Goal: Task Accomplishment & Management: Use online tool/utility

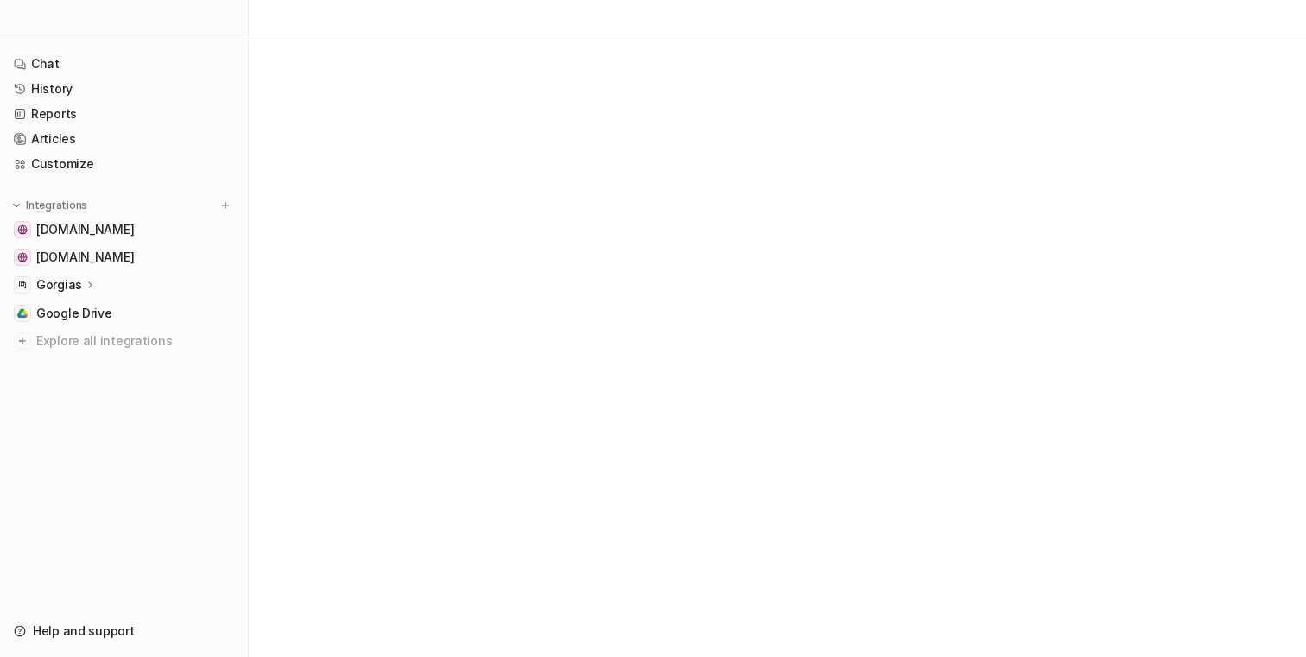
click at [363, 379] on div at bounding box center [653, 328] width 1306 height 657
click at [112, 276] on div "Gorgias" at bounding box center [124, 285] width 234 height 24
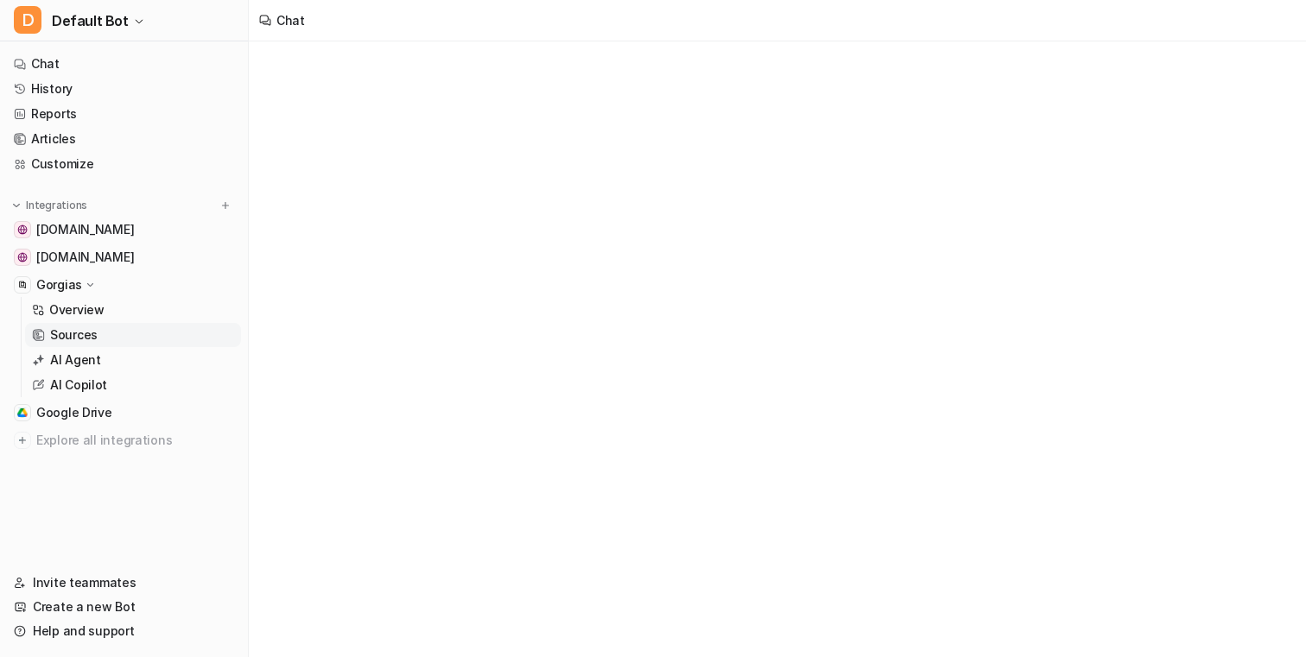
click at [89, 336] on p "Sources" at bounding box center [74, 335] width 48 height 17
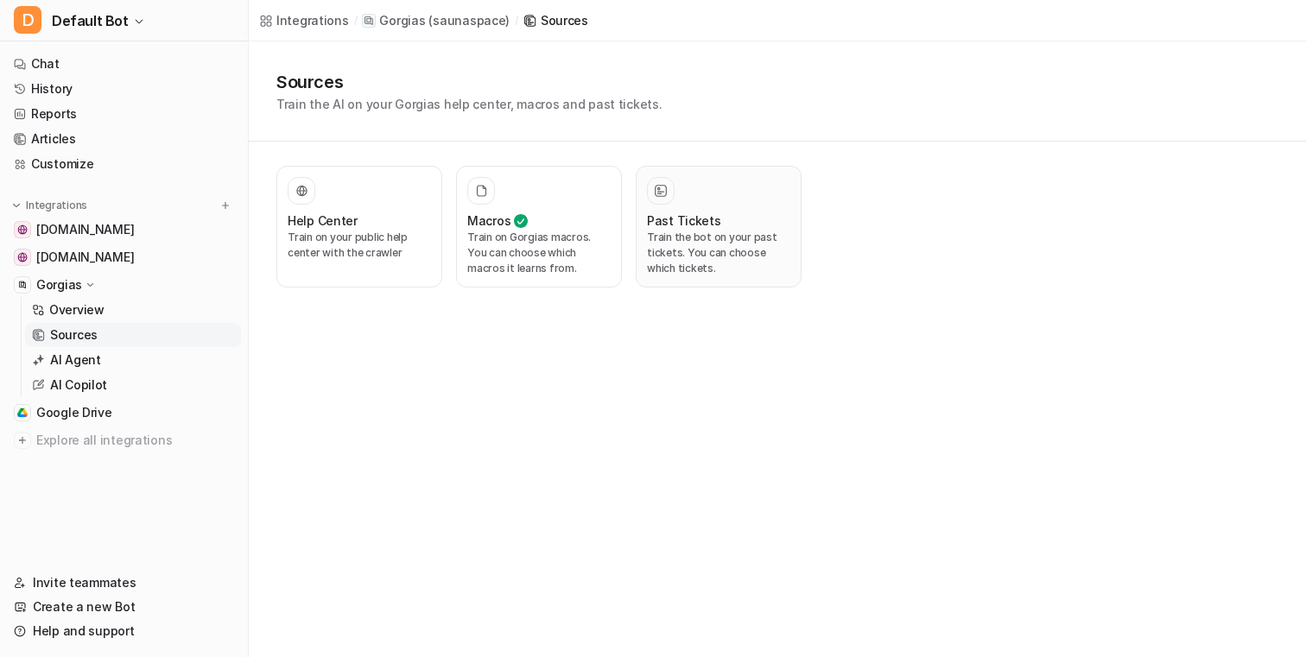
click at [683, 259] on p "Train the bot on your past tickets. You can choose which tickets." at bounding box center [718, 253] width 143 height 47
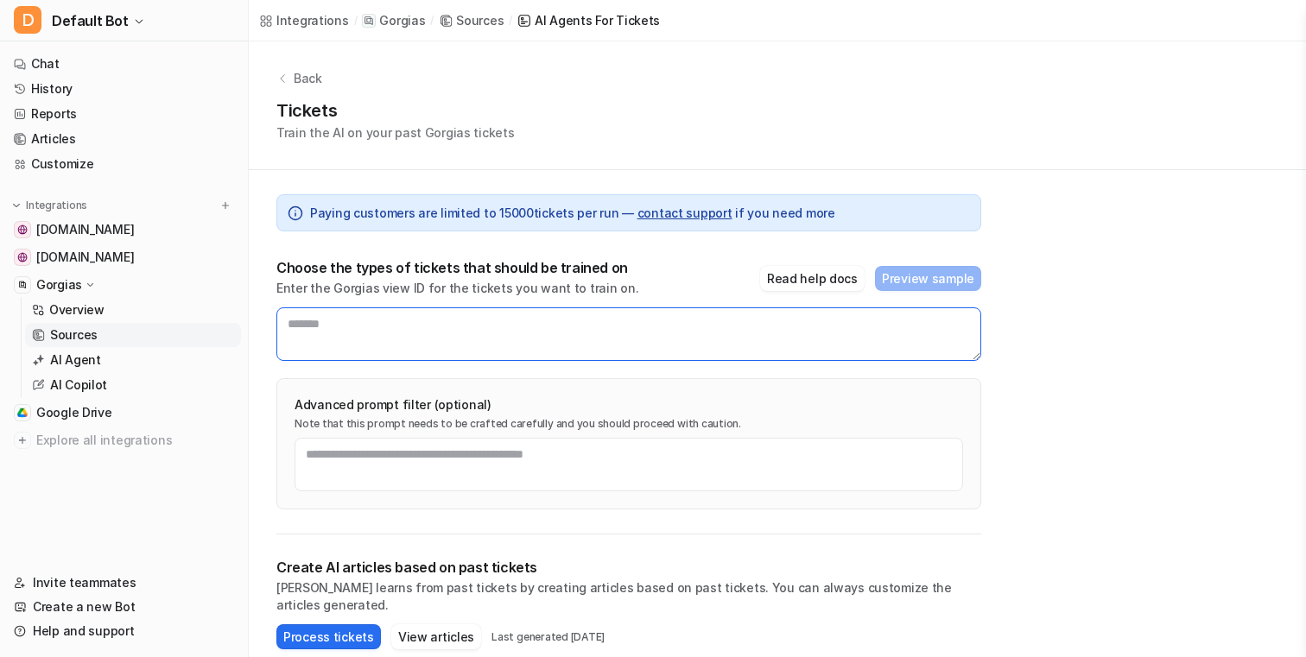
click at [561, 350] on textarea at bounding box center [628, 335] width 705 height 54
type textarea "*******"
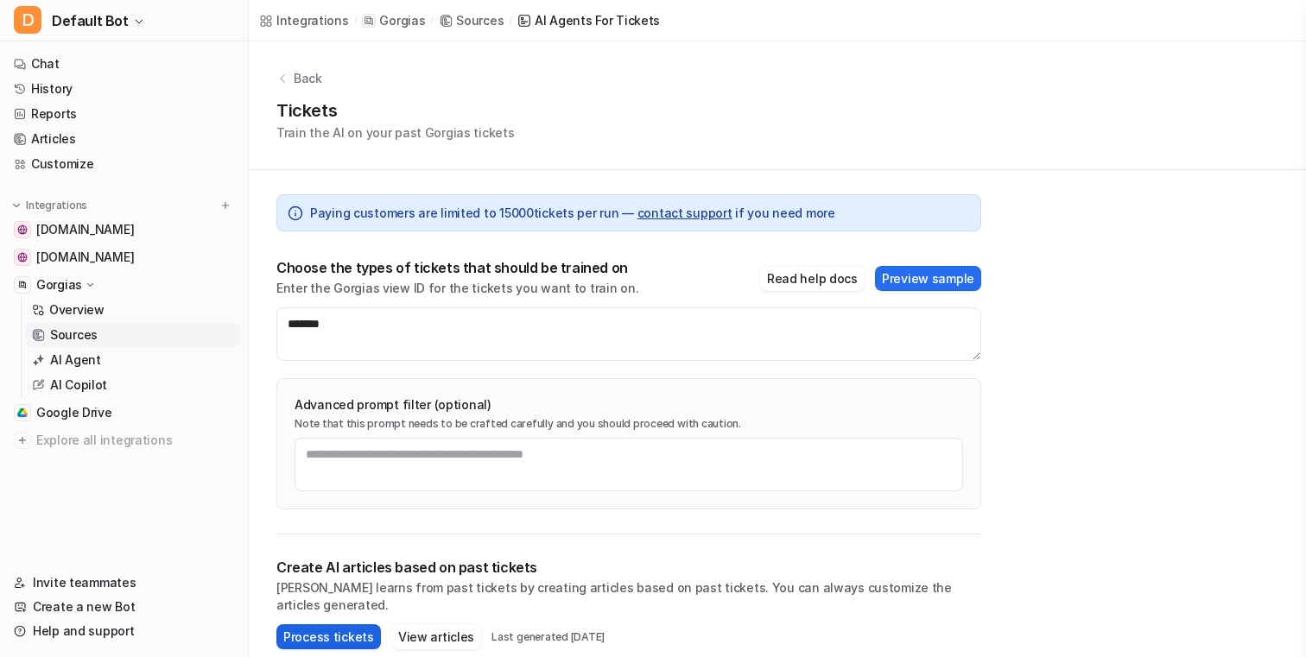
click at [337, 525] on button "Process tickets" at bounding box center [328, 637] width 105 height 25
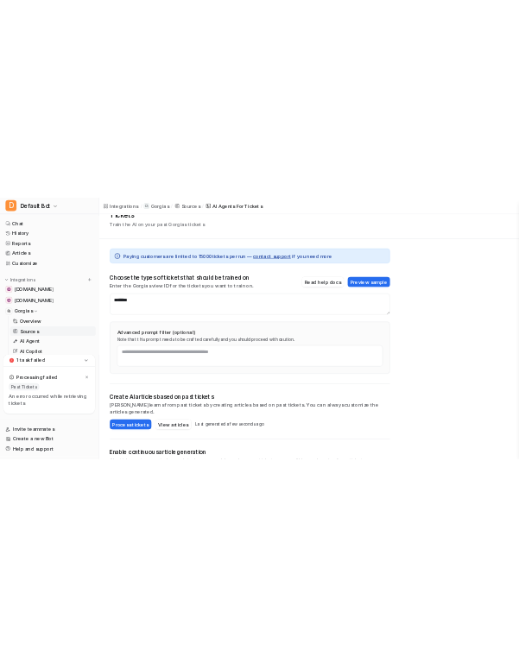
scroll to position [79, 0]
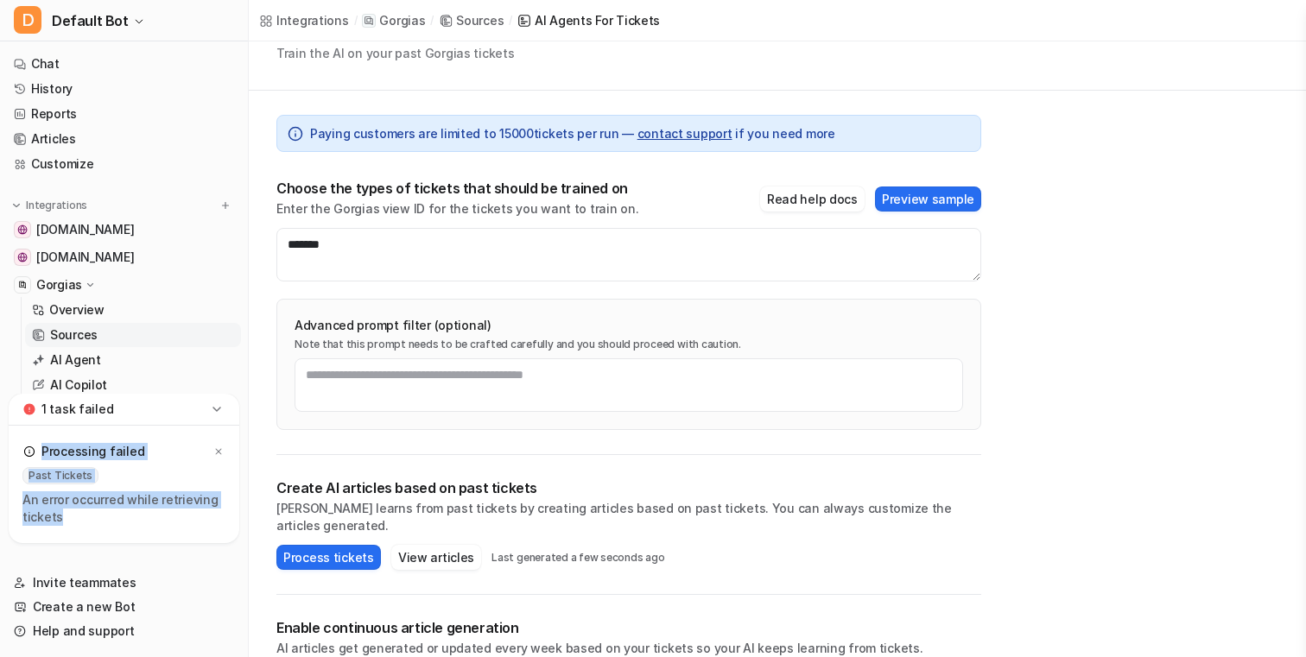
drag, startPoint x: 164, startPoint y: 506, endPoint x: 105, endPoint y: 409, distance: 113.6
click at [105, 410] on div "1 task failed Processing failed Past Tickets An error occurred while retrieving…" at bounding box center [124, 468] width 231 height 149
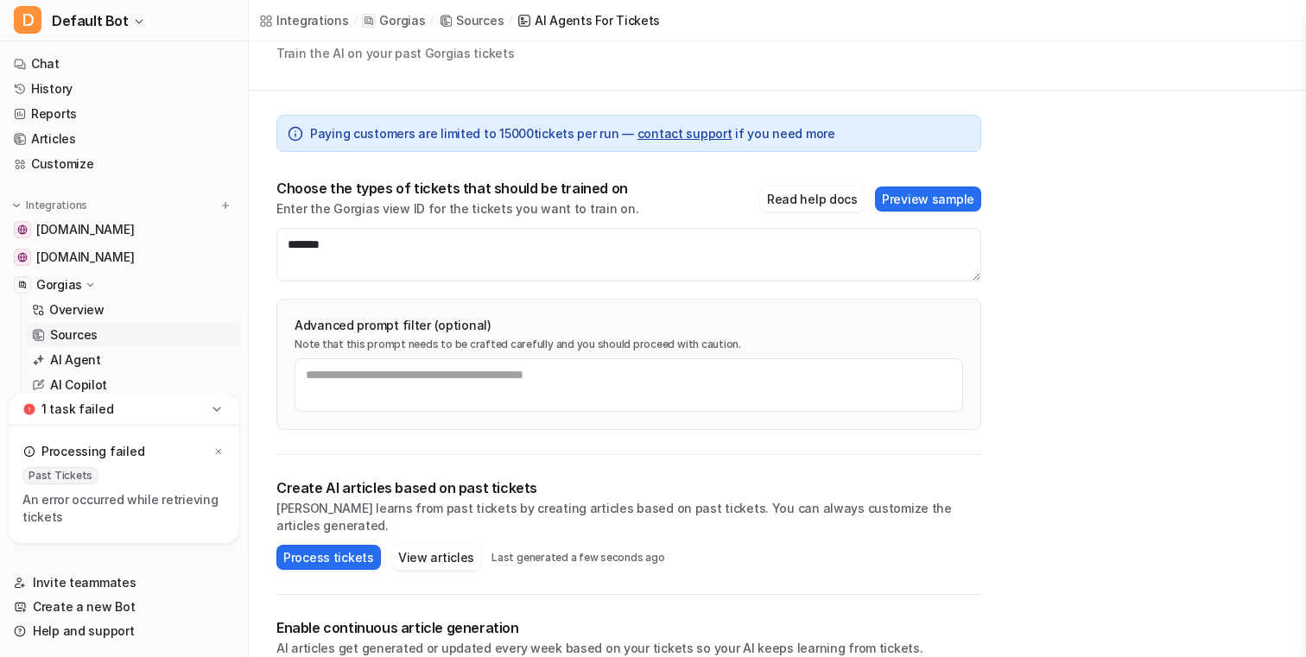
click at [132, 484] on div "Past Tickets" at bounding box center [123, 475] width 203 height 17
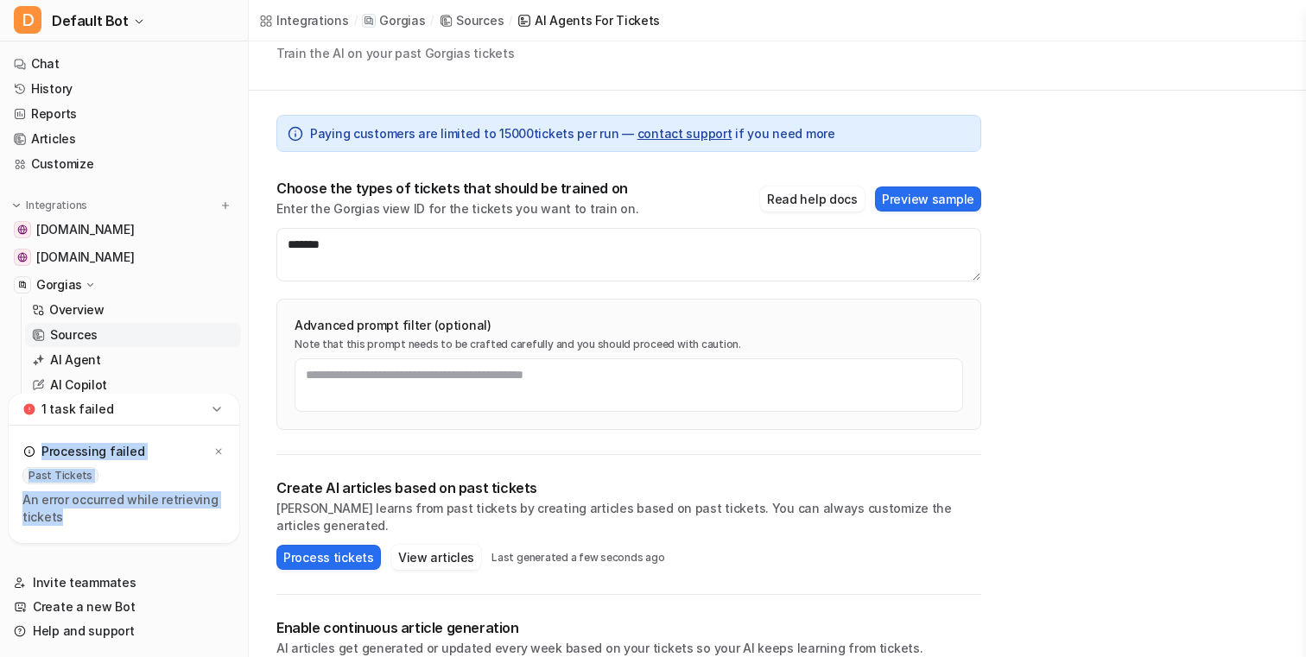
drag, startPoint x: 157, startPoint y: 519, endPoint x: 86, endPoint y: 421, distance: 121.3
click at [86, 421] on div "1 task failed Processing failed Past Tickets An error occurred while retrieving…" at bounding box center [124, 468] width 231 height 149
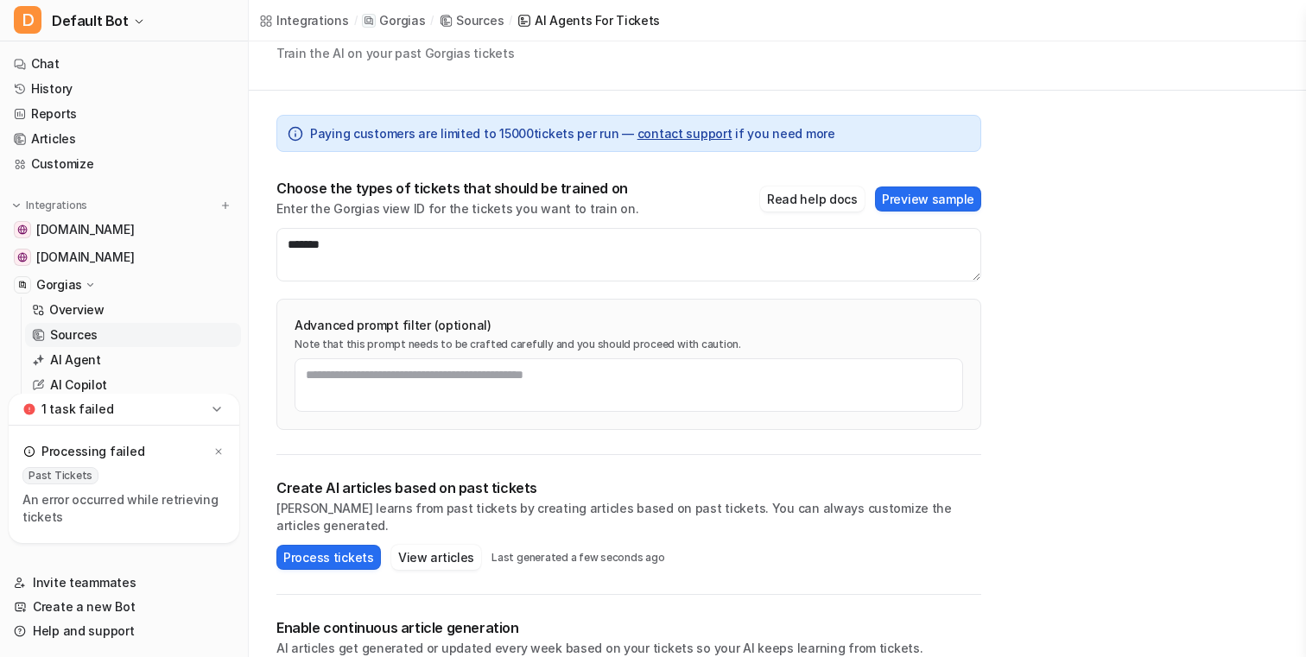
click at [129, 496] on p "An error occurred while retrieving tickets" at bounding box center [123, 509] width 203 height 35
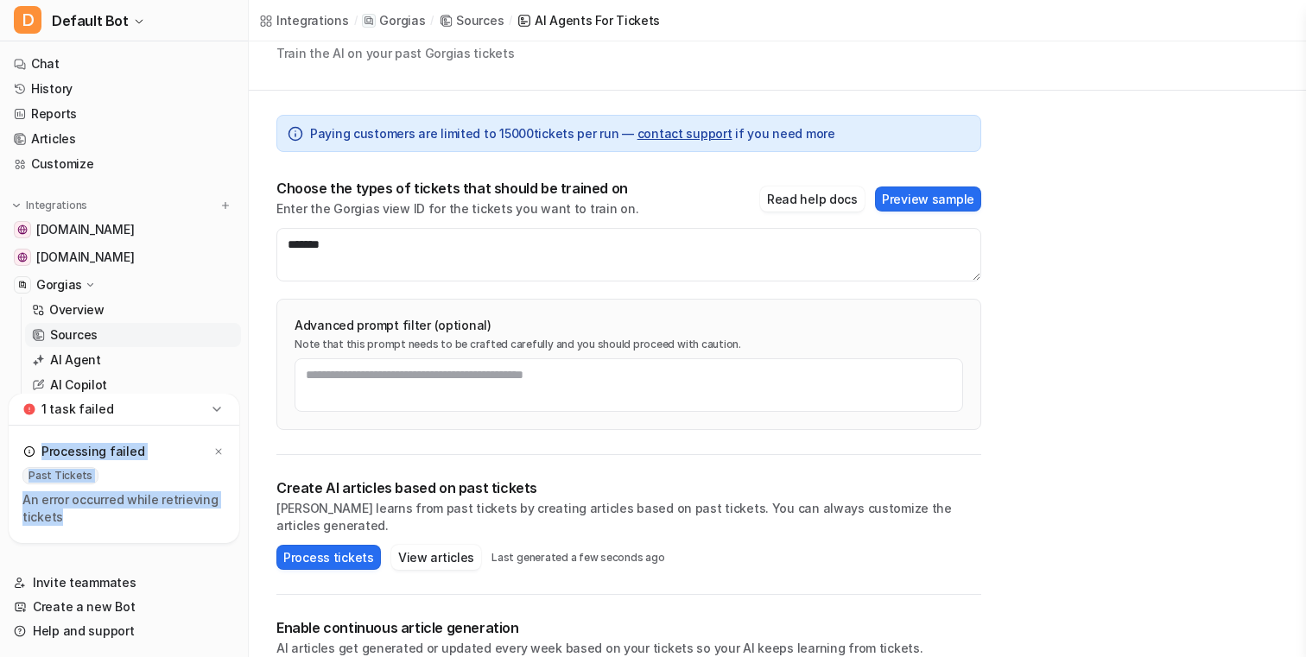
drag, startPoint x: 161, startPoint y: 527, endPoint x: 121, endPoint y: 435, distance: 99.8
click at [121, 436] on div "Processing failed Past Tickets An error occurred while retrieving tickets" at bounding box center [124, 484] width 231 height 117
click at [146, 482] on div "Past Tickets" at bounding box center [123, 475] width 203 height 17
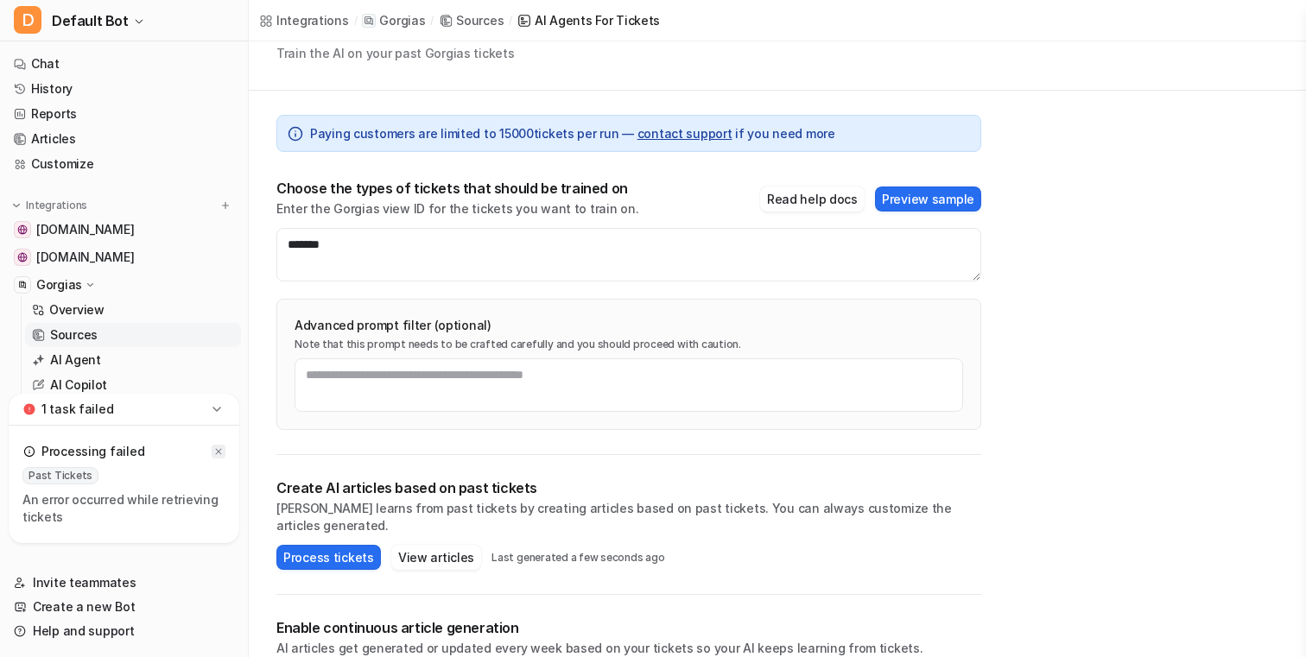
click at [218, 456] on icon at bounding box center [218, 452] width 10 height 10
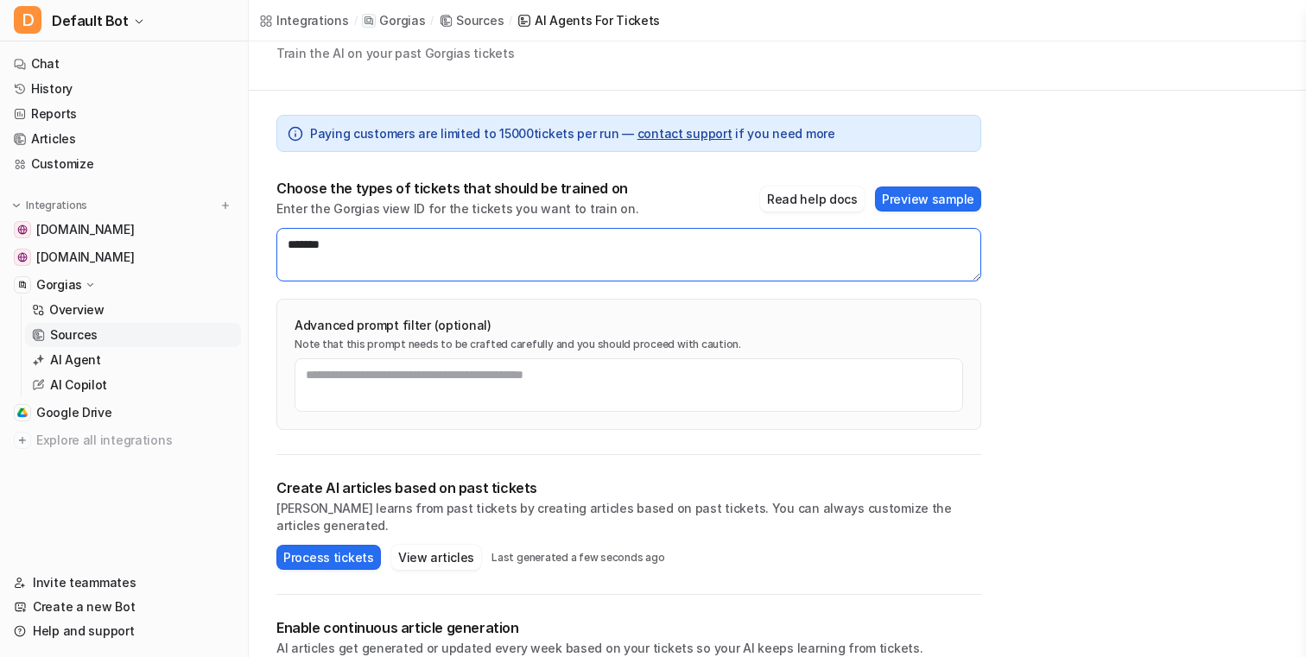
click at [387, 243] on textarea "*******" at bounding box center [628, 255] width 705 height 54
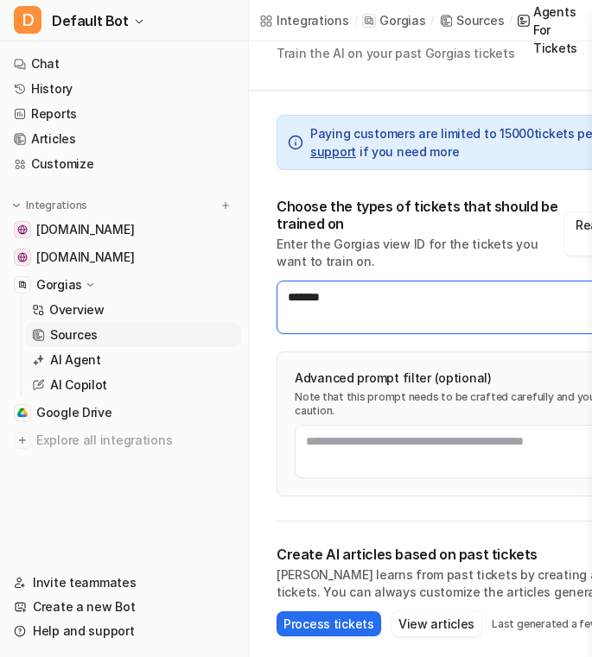
click at [460, 291] on textarea "*******" at bounding box center [507, 308] width 463 height 54
click at [460, 305] on textarea "*******" at bounding box center [507, 308] width 463 height 54
paste textarea "*******"
type textarea "*******"
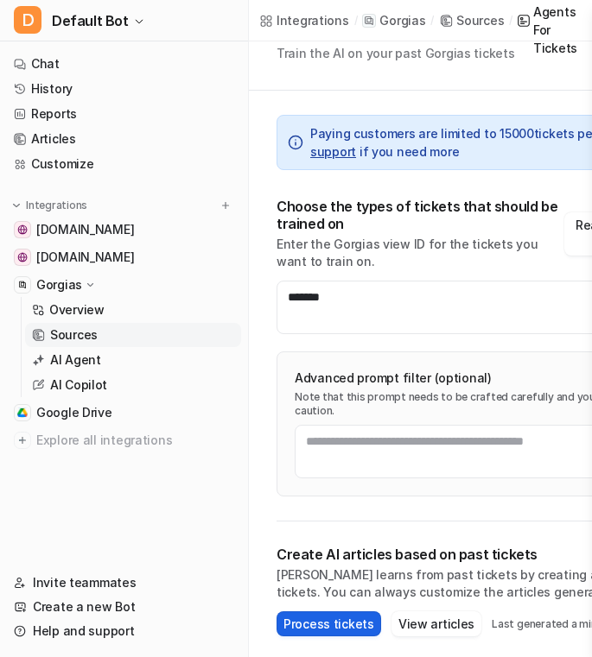
click at [335, 525] on button "Process tickets" at bounding box center [328, 624] width 105 height 25
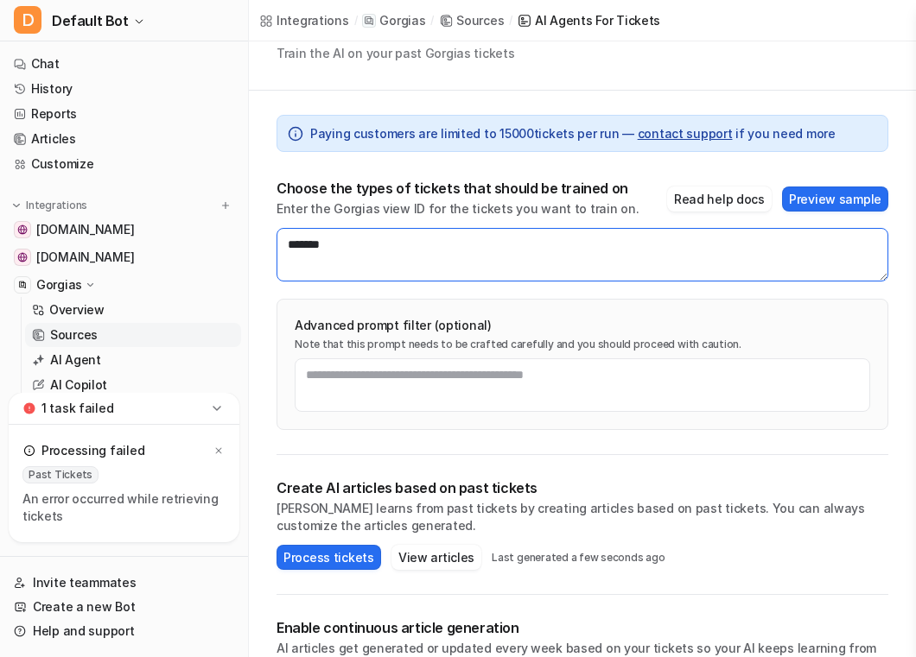
click at [490, 261] on textarea "*******" at bounding box center [582, 255] width 612 height 54
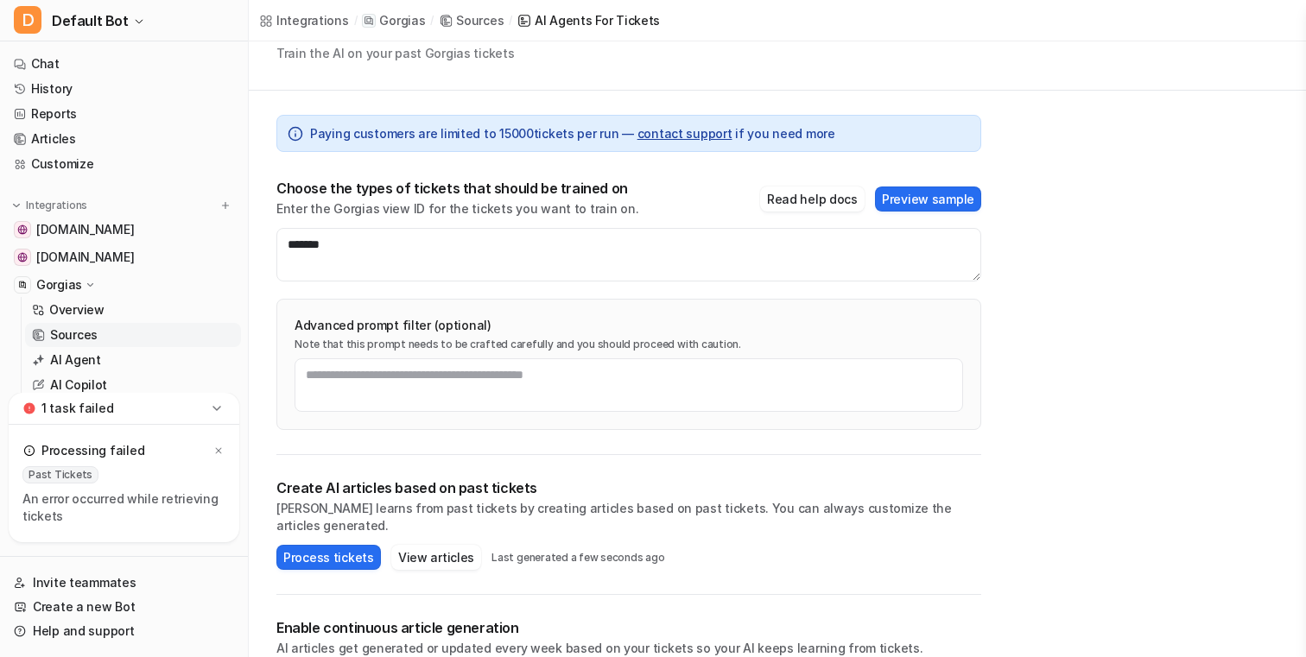
click at [223, 410] on icon at bounding box center [216, 408] width 17 height 17
click at [212, 518] on icon at bounding box center [216, 525] width 17 height 17
click at [218, 404] on icon at bounding box center [216, 408] width 17 height 17
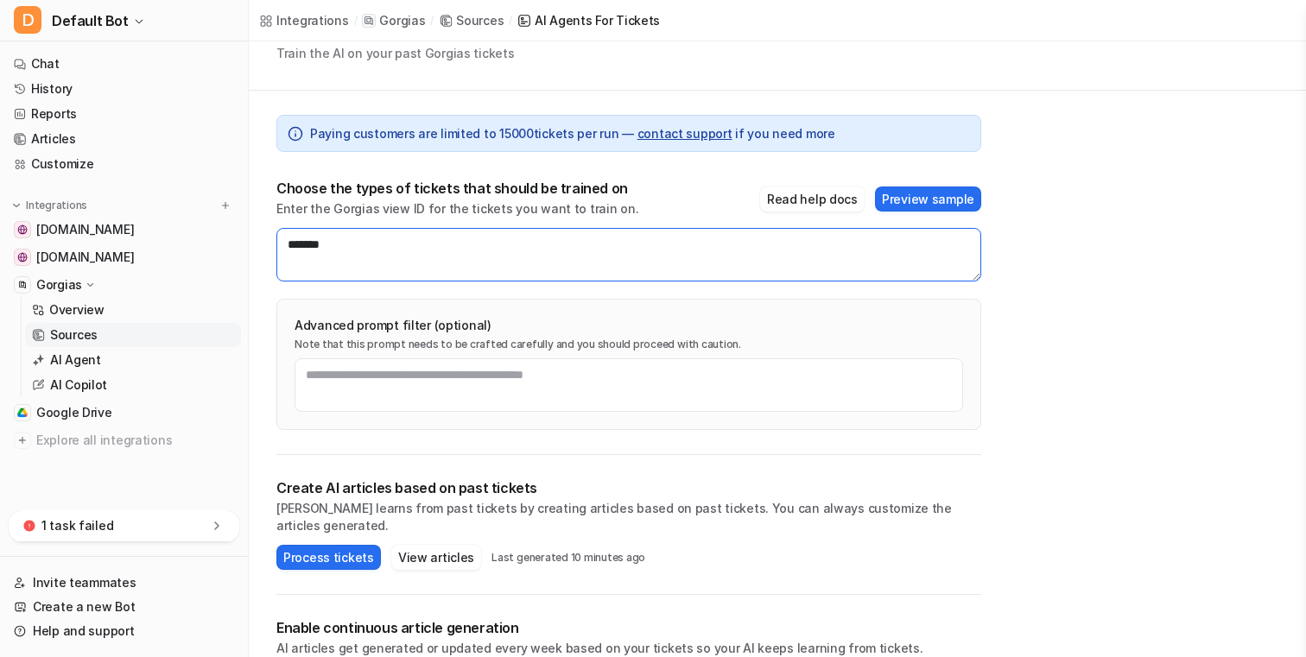
click at [436, 251] on textarea "*******" at bounding box center [628, 255] width 705 height 54
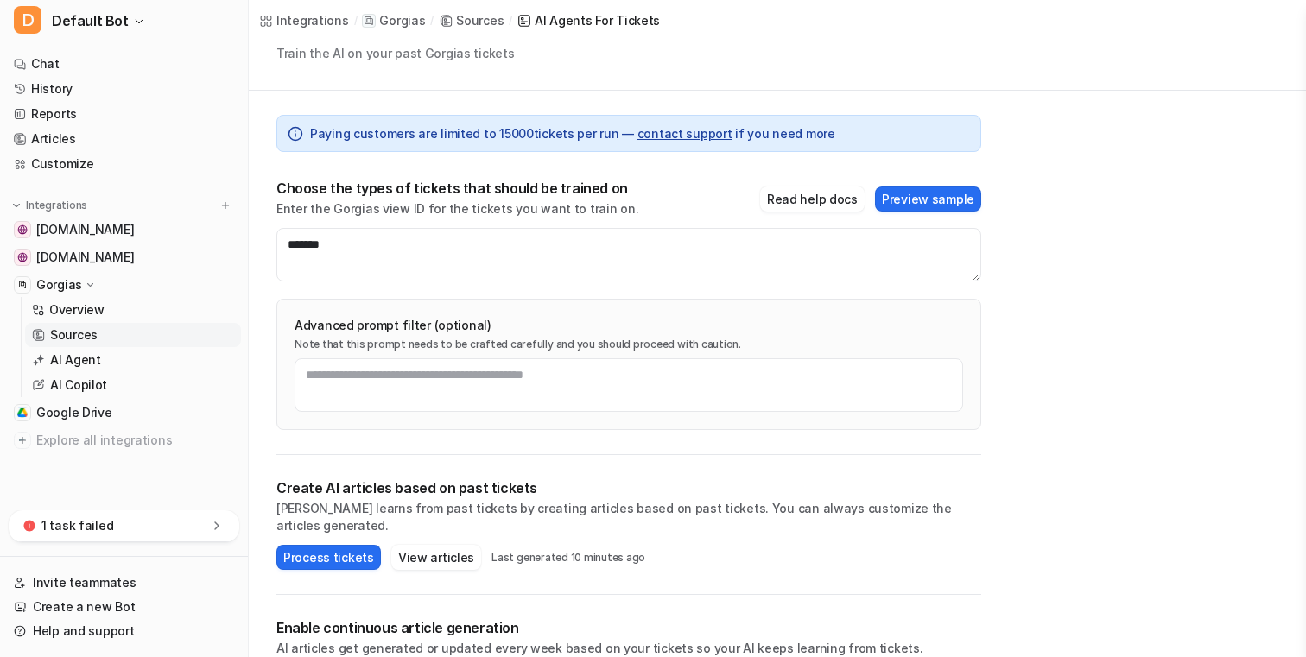
click at [633, 185] on div "Choose the types of tickets that should be trained on Enter the Gorgias view ID…" at bounding box center [628, 199] width 705 height 38
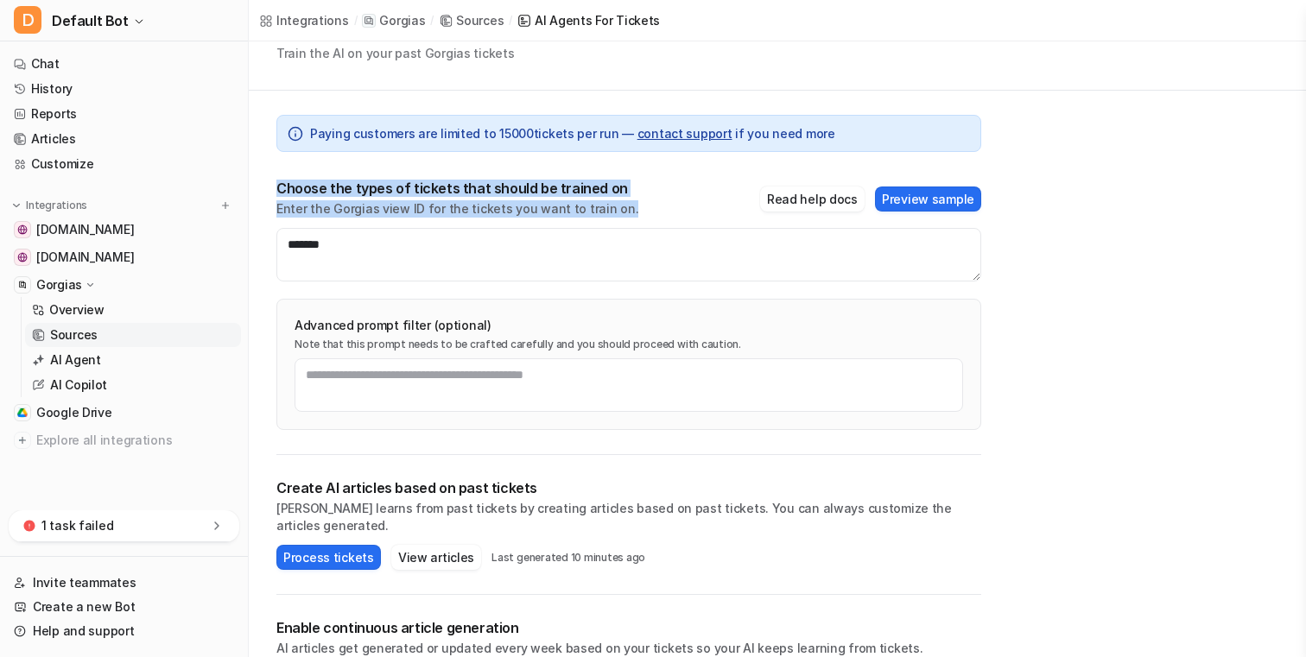
drag, startPoint x: 632, startPoint y: 205, endPoint x: 578, endPoint y: 162, distance: 68.9
click at [578, 162] on div "Paying customers are limited to 15000 tickets per run — contact support if you …" at bounding box center [628, 273] width 705 height 365
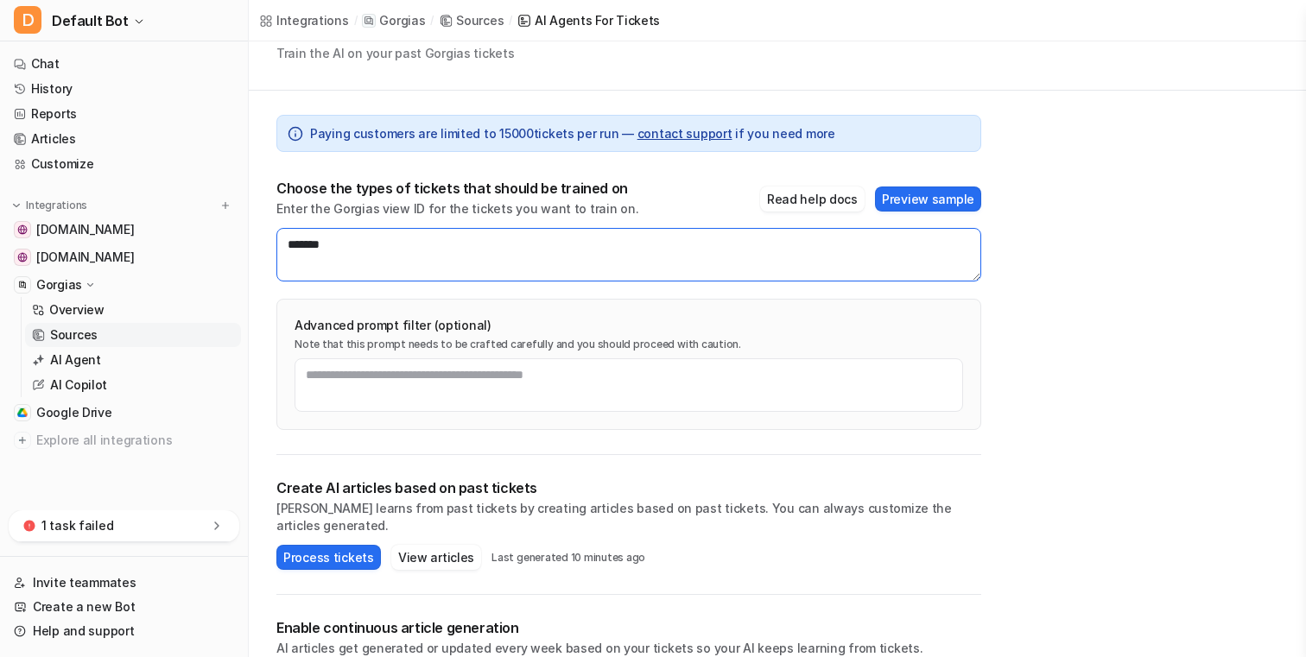
click at [727, 255] on textarea "*******" at bounding box center [628, 255] width 705 height 54
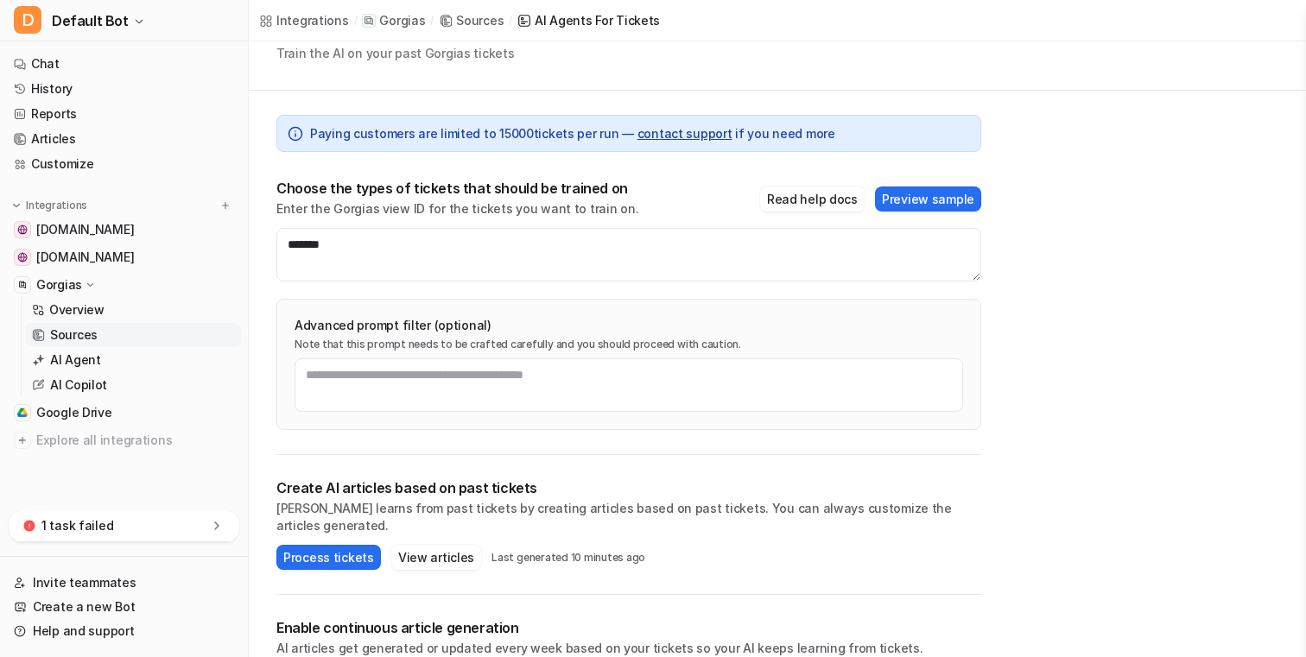
click at [206, 523] on div "1 task failed" at bounding box center [124, 527] width 231 height 32
click at [223, 449] on icon at bounding box center [218, 451] width 10 height 10
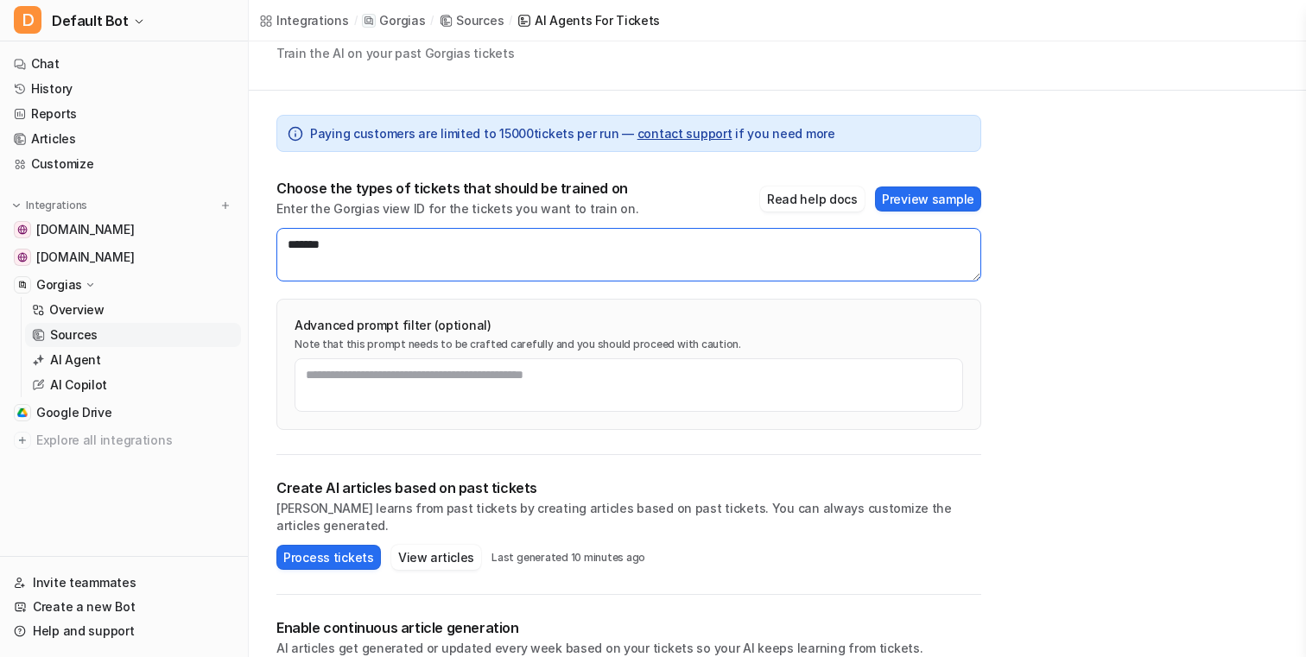
click at [860, 271] on textarea "*******" at bounding box center [628, 255] width 705 height 54
paste textarea "*******"
type textarea "*******"
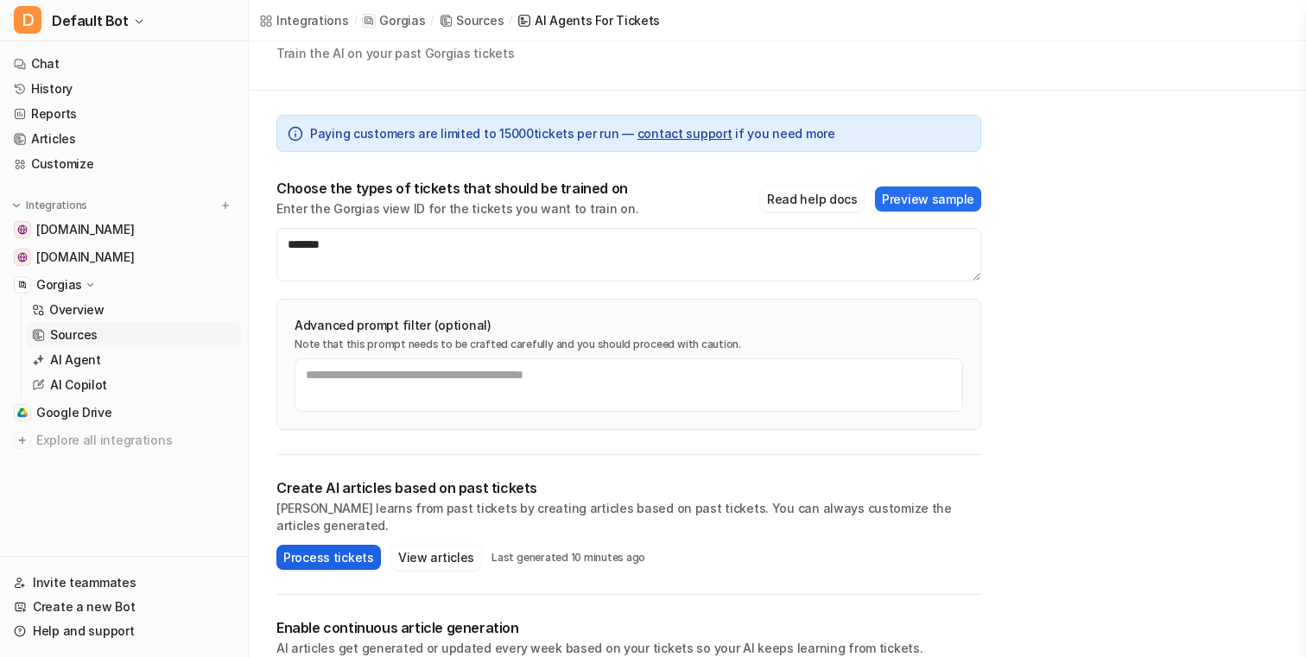
click at [340, 525] on button "Process tickets" at bounding box center [328, 557] width 105 height 25
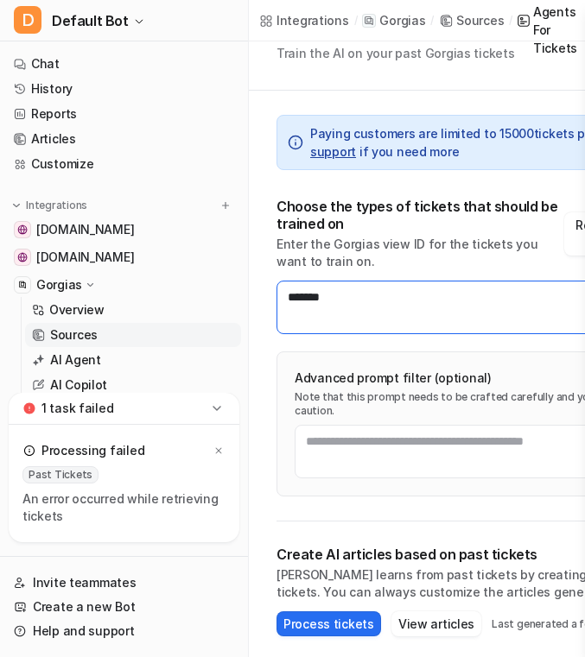
click at [410, 305] on textarea "*******" at bounding box center [507, 308] width 463 height 54
click at [367, 290] on textarea "*******" at bounding box center [507, 308] width 463 height 54
click at [425, 329] on textarea "*******" at bounding box center [507, 308] width 463 height 54
click at [396, 302] on textarea "*******" at bounding box center [507, 308] width 463 height 54
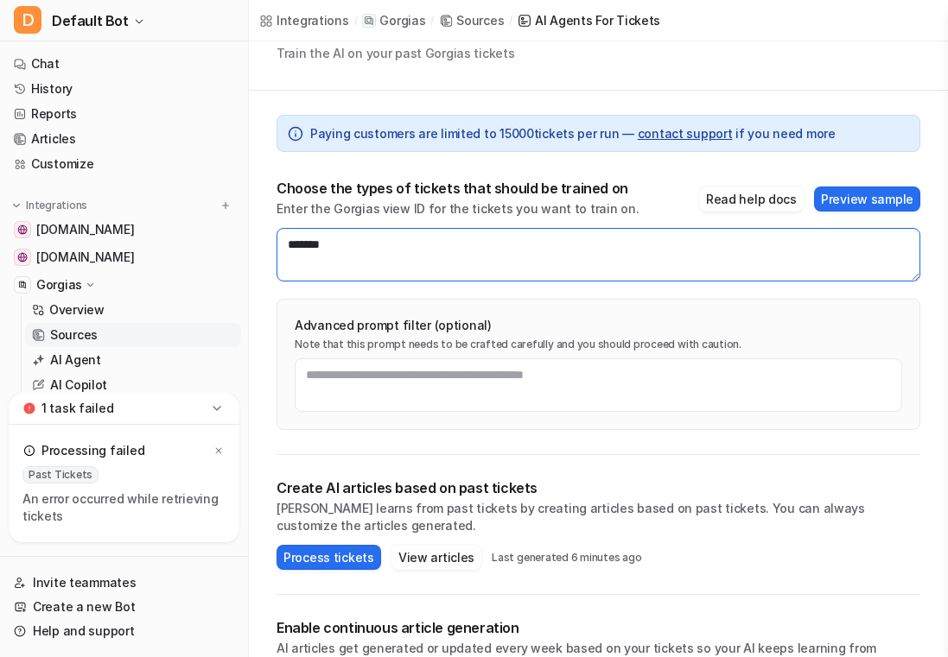
click at [626, 244] on textarea "*******" at bounding box center [598, 255] width 644 height 54
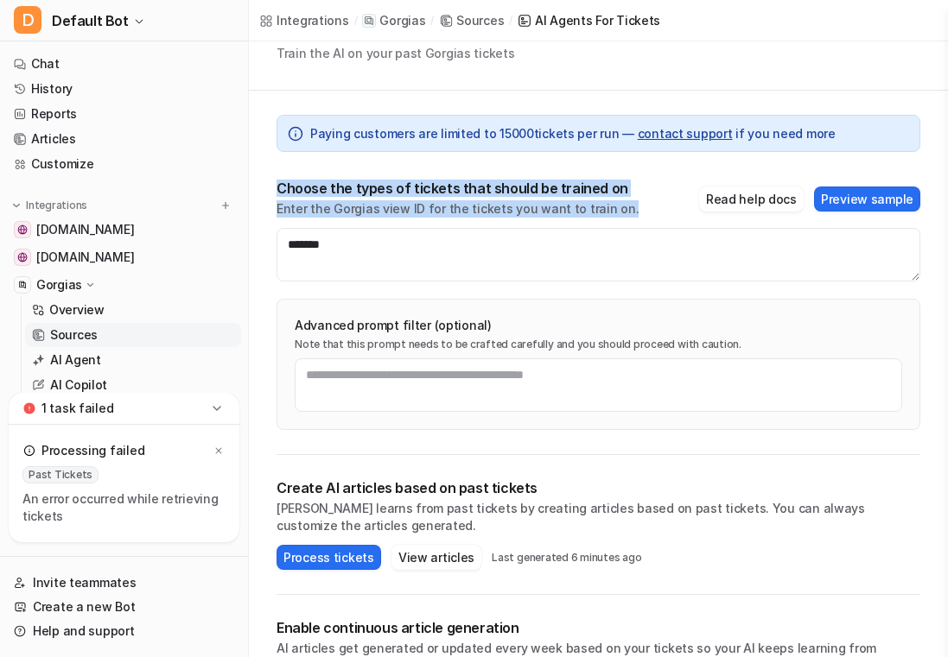
drag, startPoint x: 613, startPoint y: 213, endPoint x: 613, endPoint y: 172, distance: 41.5
click at [613, 172] on div "Paying customers are limited to 15000 tickets per run — contact support if you …" at bounding box center [598, 273] width 644 height 365
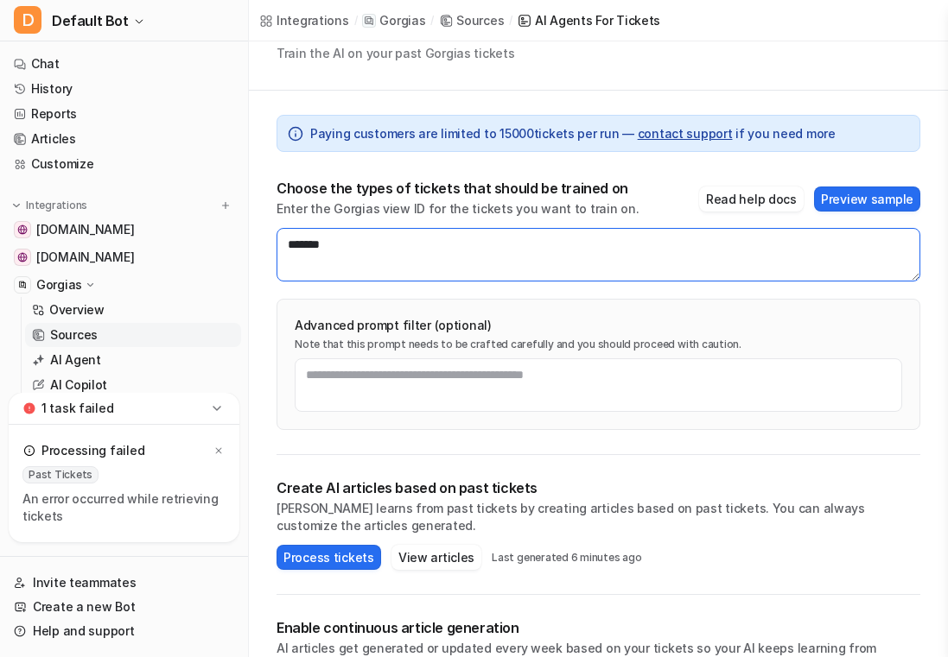
click at [516, 257] on textarea "*******" at bounding box center [598, 255] width 644 height 54
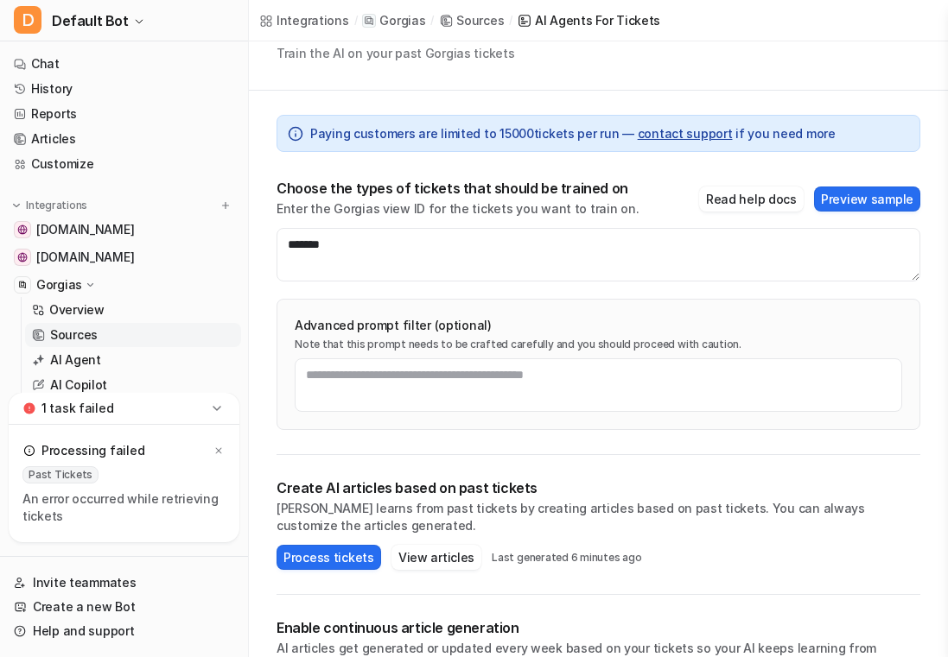
click at [933, 171] on div "Paying customers are limited to 15000 tickets per run — contact support if you …" at bounding box center [598, 419] width 699 height 657
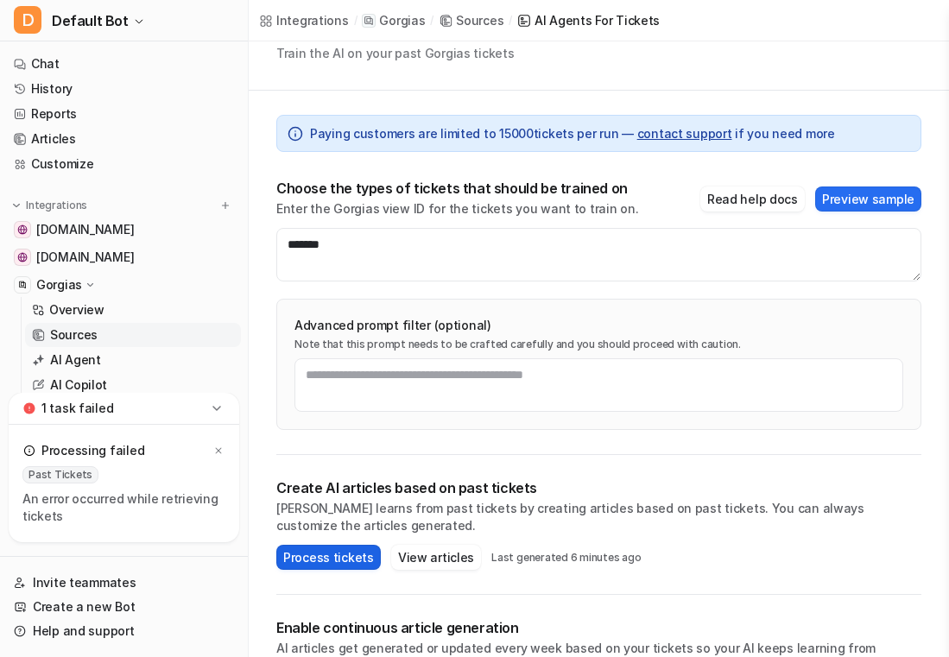
click at [346, 525] on button "Process tickets" at bounding box center [328, 557] width 105 height 25
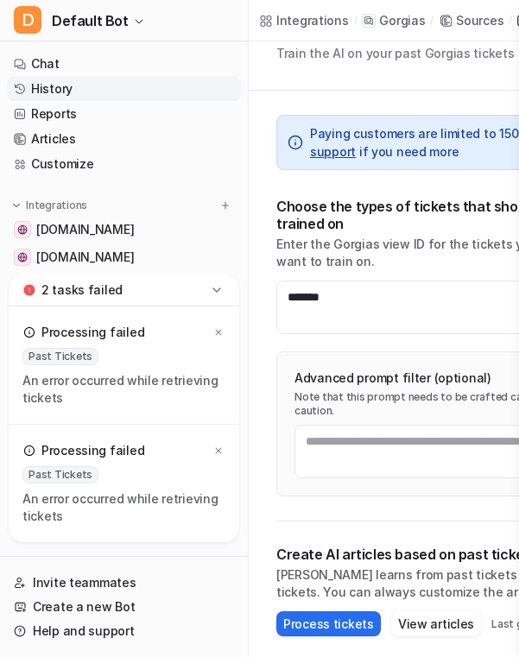
click at [116, 89] on link "History" at bounding box center [124, 89] width 234 height 24
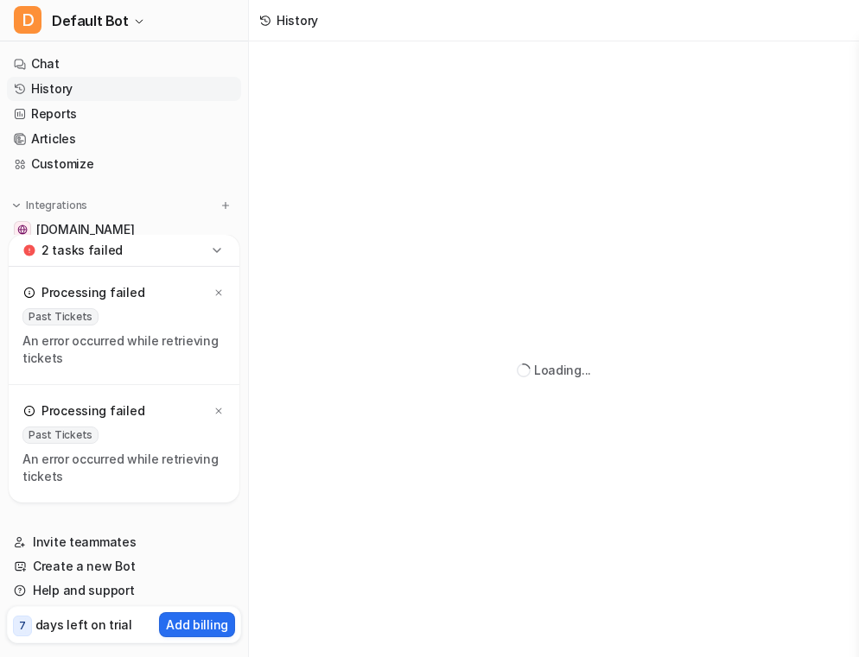
click at [221, 251] on icon at bounding box center [216, 250] width 17 height 17
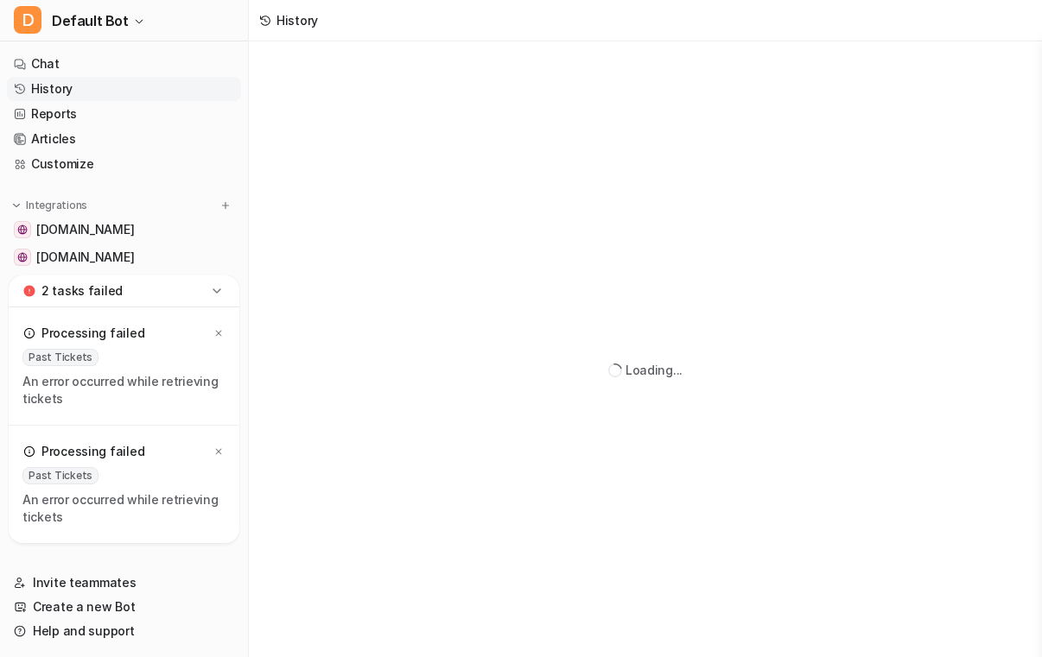
click at [217, 297] on icon at bounding box center [216, 290] width 17 height 17
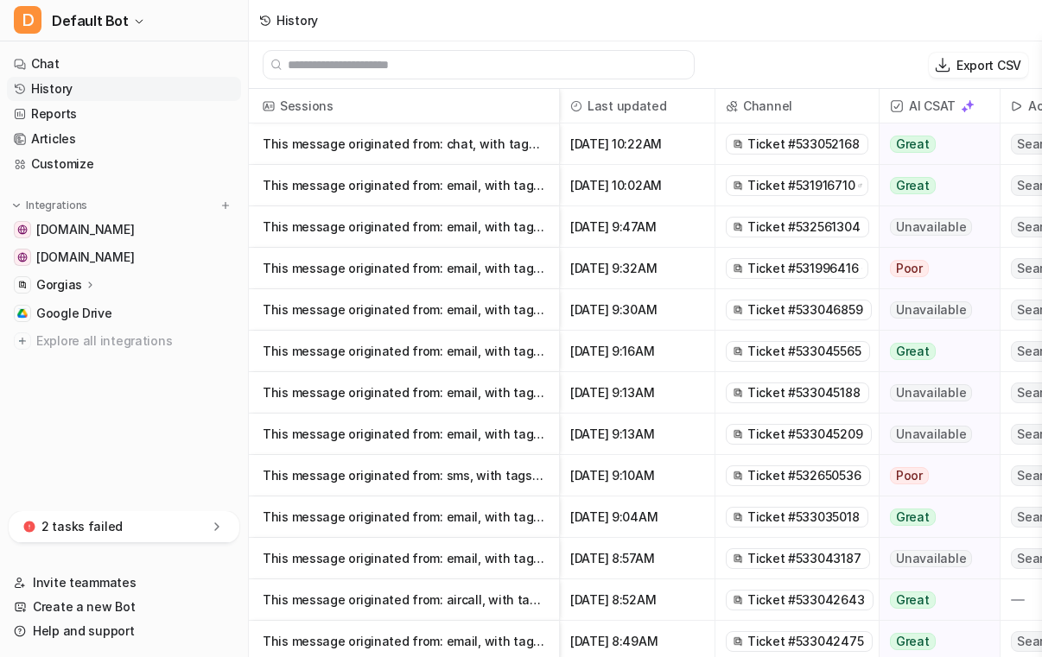
drag, startPoint x: 570, startPoint y: 149, endPoint x: 693, endPoint y: 148, distance: 122.7
click at [694, 148] on span "[DATE] 10:22AM" at bounding box center [637, 144] width 141 height 41
click at [662, 194] on span "Sep 9 2025, 10:02AM" at bounding box center [637, 185] width 141 height 41
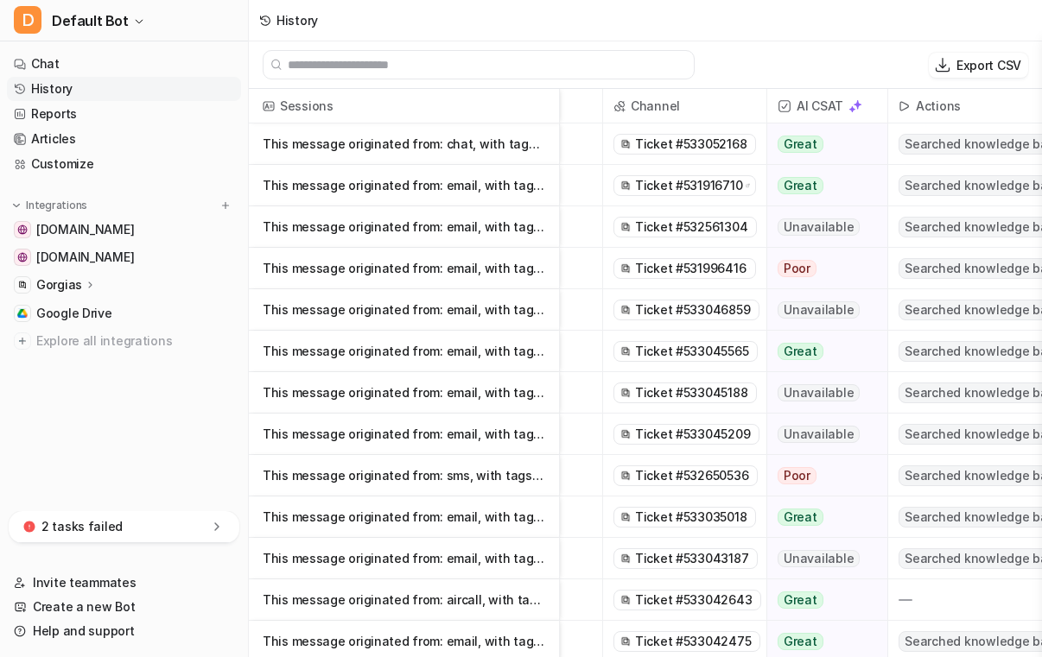
scroll to position [0, 34]
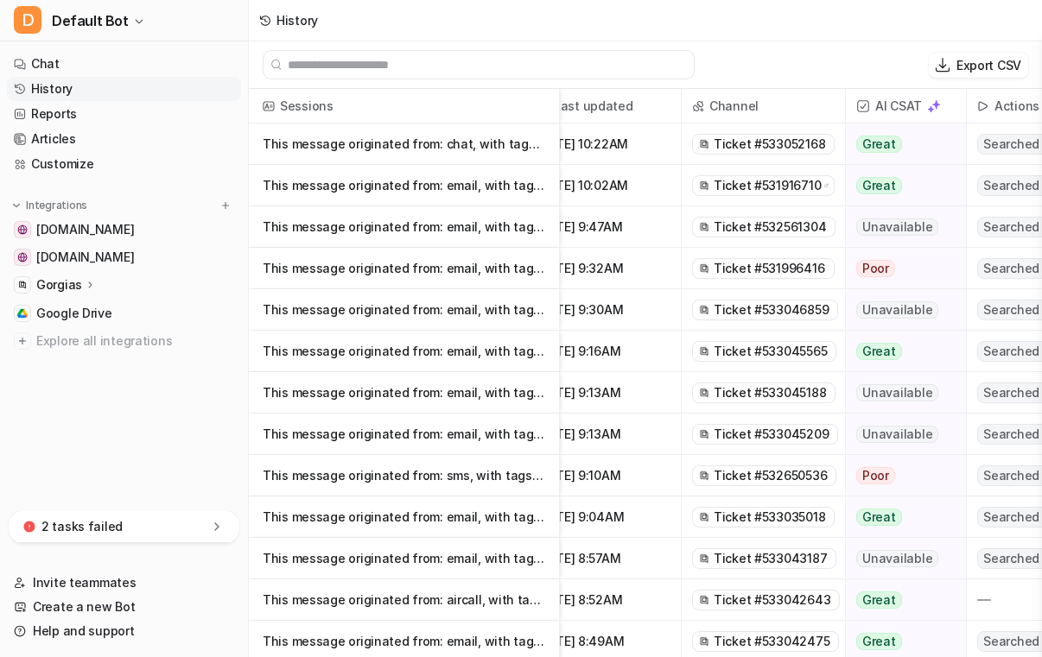
click at [765, 143] on span "Ticket #533052168" at bounding box center [769, 144] width 111 height 17
click at [761, 145] on span "Ticket #533052168" at bounding box center [769, 144] width 111 height 17
click at [753, 187] on span "Ticket #531916710" at bounding box center [767, 185] width 107 height 17
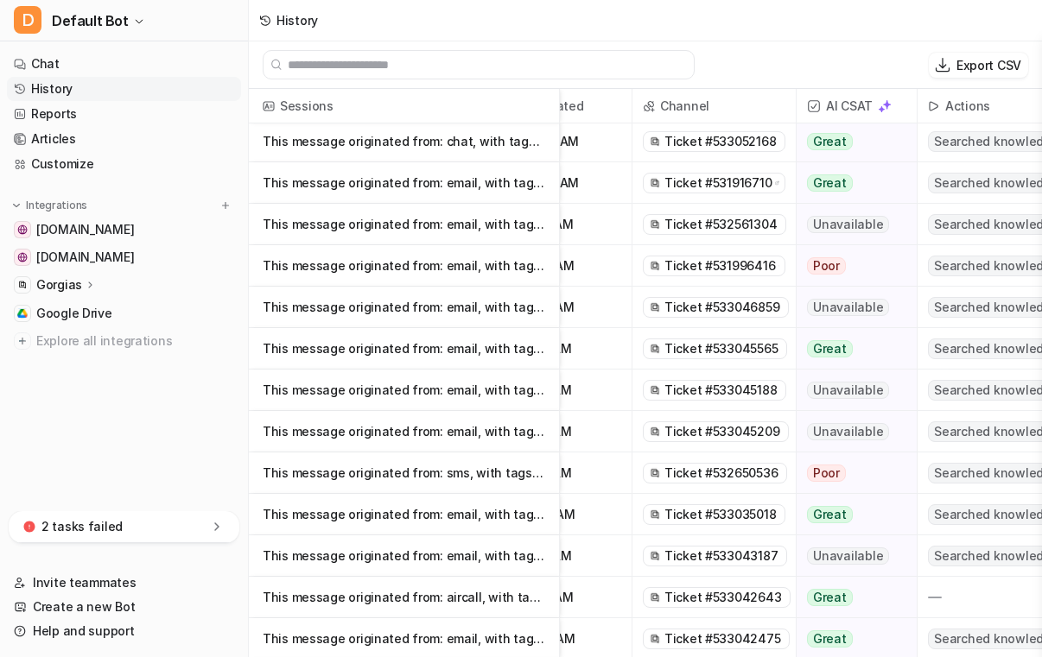
scroll to position [3, 0]
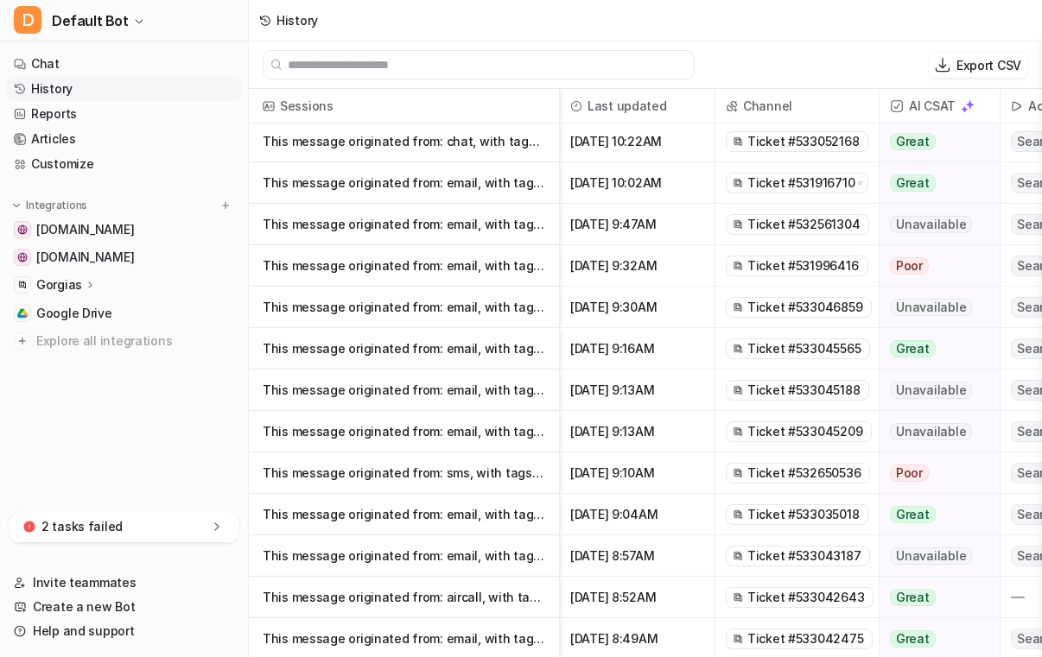
click at [482, 143] on p "This message originated from: chat, with tags: outside-business-hours, Chat Tick" at bounding box center [404, 141] width 282 height 41
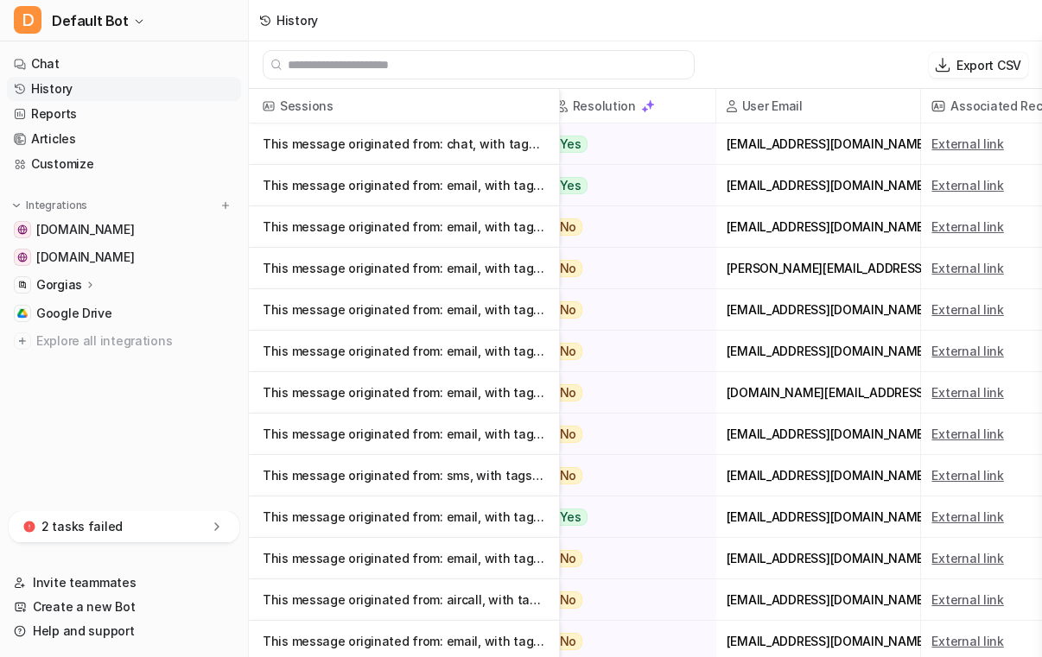
scroll to position [0, 847]
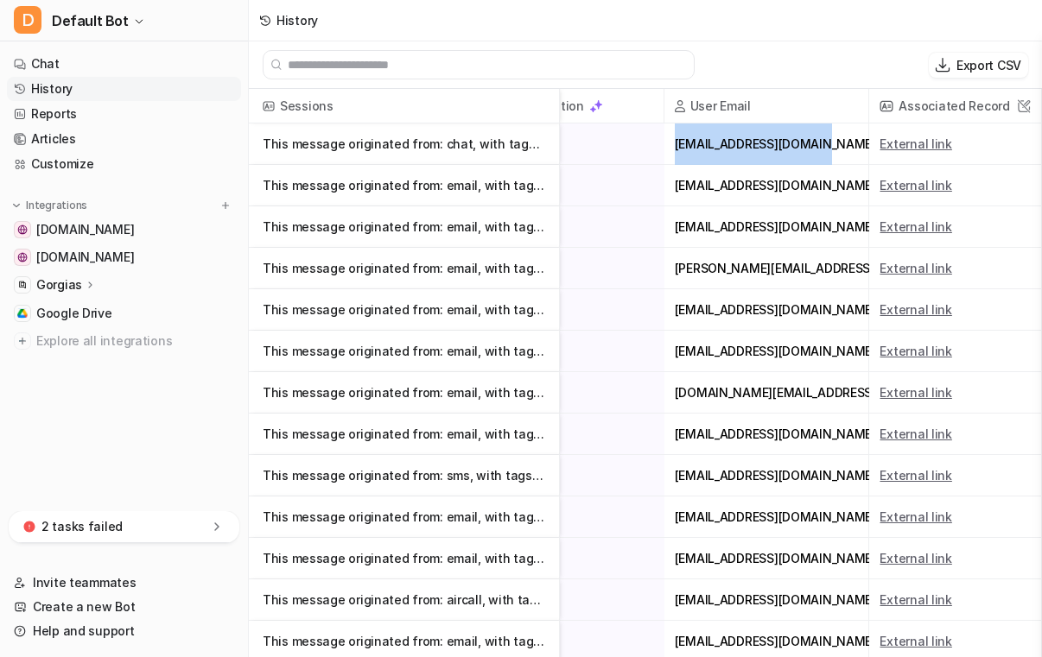
drag, startPoint x: 649, startPoint y: 153, endPoint x: 855, endPoint y: 146, distance: 206.6
click at [0, 0] on div "This message originated from: chat, with tags: outside-business-hours, Chat Tic…" at bounding box center [0, 0] width 0 height 0
click at [759, 228] on div "sandgelika@comcast.net" at bounding box center [766, 226] width 205 height 41
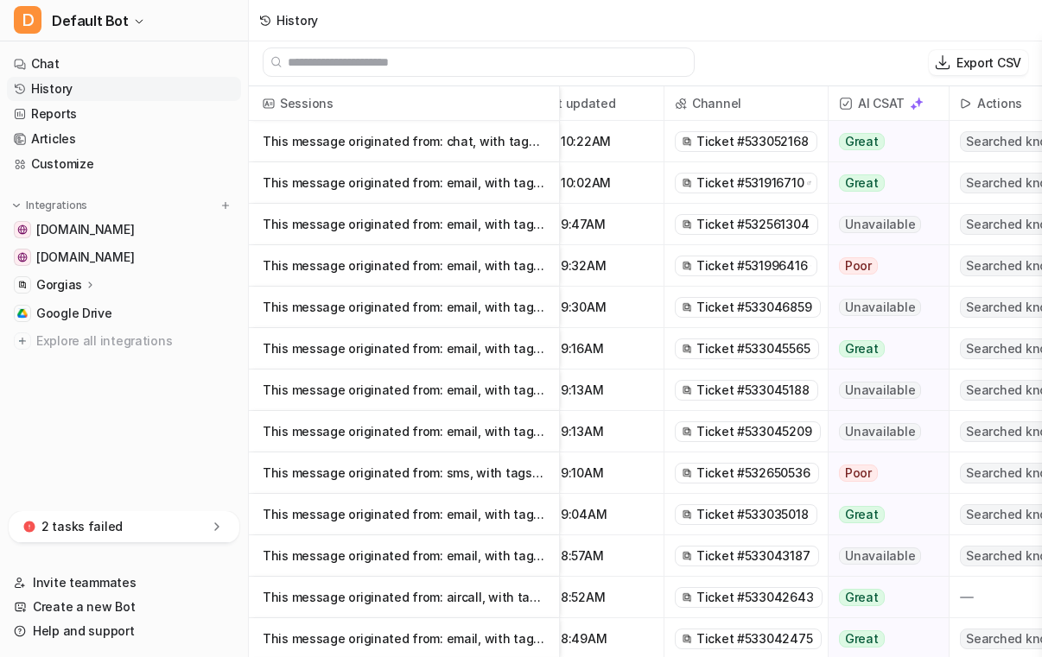
scroll to position [0, 0]
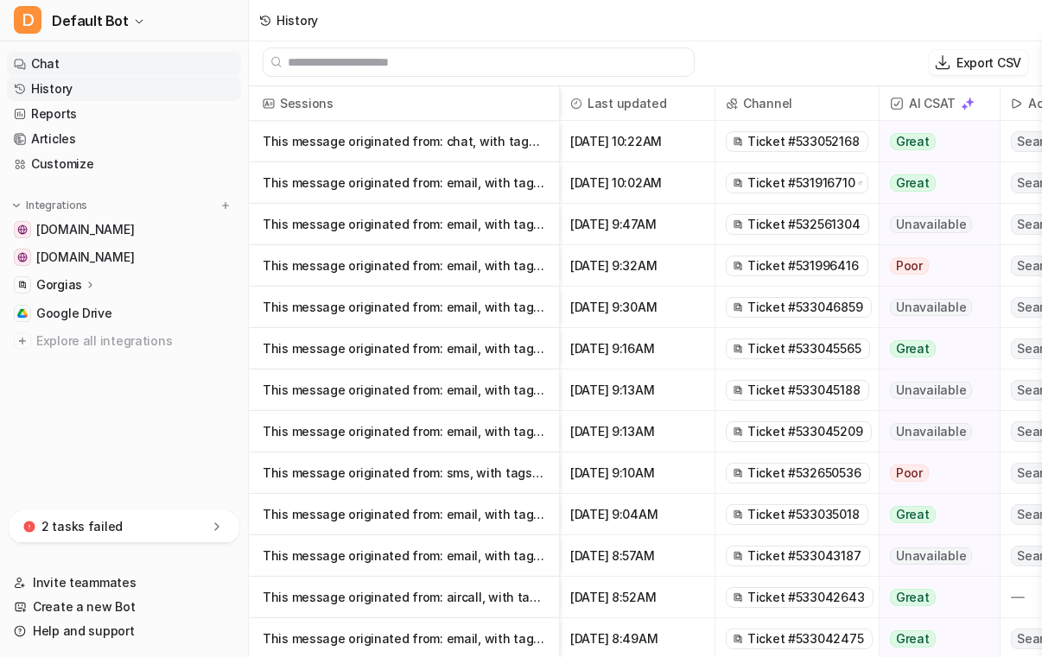
click at [123, 67] on link "Chat" at bounding box center [124, 64] width 234 height 24
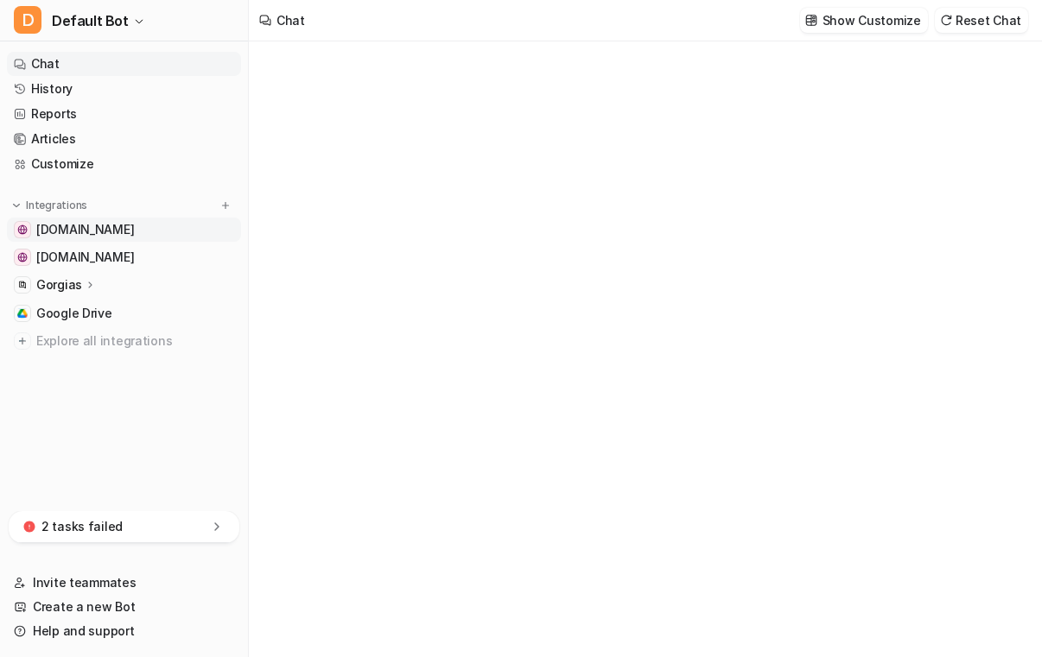
type textarea "**********"
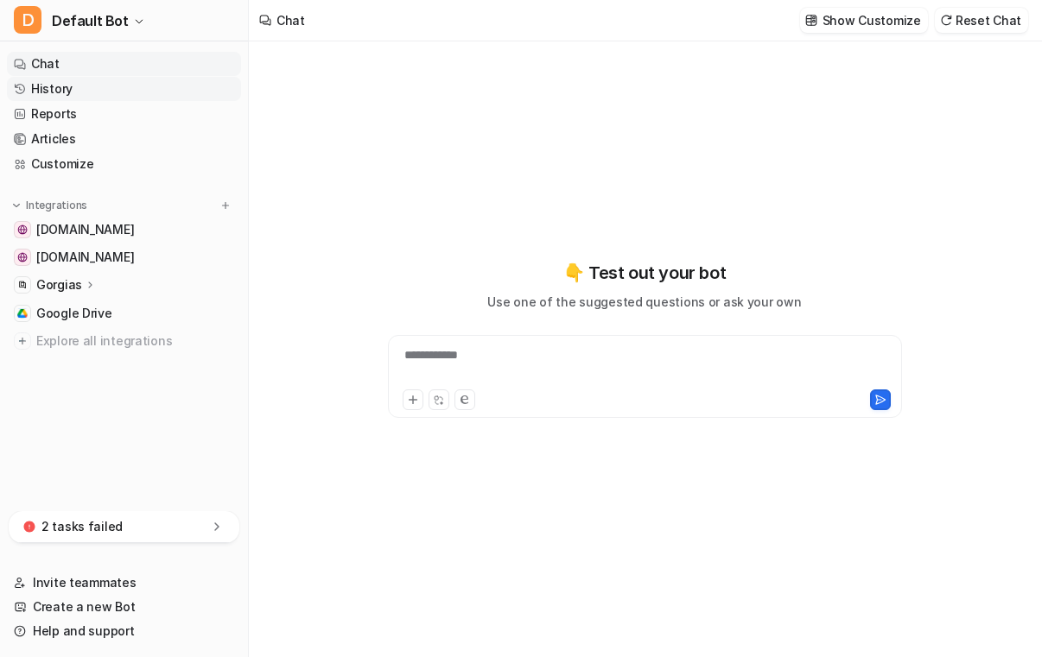
click at [154, 92] on link "History" at bounding box center [124, 89] width 234 height 24
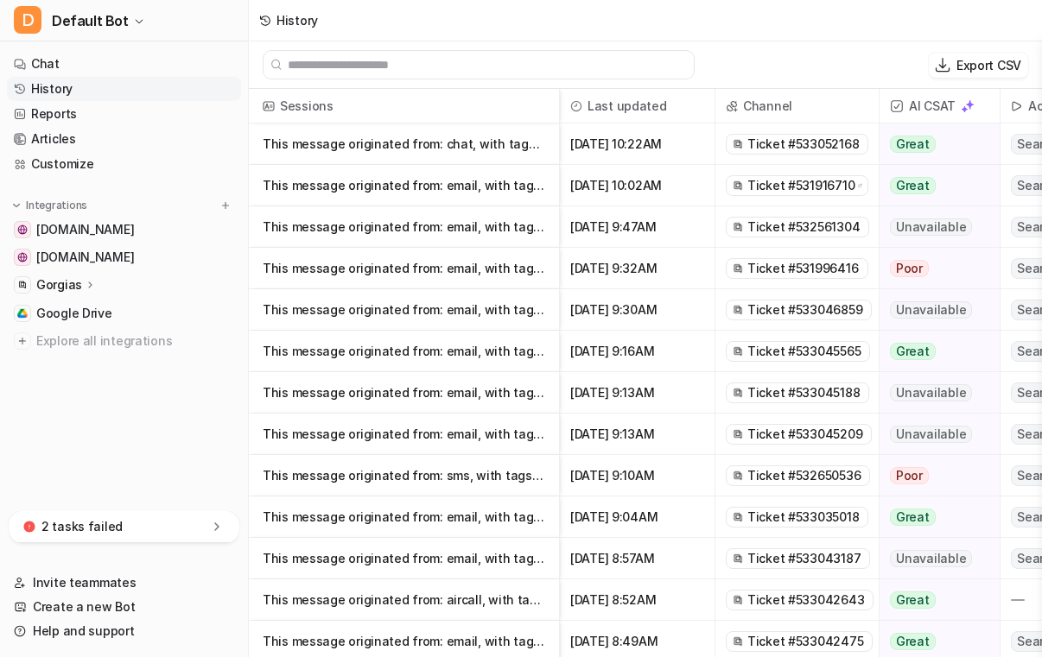
click at [85, 284] on icon at bounding box center [91, 284] width 12 height 13
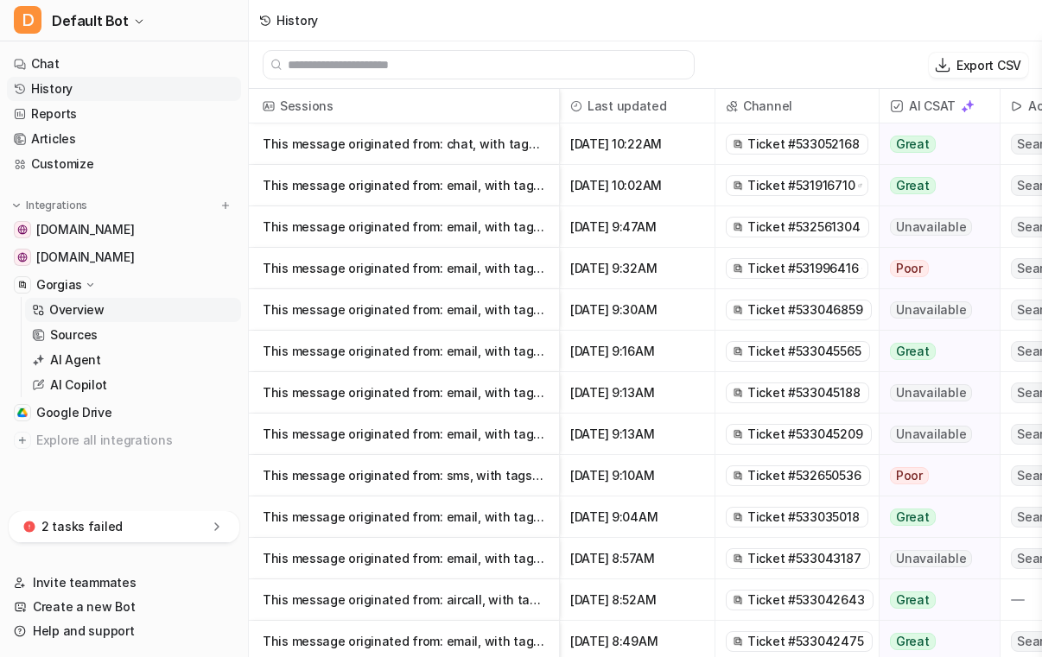
click at [111, 308] on link "Overview" at bounding box center [133, 310] width 216 height 24
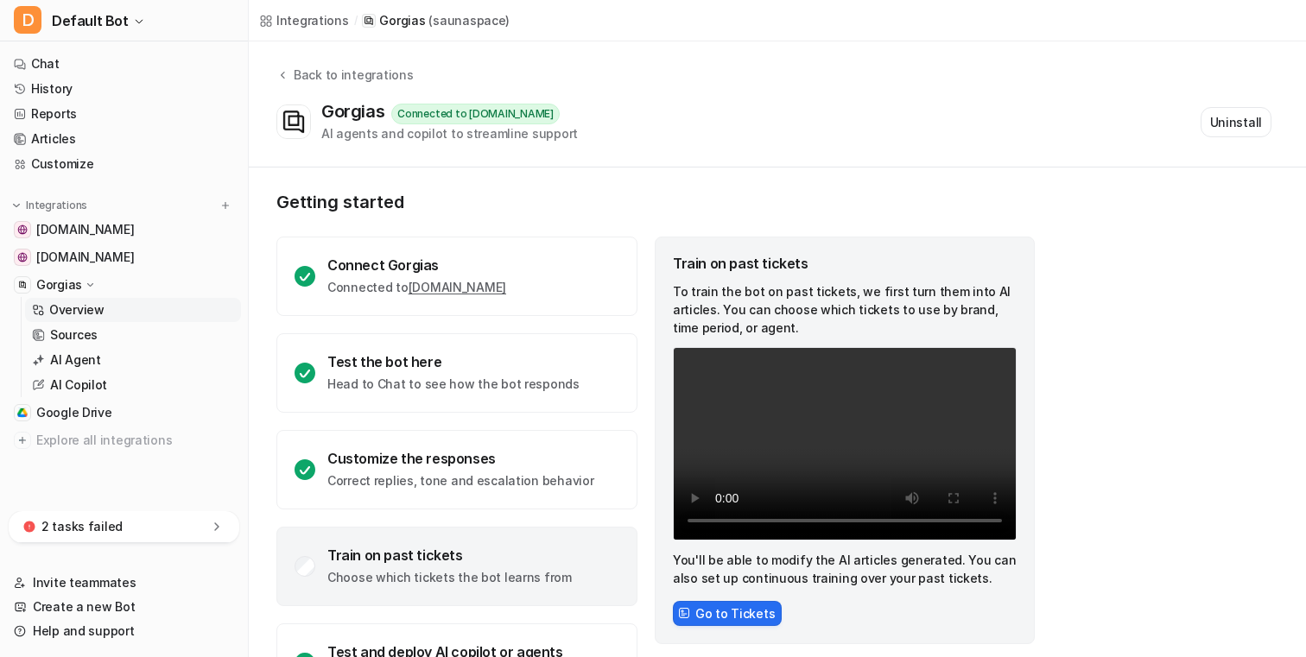
scroll to position [70, 0]
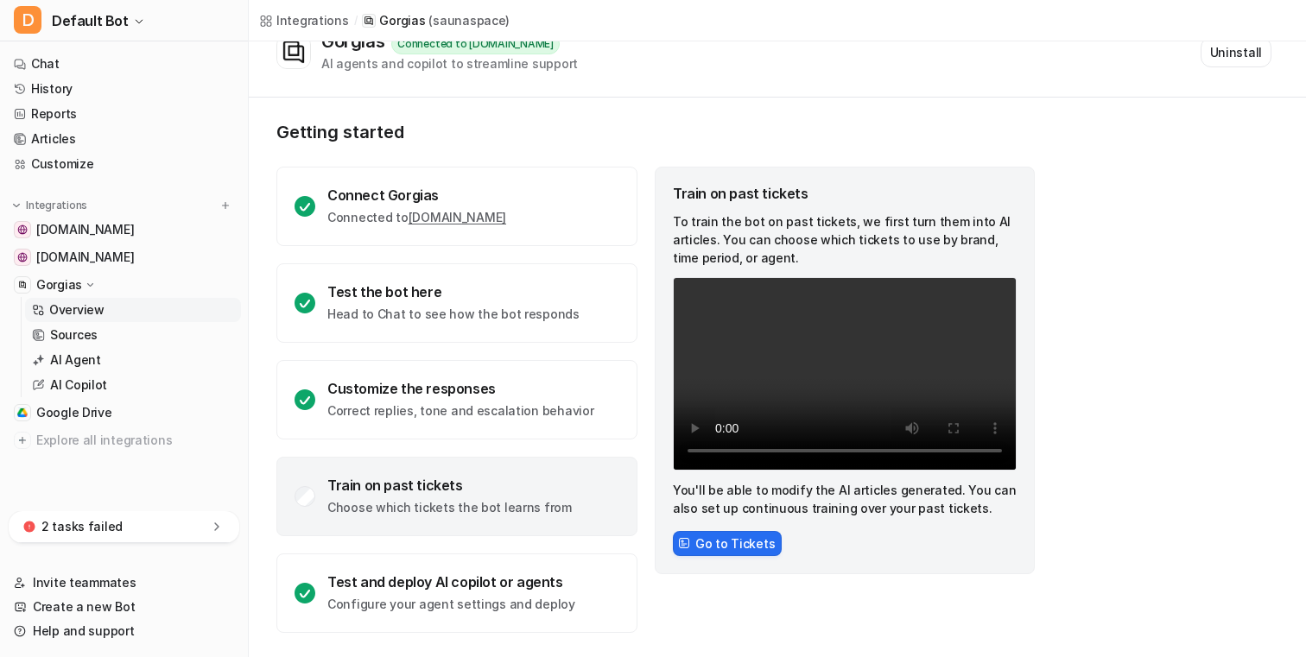
click at [626, 152] on div "Getting started Connect Gorgias Connected to saunaspace.gorgias.com Test the bo…" at bounding box center [656, 377] width 760 height 511
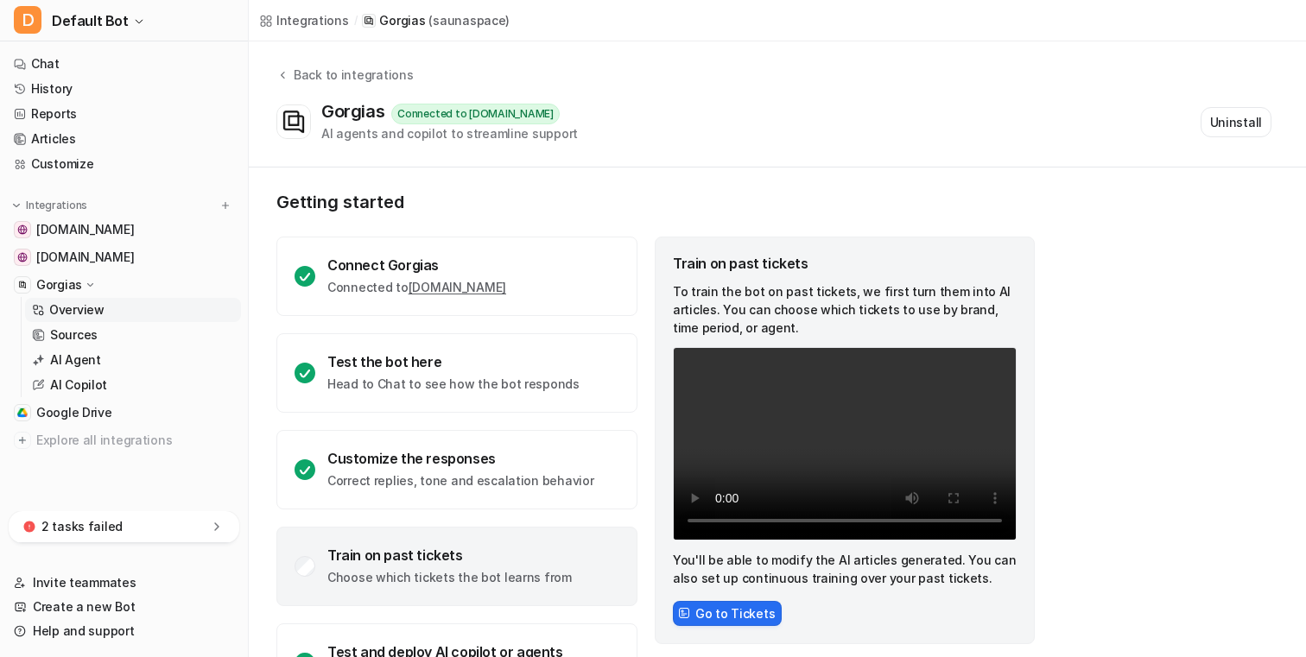
click at [216, 530] on icon at bounding box center [216, 526] width 17 height 17
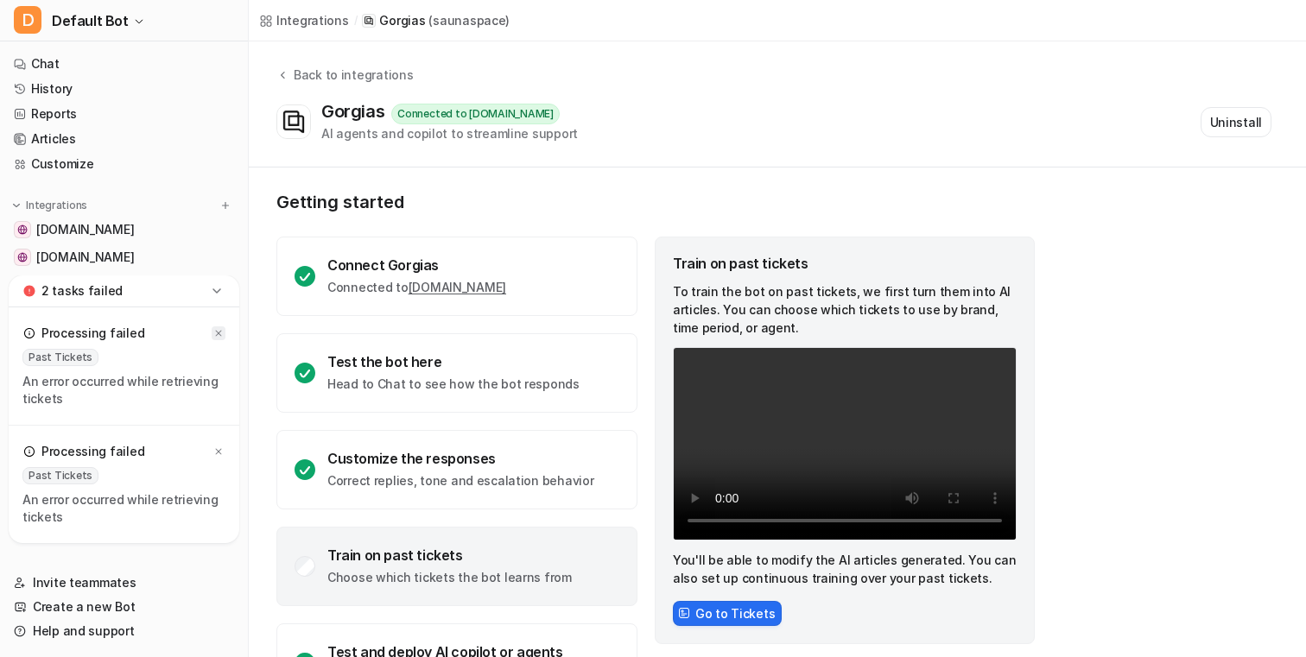
click at [220, 329] on icon at bounding box center [218, 333] width 10 height 10
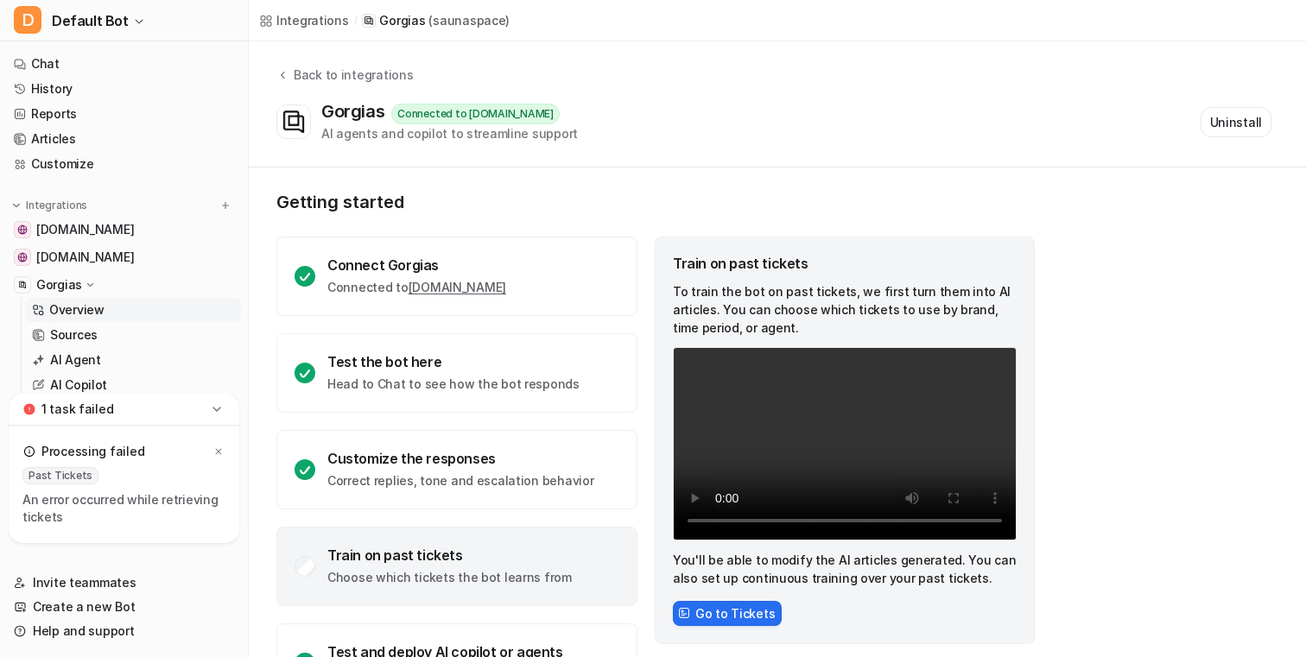
click at [219, 459] on div "Processing failed" at bounding box center [123, 452] width 203 height 24
click at [219, 453] on icon at bounding box center [219, 452] width 6 height 6
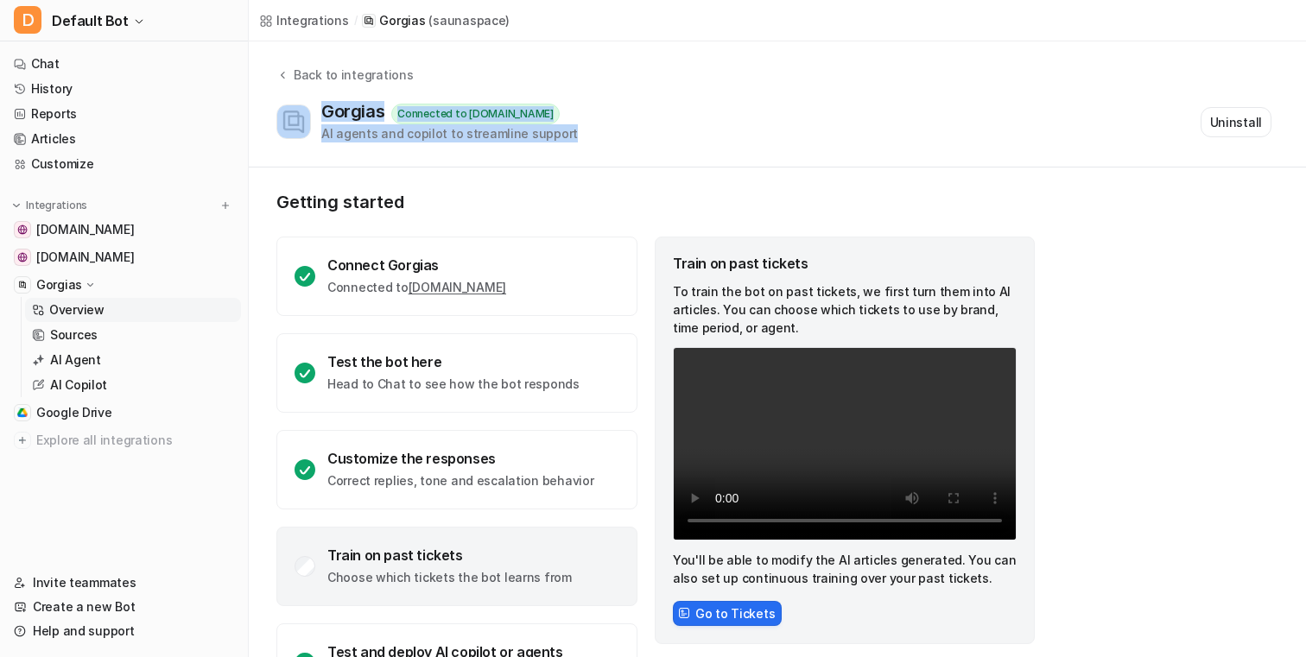
drag, startPoint x: 603, startPoint y: 139, endPoint x: 409, endPoint y: 79, distance: 202.5
click at [409, 79] on div "Back to integrations Gorgias Connected to saunaspace.gorgias.com AI agents and …" at bounding box center [777, 104] width 1057 height 77
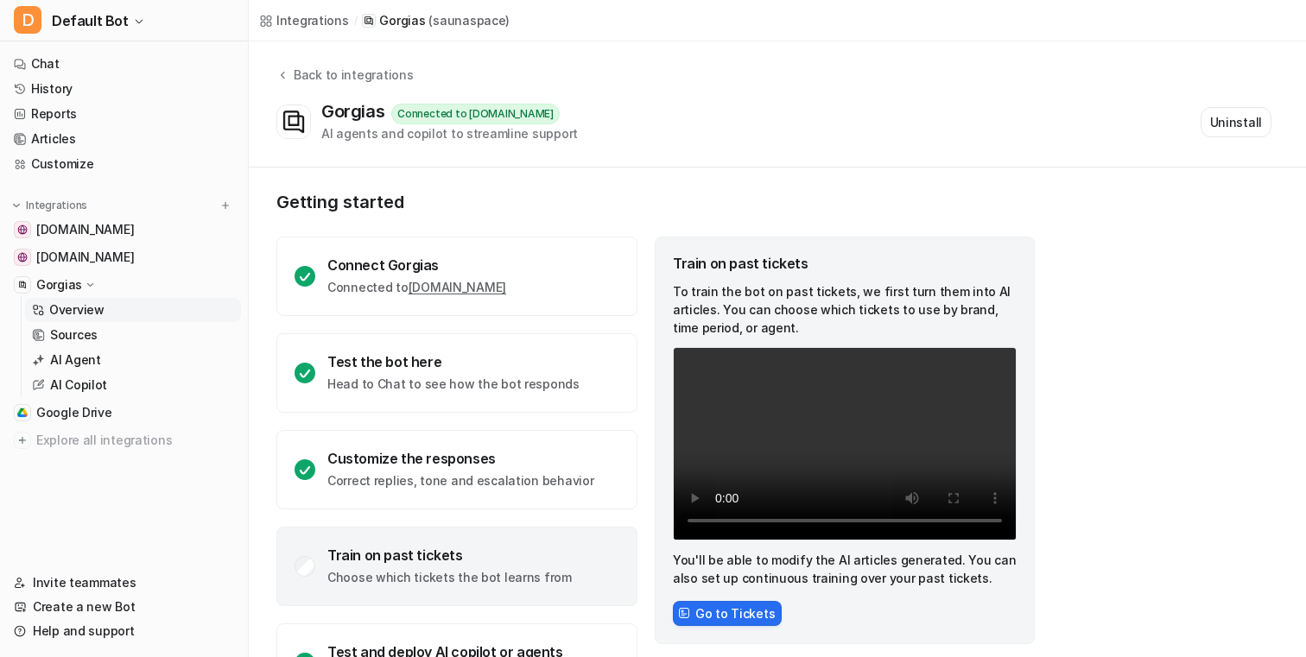
click at [416, 82] on div "Back to integrations Gorgias Connected to saunaspace.gorgias.com AI agents and …" at bounding box center [777, 104] width 1057 height 77
click at [164, 340] on link "Sources" at bounding box center [133, 335] width 216 height 24
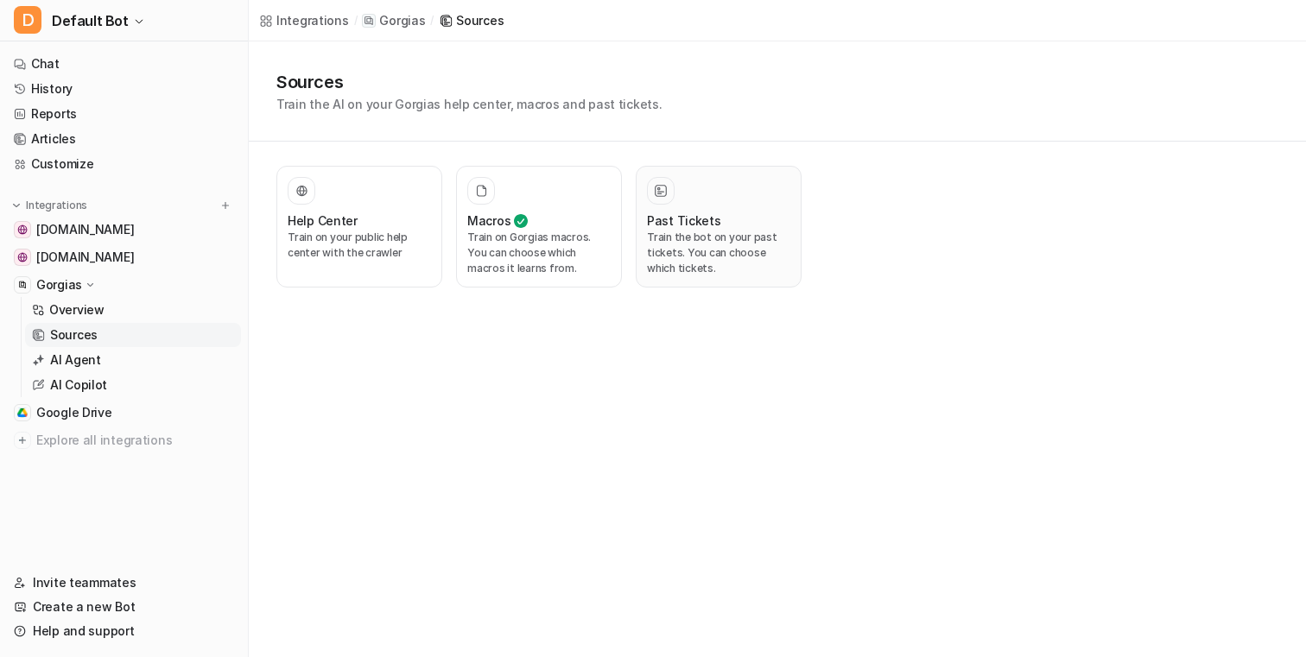
click at [682, 261] on p "Train the bot on your past tickets. You can choose which tickets." at bounding box center [718, 253] width 143 height 47
click at [666, 244] on p "Train the bot on your past tickets. You can choose which tickets." at bounding box center [718, 253] width 143 height 47
click at [675, 246] on p "Train the bot on your past tickets. You can choose which tickets." at bounding box center [718, 253] width 143 height 47
click at [777, 384] on div "Integrations / Gorgias / Sources Sources Train the AI on your Gorgias help cent…" at bounding box center [653, 328] width 1306 height 657
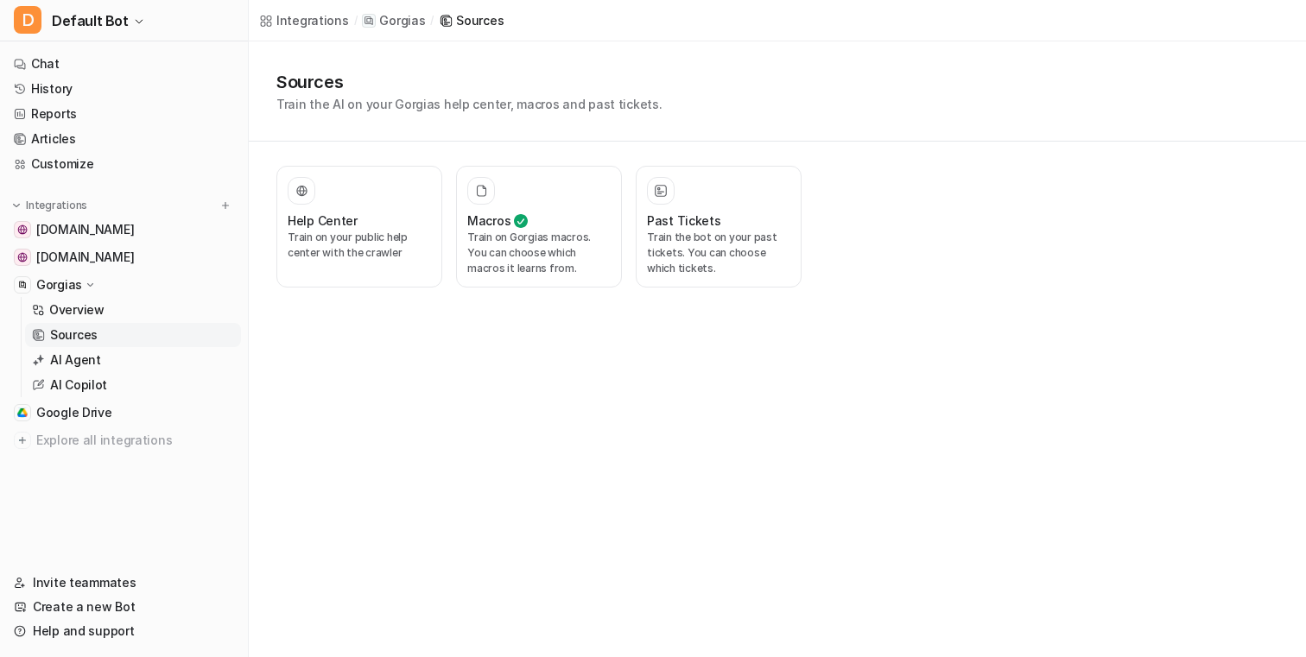
click at [729, 327] on div "Integrations / Gorgias / Sources Sources Train the AI on your Gorgias help cent…" at bounding box center [653, 328] width 1306 height 657
click at [686, 279] on button "Past Tickets Train the bot on your past tickets. You can choose which tickets." at bounding box center [719, 227] width 166 height 122
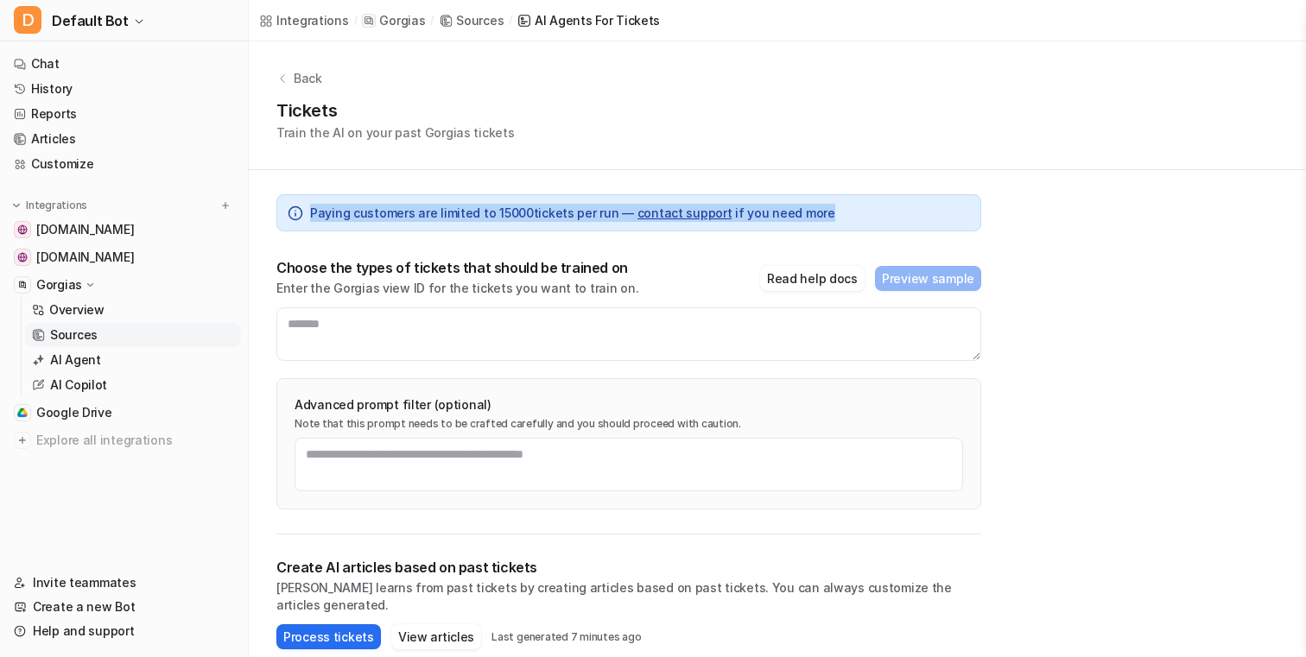
drag, startPoint x: 806, startPoint y: 212, endPoint x: 523, endPoint y: 157, distance: 288.5
click at [523, 157] on div "Back Tickets Train the AI on your past Gorgias tickets Paying customers are lim…" at bounding box center [777, 425] width 1057 height 769
click at [523, 157] on div "Back Tickets Train the AI on your past Gorgias tickets" at bounding box center [777, 105] width 1057 height 129
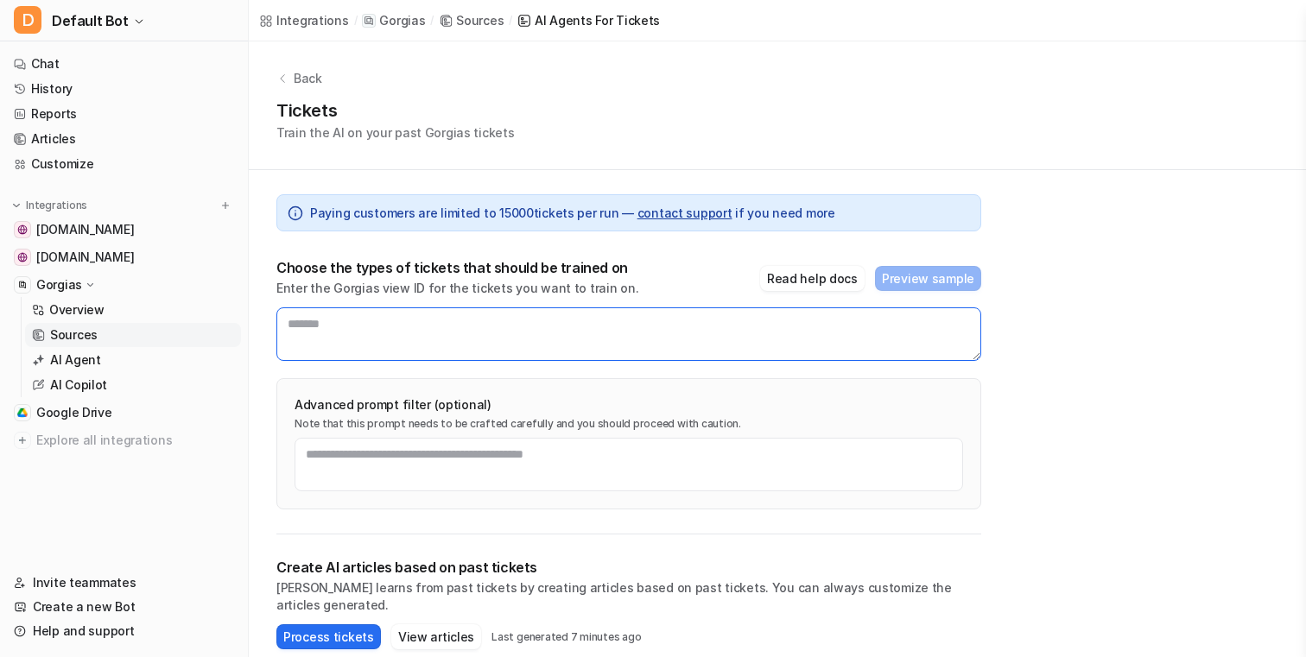
click at [485, 357] on textarea at bounding box center [628, 335] width 705 height 54
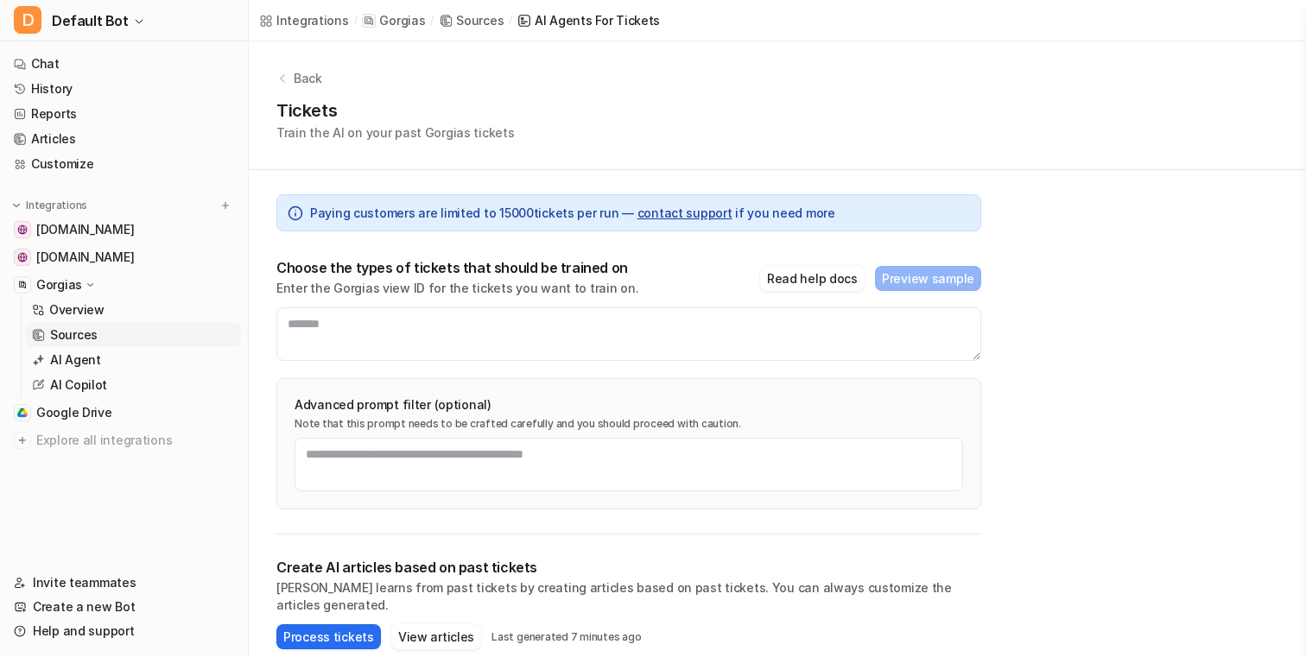
click at [754, 178] on div "Paying customers are limited to 15000 tickets per run — contact support if you …" at bounding box center [628, 352] width 705 height 365
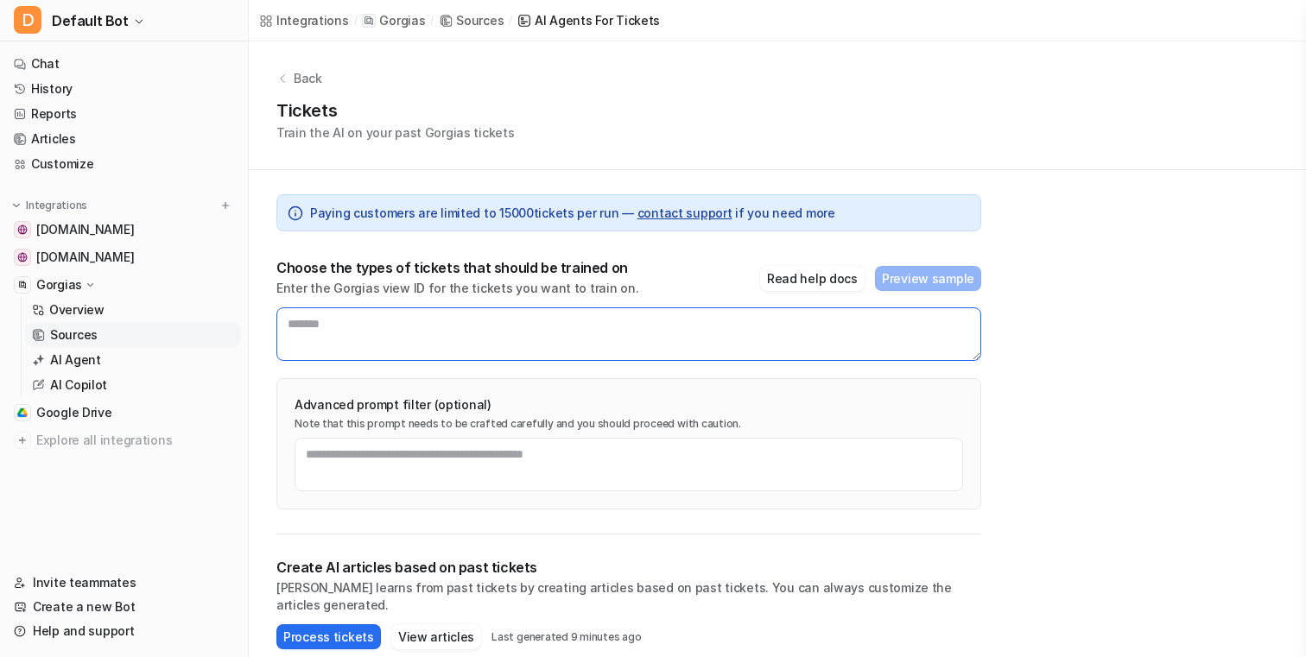
click at [388, 345] on textarea at bounding box center [628, 335] width 705 height 54
click at [624, 322] on textarea at bounding box center [628, 335] width 705 height 54
click at [570, 322] on textarea at bounding box center [628, 335] width 705 height 54
type textarea "*******"
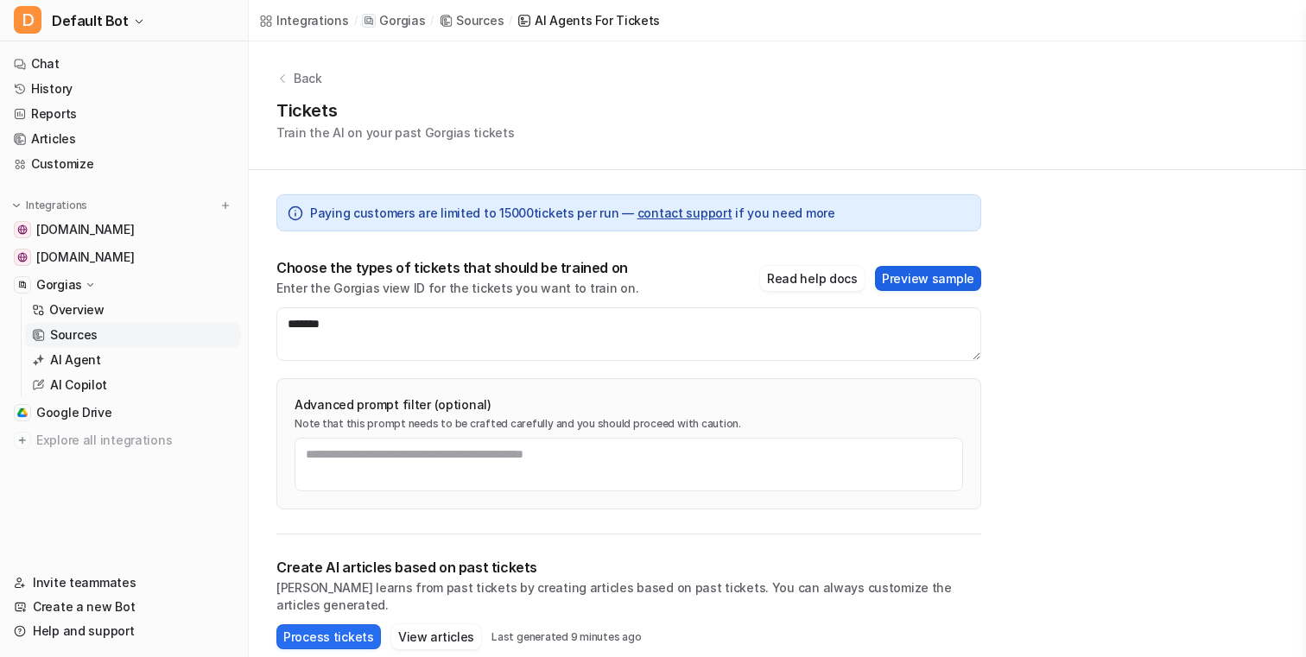
click at [858, 268] on button "Preview sample" at bounding box center [928, 278] width 106 height 25
click at [858, 260] on div "Choose the types of tickets that should be trained on Enter the Gorgias view ID…" at bounding box center [628, 278] width 705 height 38
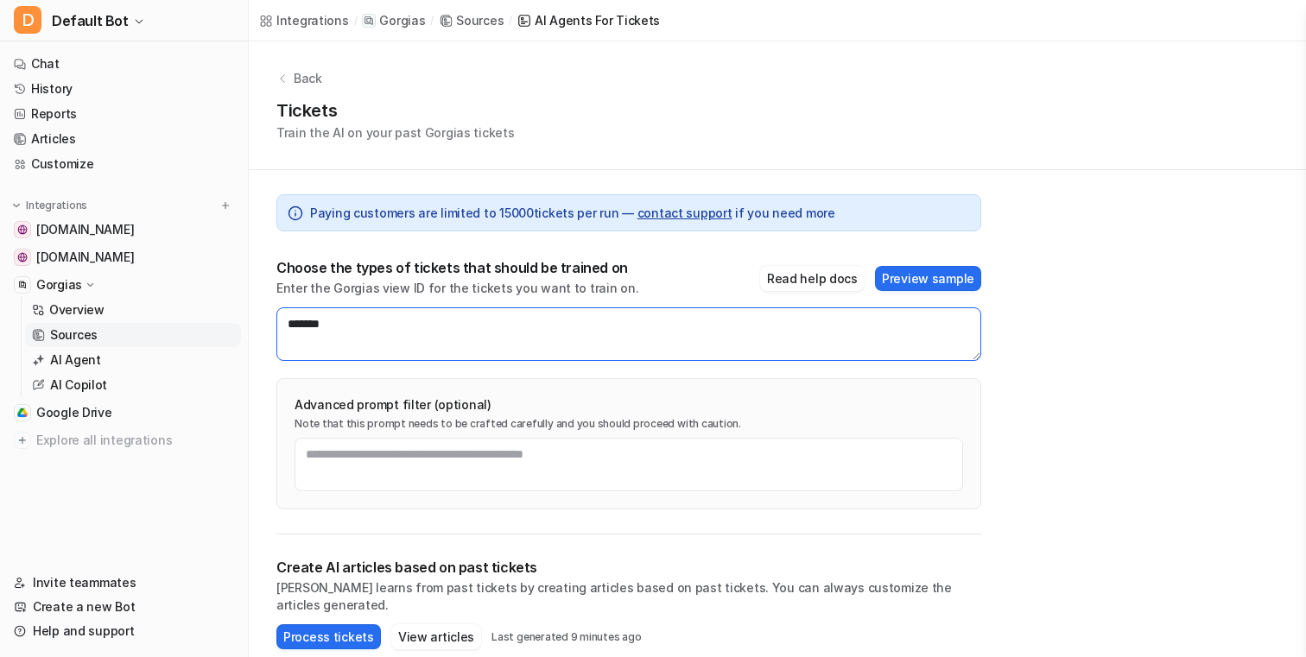
click at [604, 358] on textarea "*******" at bounding box center [628, 335] width 705 height 54
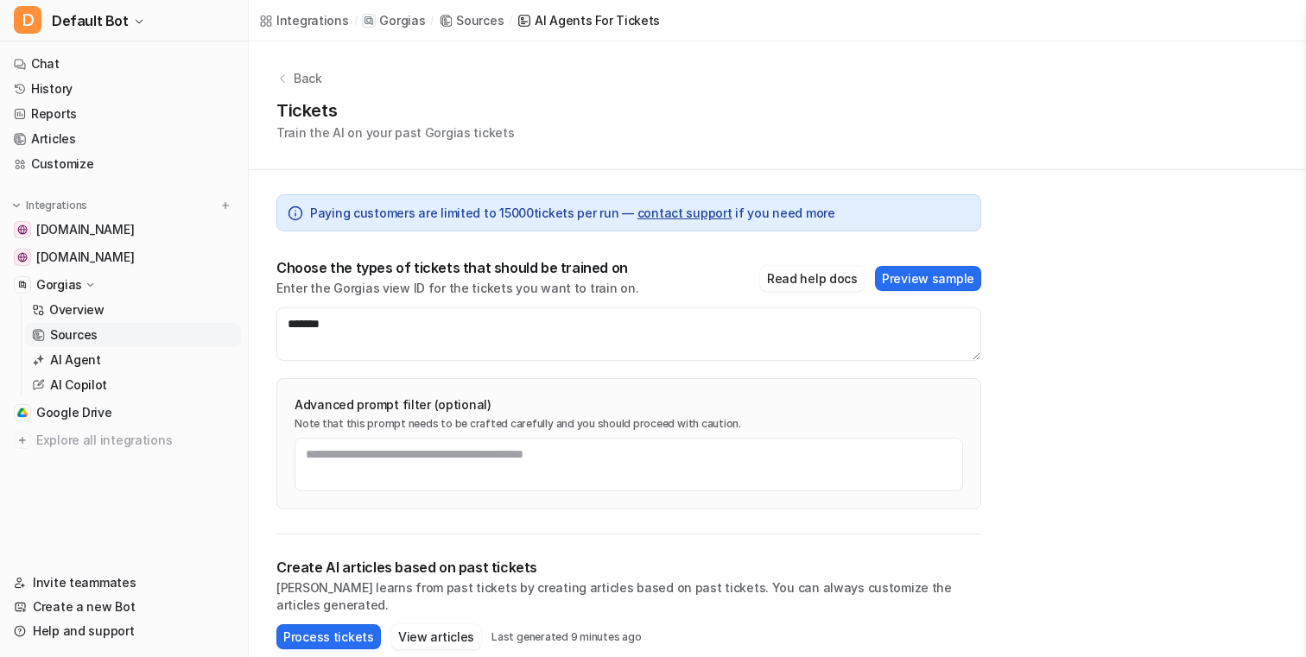
click at [858, 344] on div "Back Tickets Train the AI on your past Gorgias tickets Paying customers are lim…" at bounding box center [777, 425] width 1057 height 769
click at [766, 384] on div "Advanced prompt filter (optional) Note that this prompt needs to be crafted car…" at bounding box center [628, 443] width 705 height 131
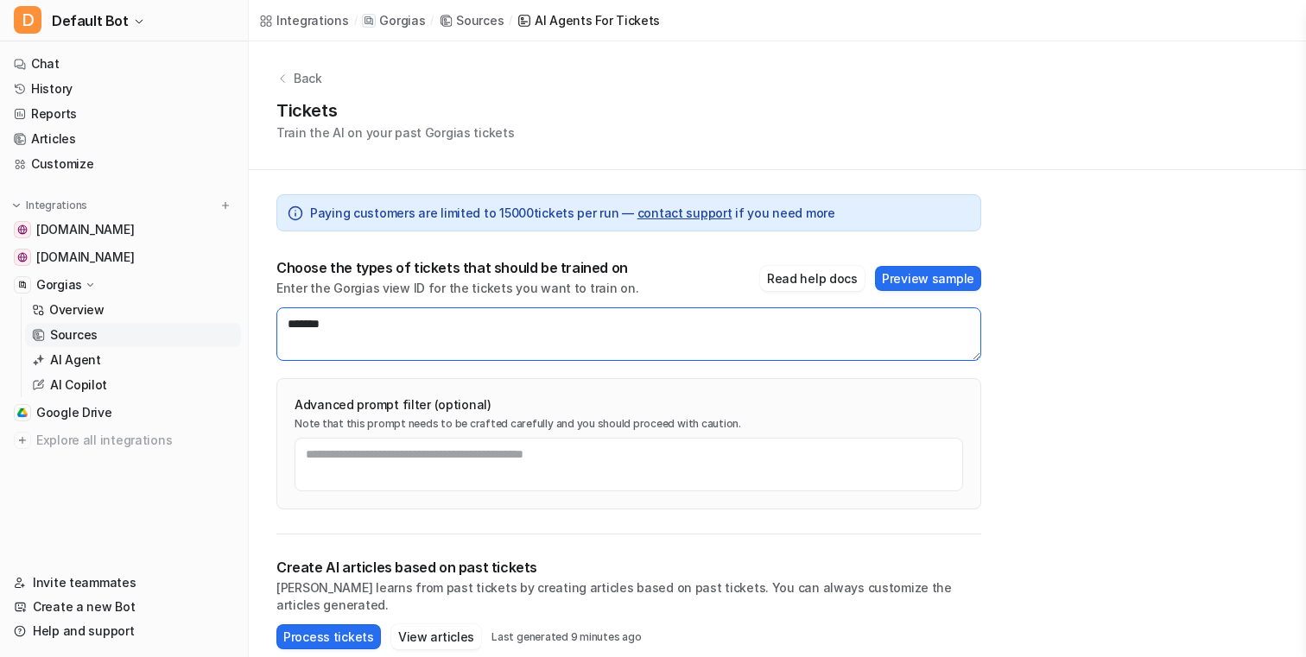
click at [767, 321] on textarea "*******" at bounding box center [628, 335] width 705 height 54
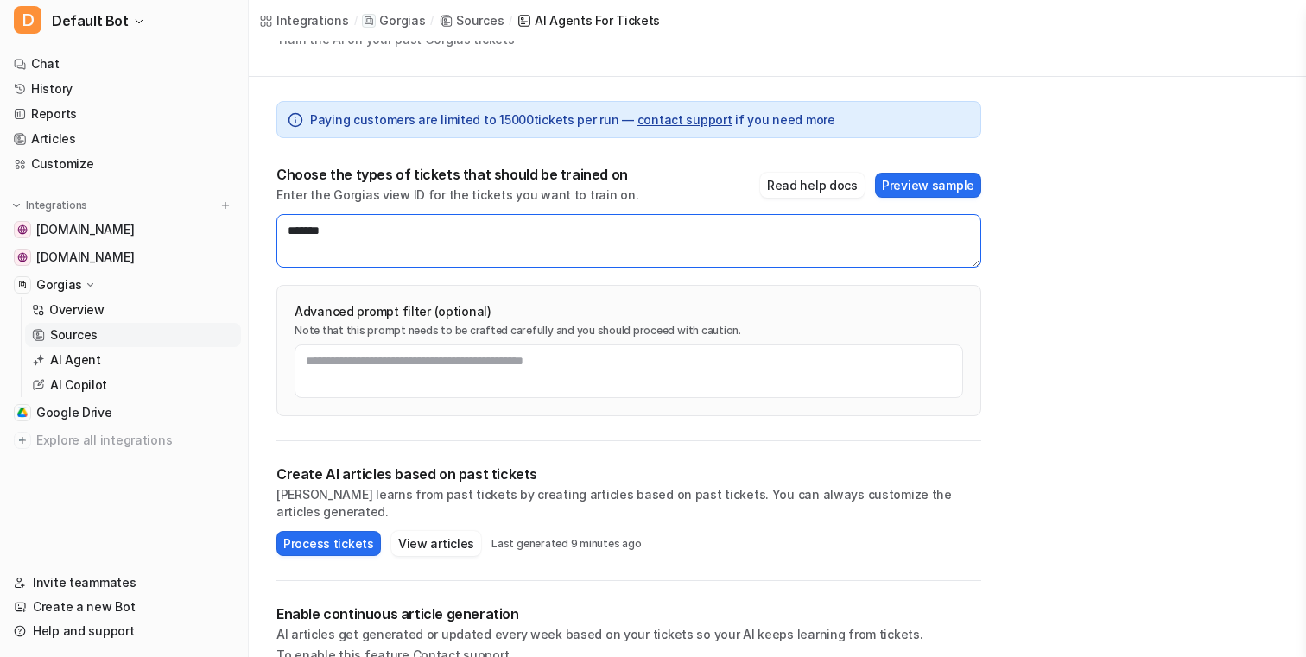
scroll to position [98, 0]
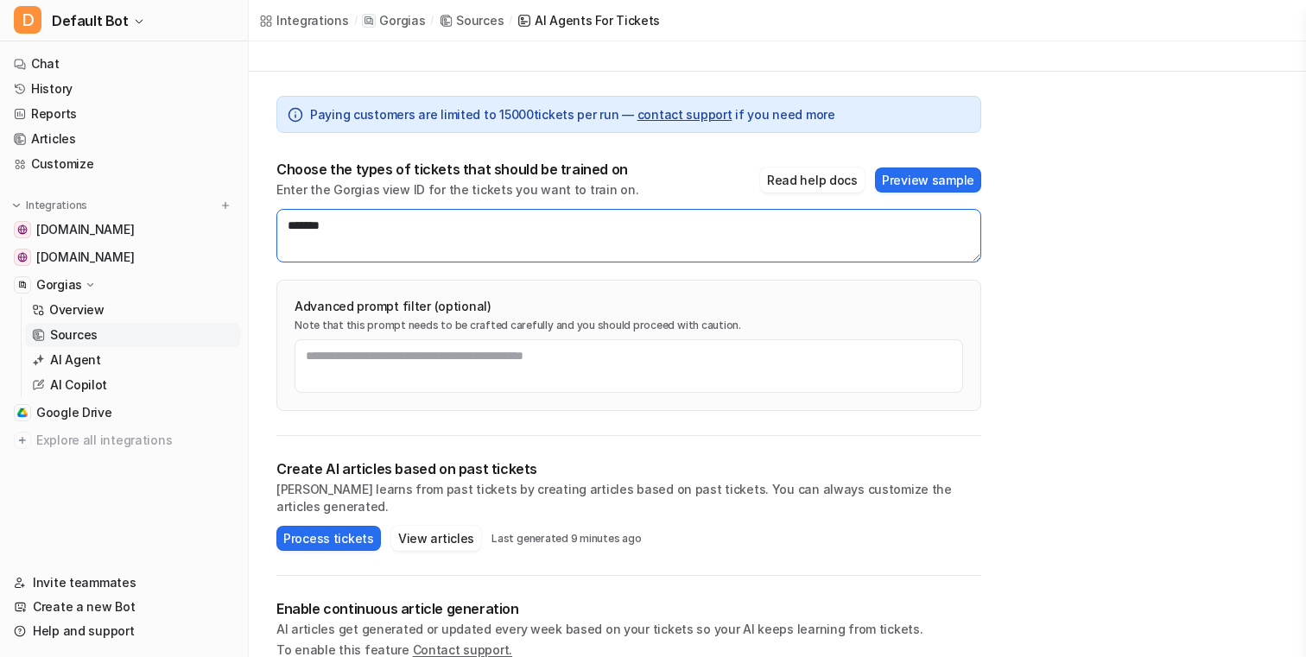
click at [567, 226] on textarea "*******" at bounding box center [628, 236] width 705 height 54
click at [593, 230] on textarea "*******" at bounding box center [628, 236] width 705 height 54
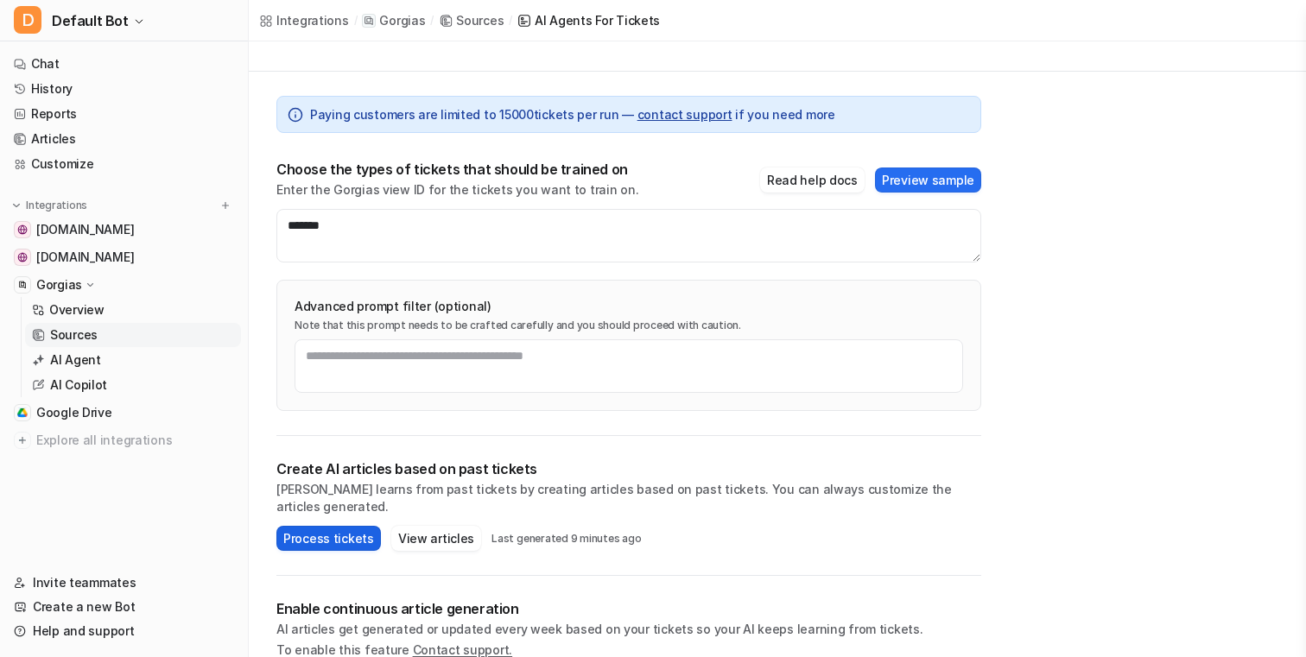
click at [359, 529] on button "Process tickets" at bounding box center [328, 538] width 105 height 25
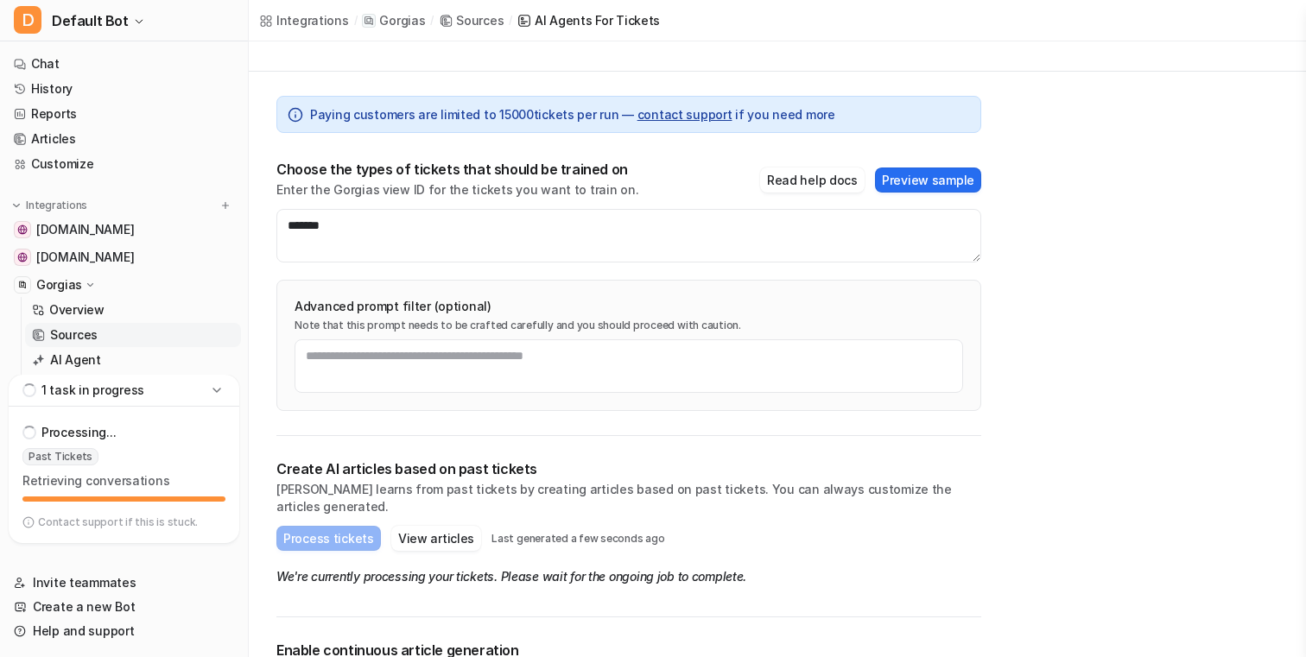
scroll to position [126, 0]
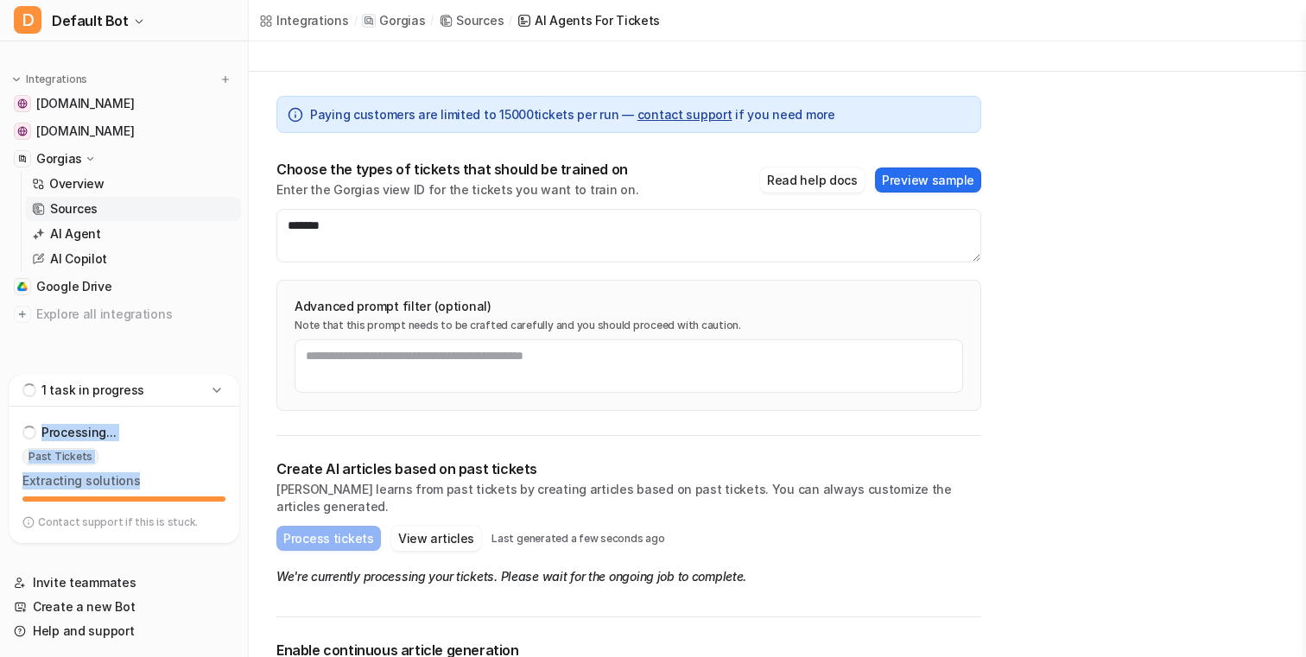
drag, startPoint x: 181, startPoint y: 493, endPoint x: 65, endPoint y: 422, distance: 136.2
click at [65, 422] on div "Processing... Past Tickets Extracting solutions" at bounding box center [123, 461] width 203 height 81
click at [65, 422] on div "Processing..." at bounding box center [123, 433] width 203 height 24
drag, startPoint x: 38, startPoint y: 426, endPoint x: 171, endPoint y: 497, distance: 150.7
click at [174, 498] on div "Processing... Past Tickets Extracting solutions" at bounding box center [123, 461] width 203 height 81
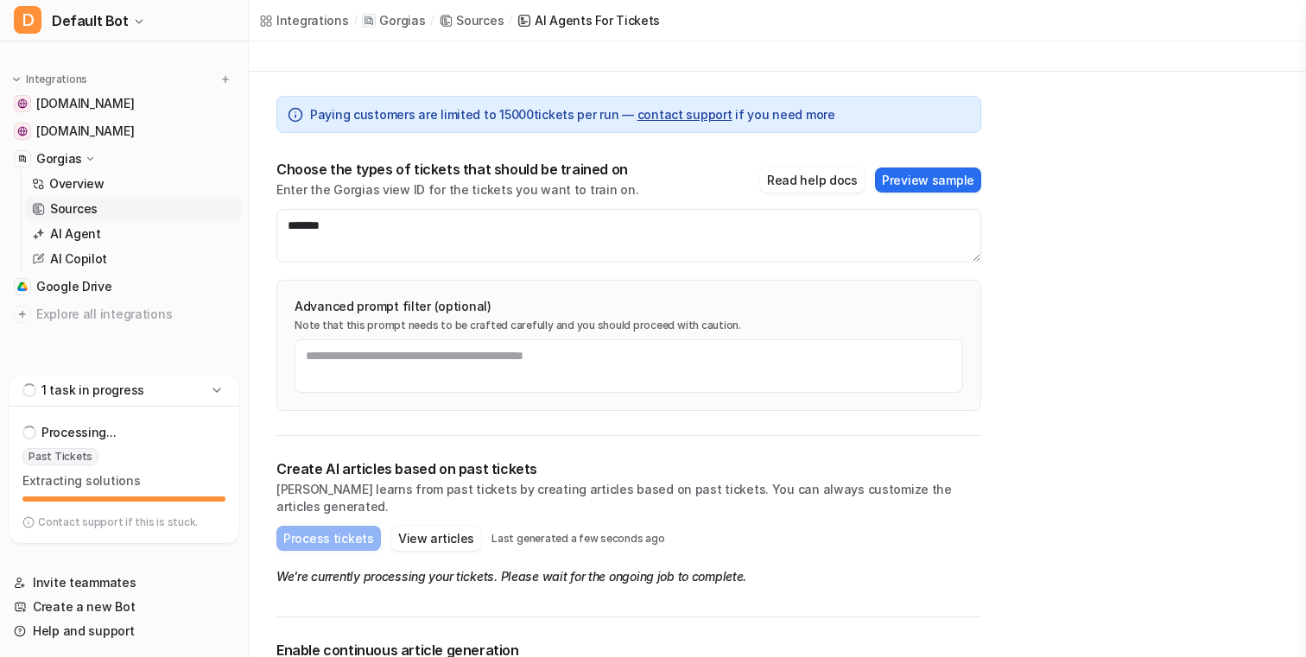
click at [161, 481] on p "Extracting solutions" at bounding box center [123, 481] width 203 height 17
drag, startPoint x: 201, startPoint y: 486, endPoint x: 22, endPoint y: 438, distance: 185.3
click at [22, 438] on div "Processing... Past Tickets Generating articles" at bounding box center [123, 461] width 203 height 81
click at [52, 427] on p "Processing..." at bounding box center [78, 432] width 74 height 17
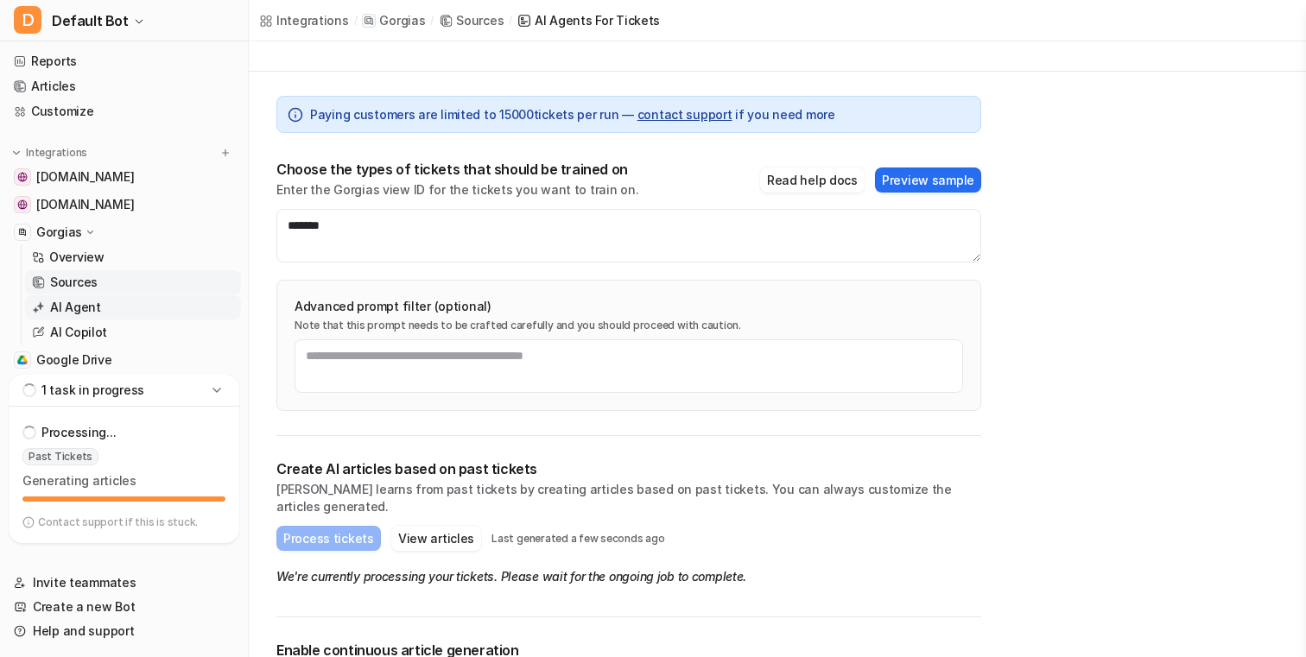
scroll to position [0, 0]
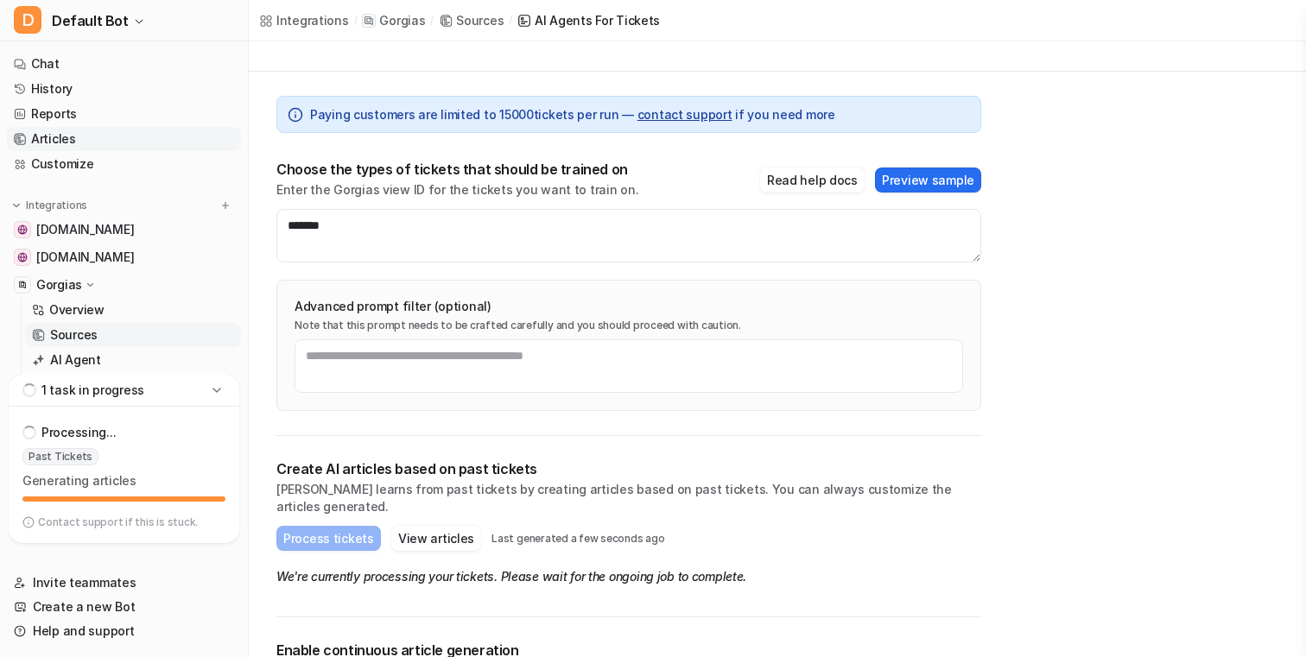
click at [123, 138] on link "Articles" at bounding box center [124, 139] width 234 height 24
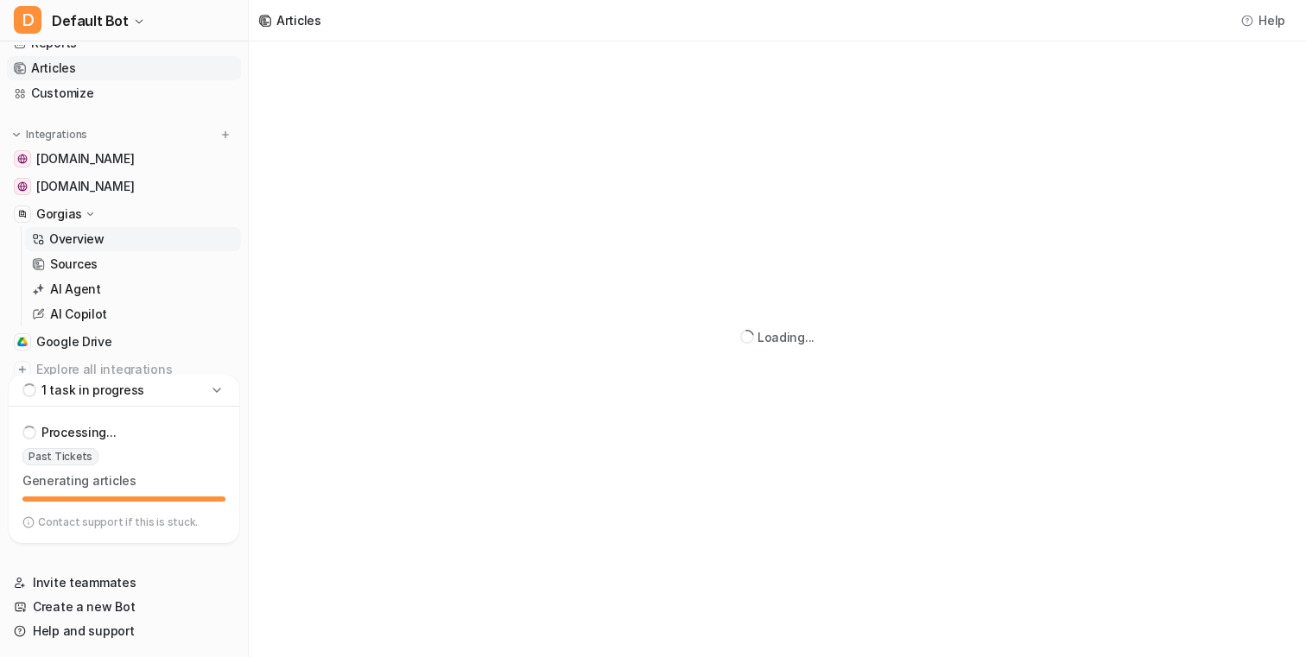
scroll to position [126, 0]
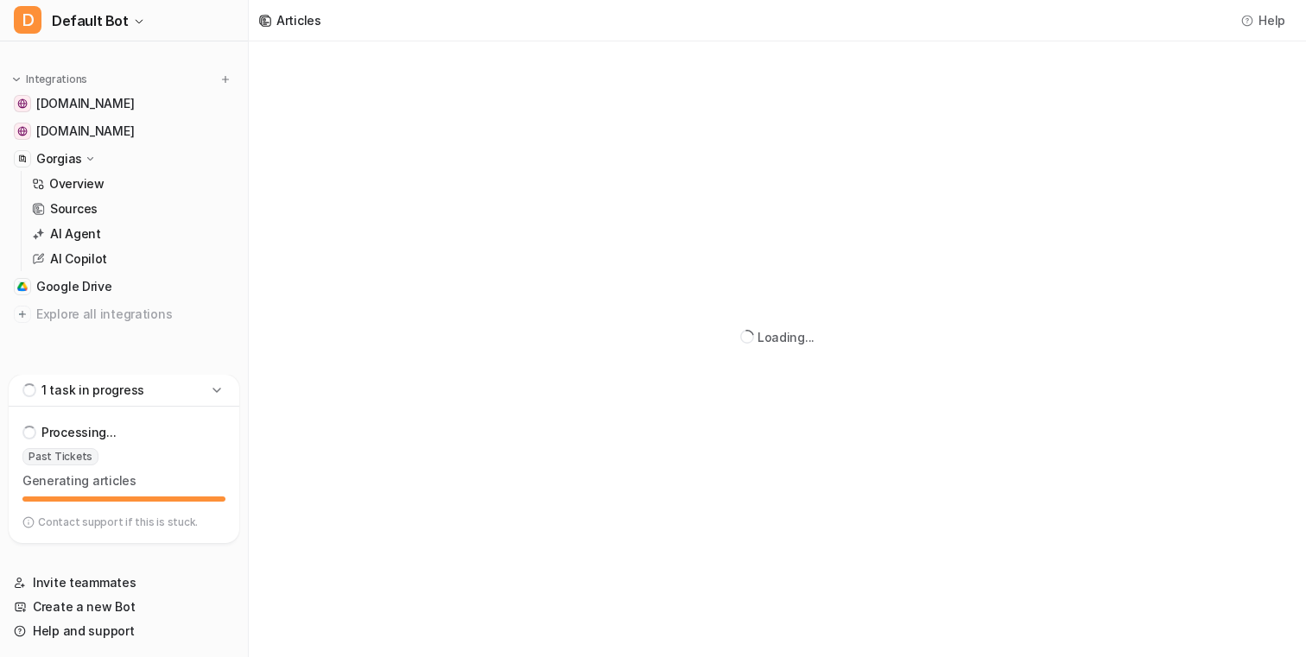
click at [210, 382] on icon at bounding box center [216, 390] width 17 height 17
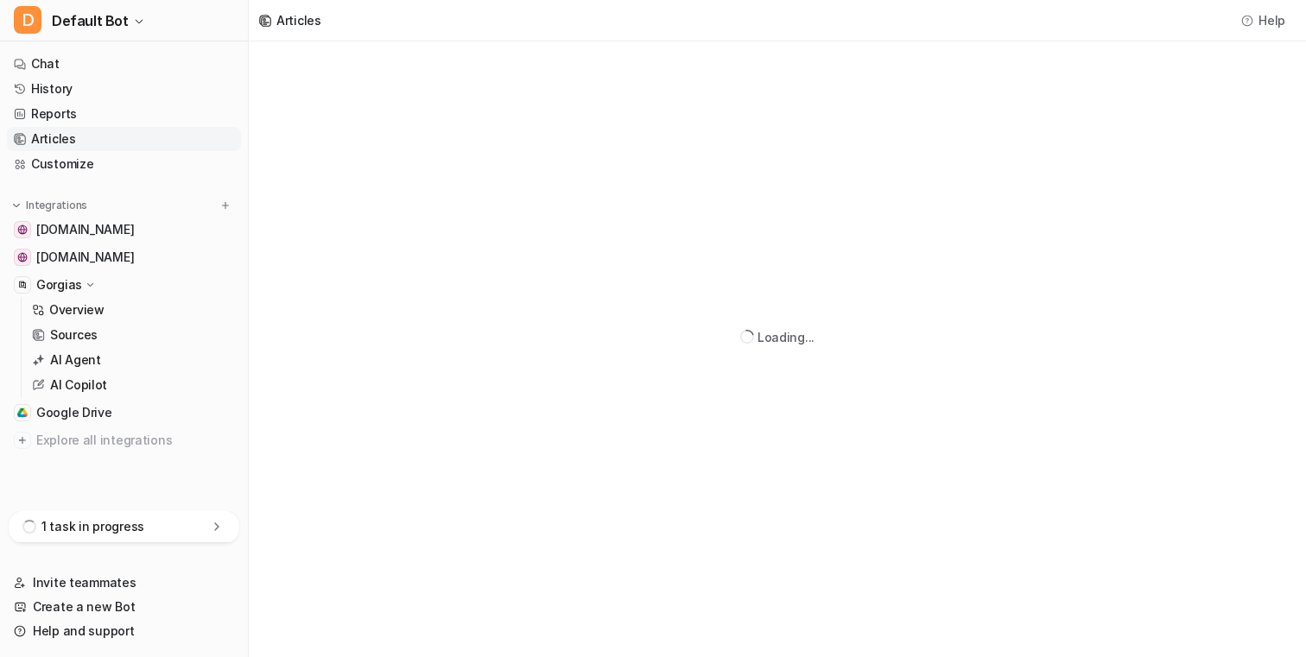
click at [197, 524] on div "1 task in progress" at bounding box center [124, 527] width 231 height 32
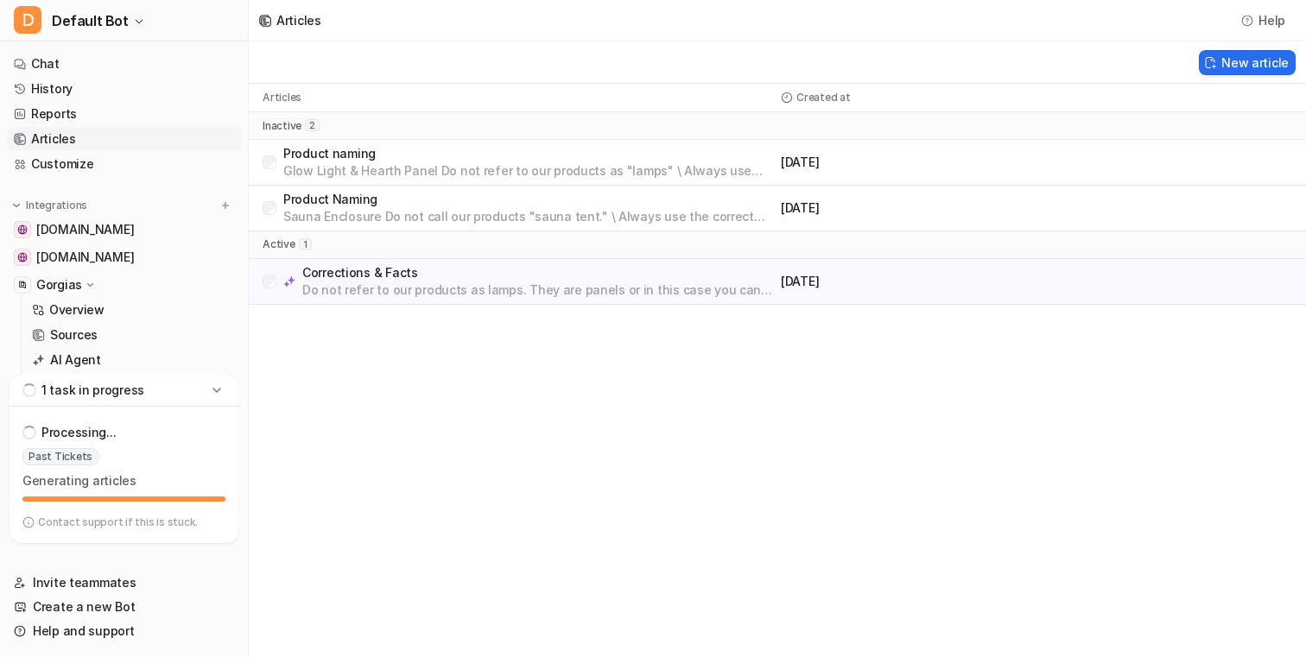
click at [220, 391] on icon at bounding box center [216, 390] width 17 height 17
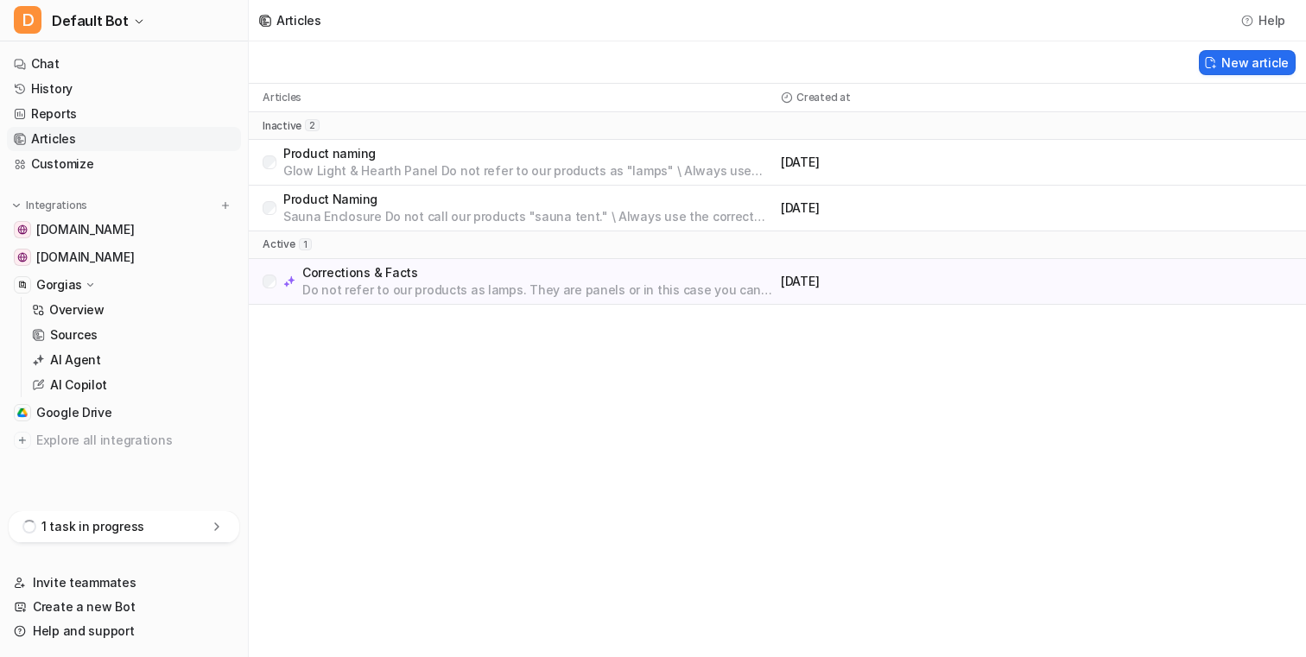
click at [205, 529] on div "1 task in progress" at bounding box center [124, 527] width 231 height 32
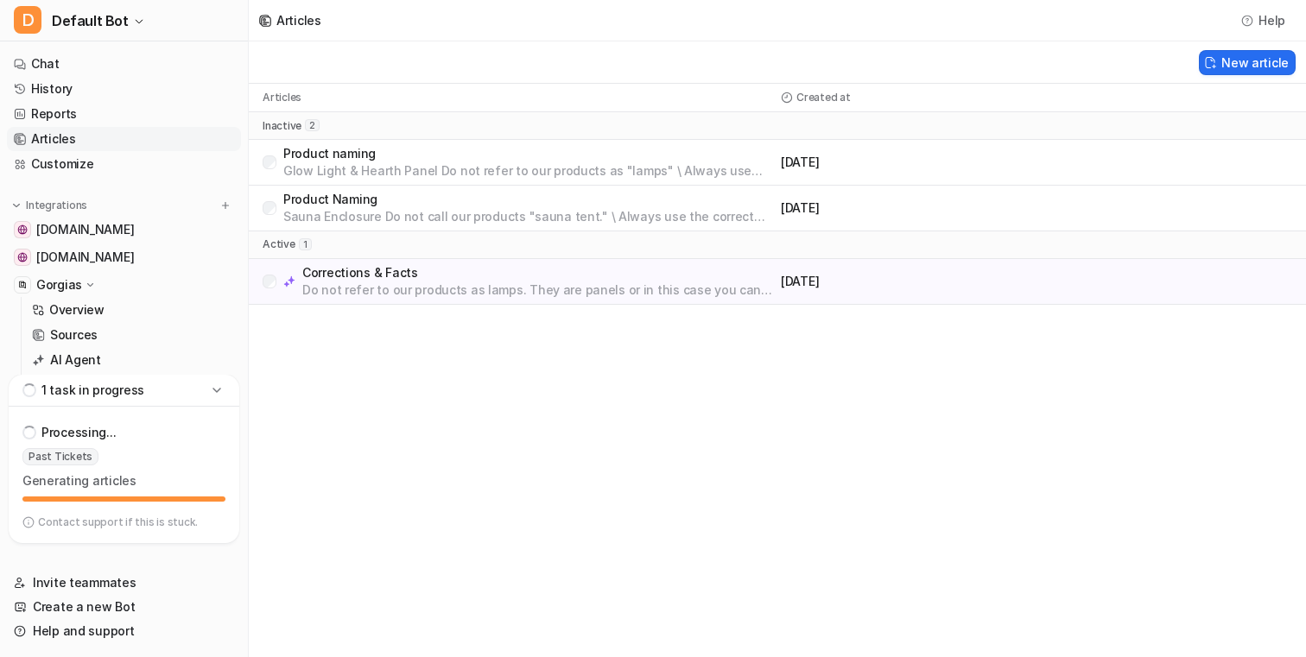
click at [380, 438] on div "Articles Help New article Articles Created at inactive 2 Product naming Glow Li…" at bounding box center [653, 328] width 1306 height 657
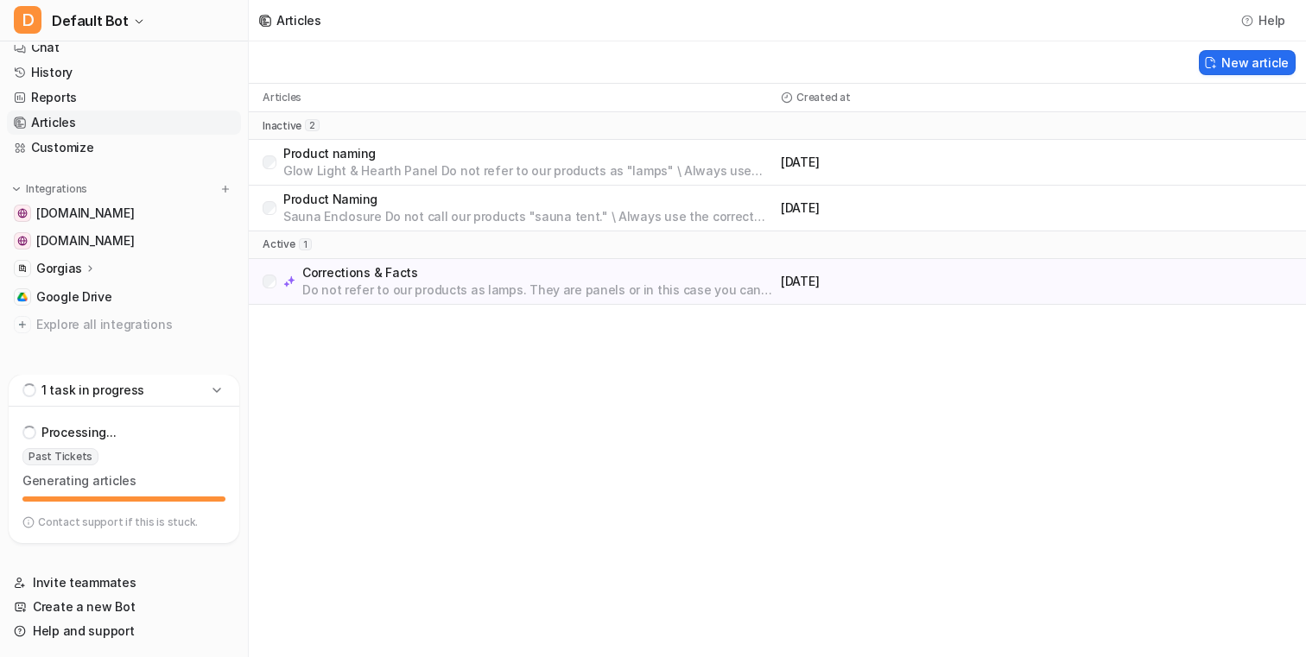
click at [218, 399] on div "1 task in progress" at bounding box center [124, 391] width 231 height 32
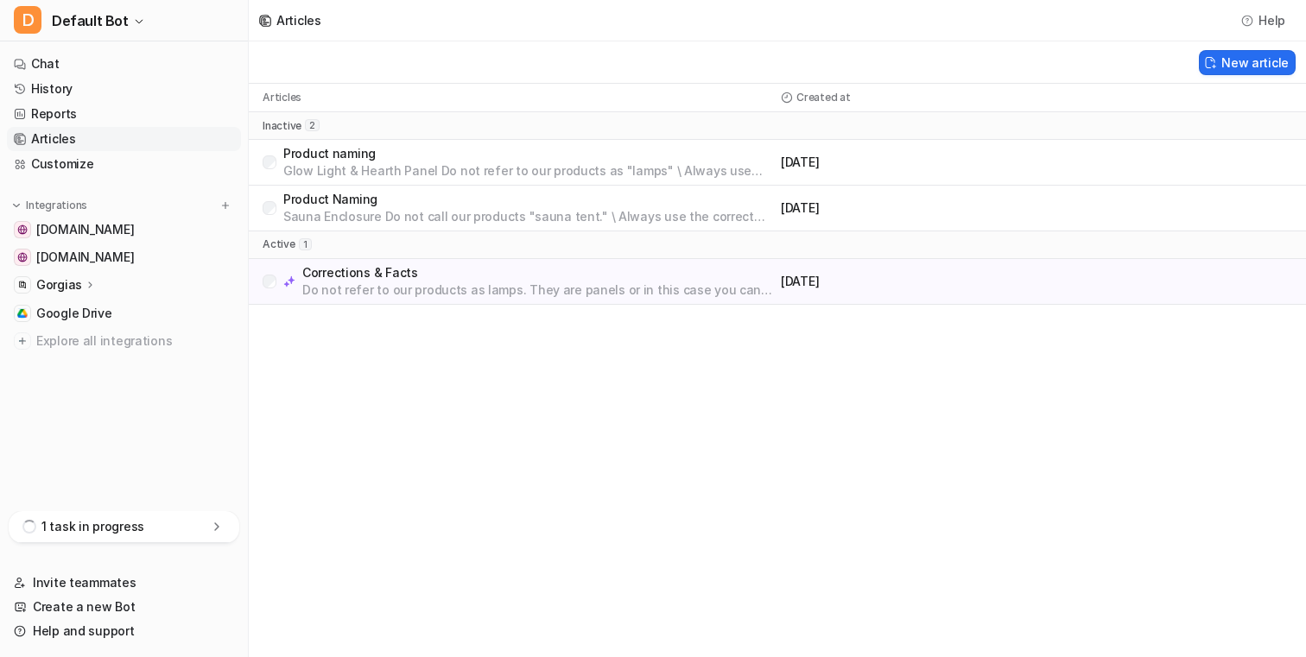
click at [203, 520] on div "1 task in progress" at bounding box center [124, 527] width 231 height 32
click at [219, 399] on div "1 task in progress" at bounding box center [124, 391] width 231 height 32
click at [209, 517] on div "1 task in progress" at bounding box center [124, 527] width 231 height 32
click at [214, 386] on icon at bounding box center [216, 390] width 17 height 17
click at [206, 523] on div "1 task completed" at bounding box center [124, 527] width 231 height 32
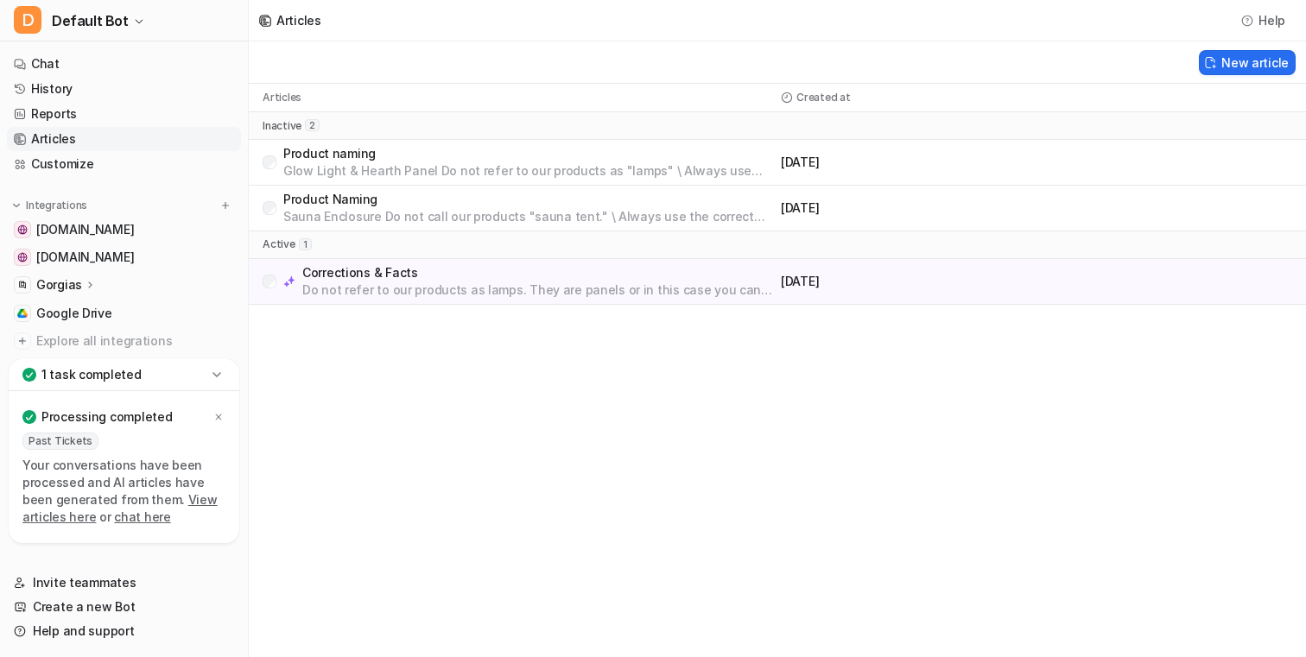
click at [344, 457] on div "Articles Help New article Articles Created at inactive 2 Product naming Glow Li…" at bounding box center [653, 328] width 1306 height 657
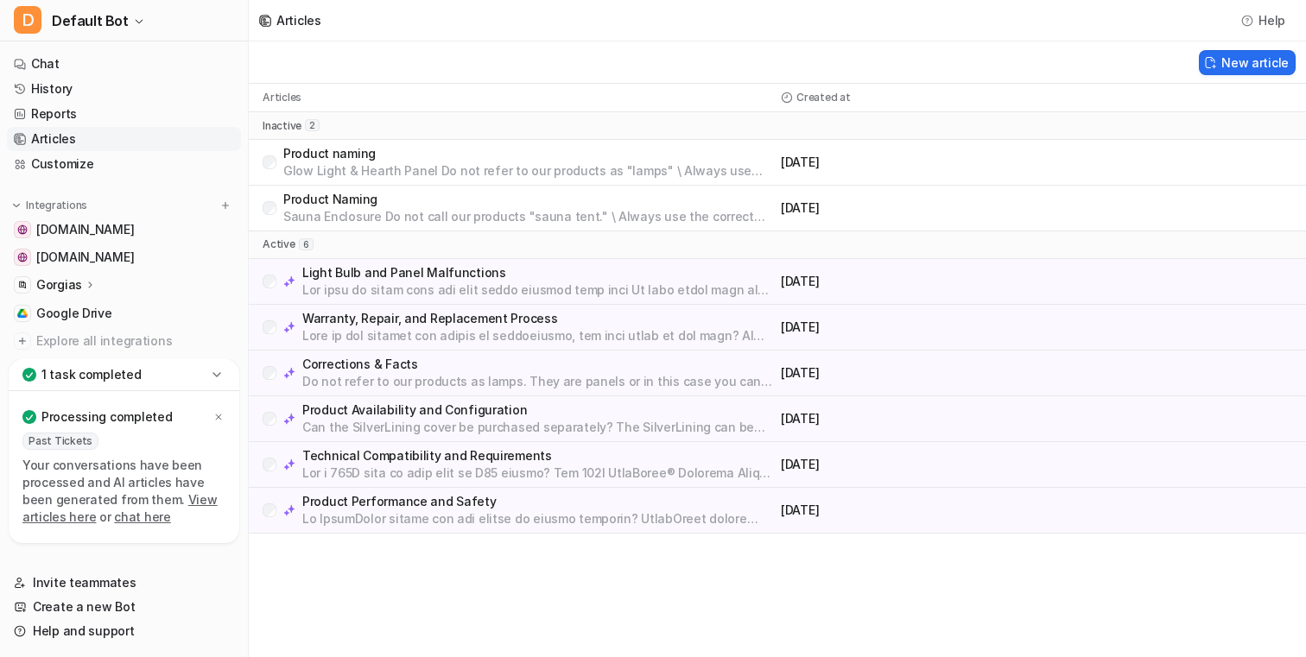
click at [509, 276] on p "Light Bulb and Panel Malfunctions" at bounding box center [538, 272] width 472 height 17
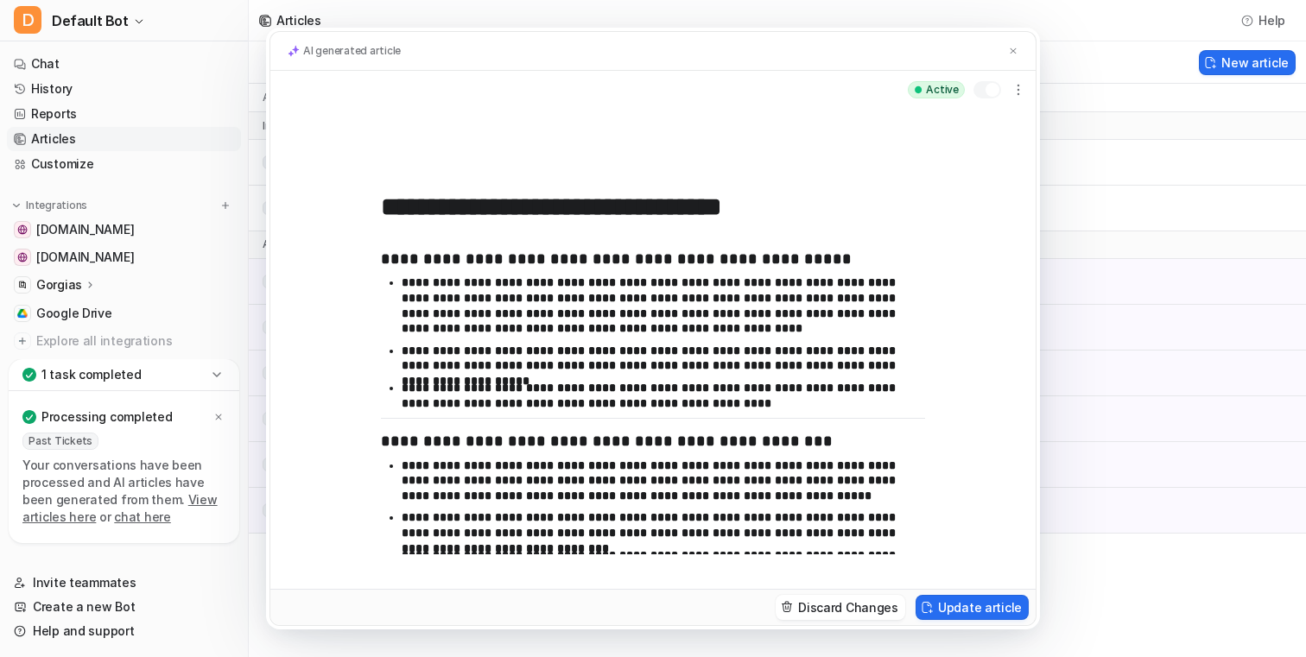
scroll to position [268, 0]
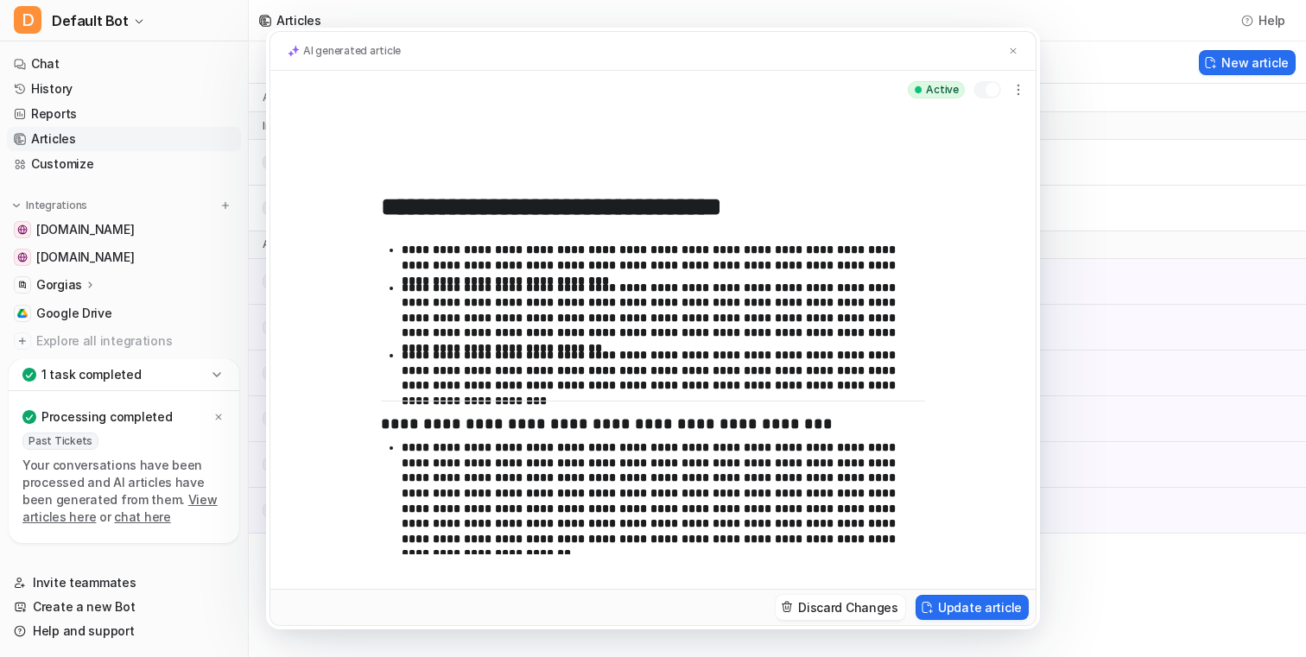
click at [1023, 53] on div "AI generated article" at bounding box center [652, 51] width 765 height 39
click at [1014, 51] on img at bounding box center [1013, 51] width 10 height 11
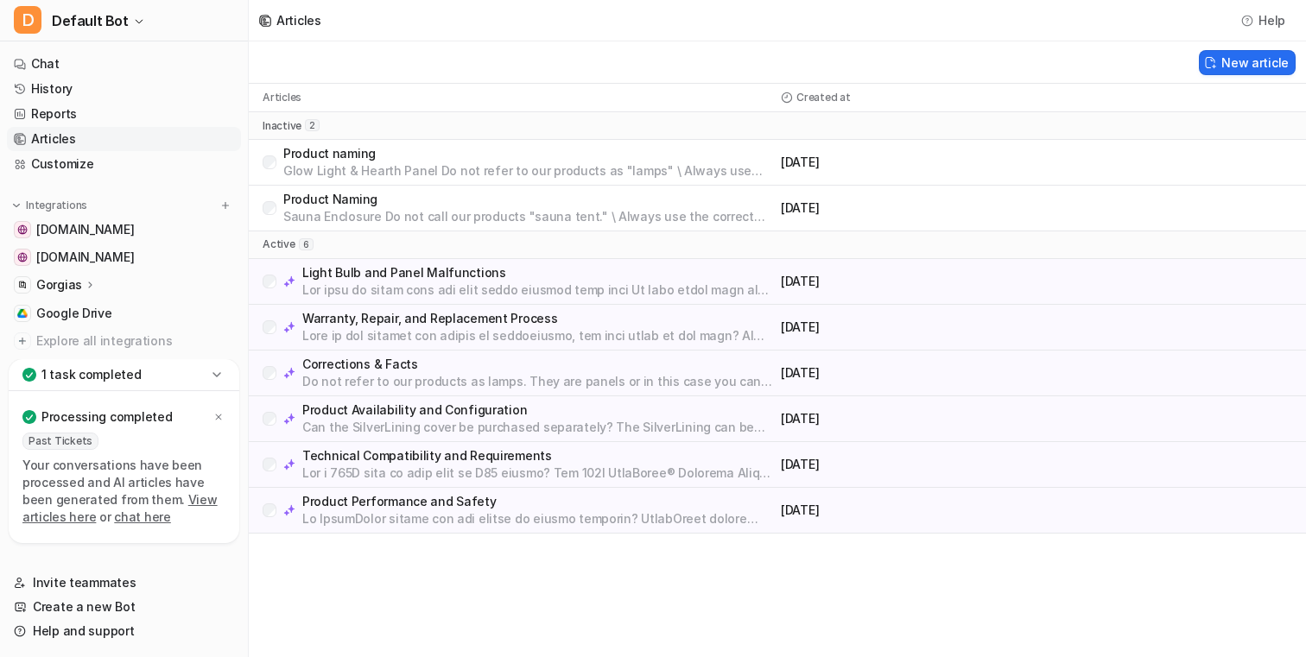
click at [720, 322] on p "Warranty, Repair, and Replacement Process" at bounding box center [538, 318] width 472 height 17
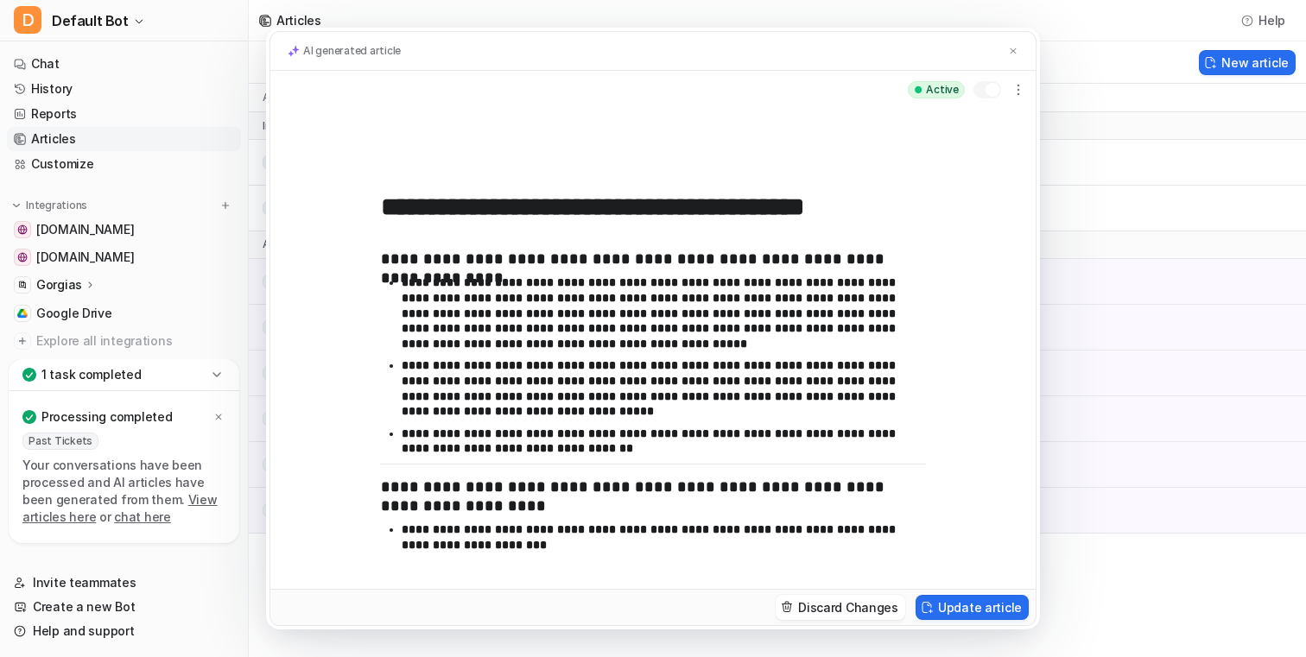
scroll to position [43, 0]
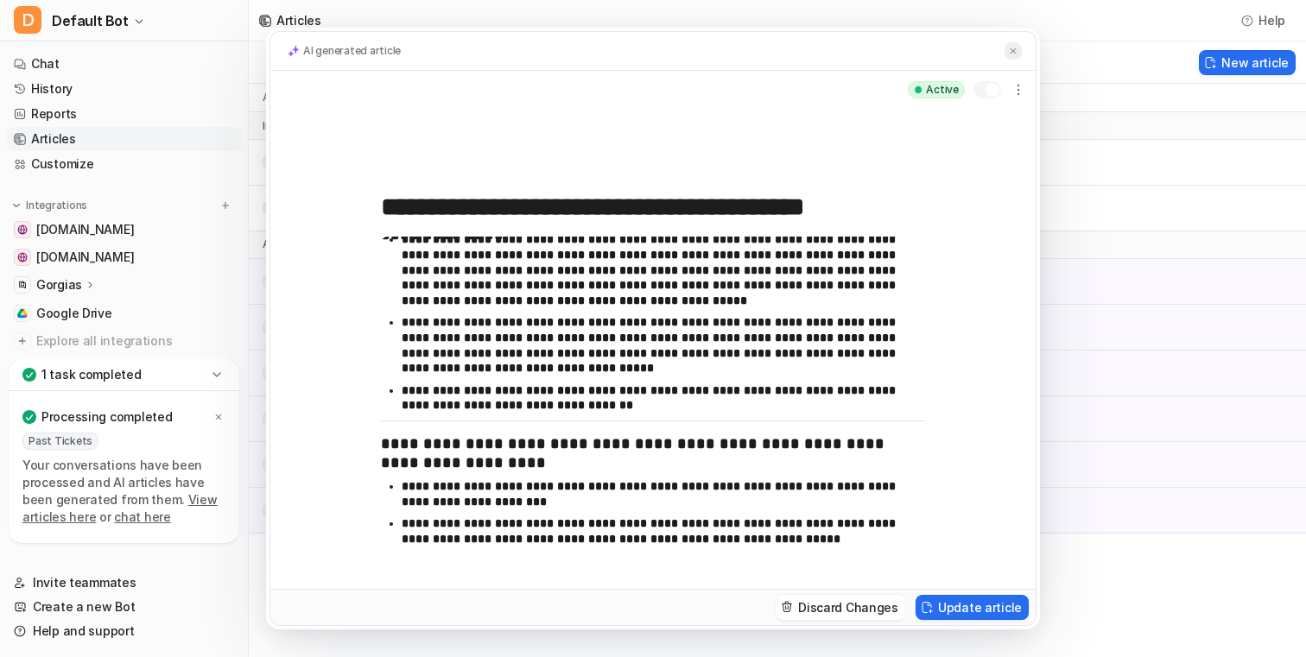
click at [1008, 47] on img at bounding box center [1013, 51] width 10 height 11
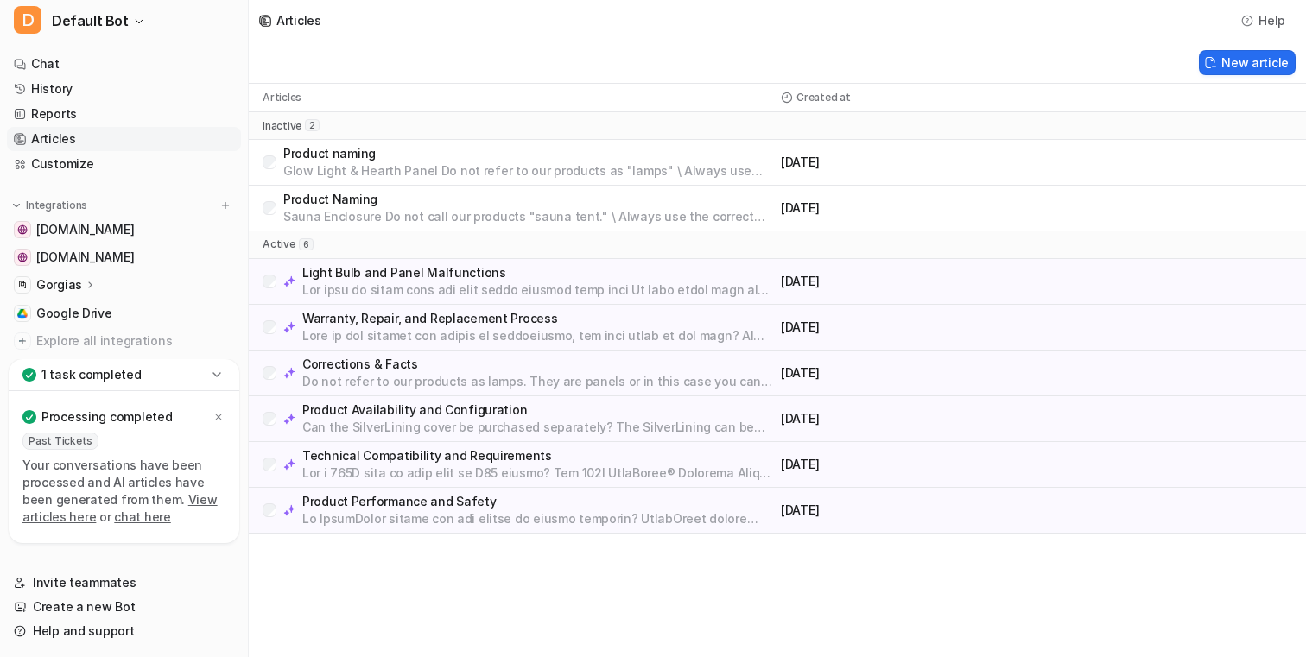
click at [775, 430] on div "Product Availability and Configuration Can the SilverLining cover be purchased …" at bounding box center [777, 420] width 1057 height 46
click at [739, 412] on p "Product Availability and Configuration" at bounding box center [538, 410] width 472 height 17
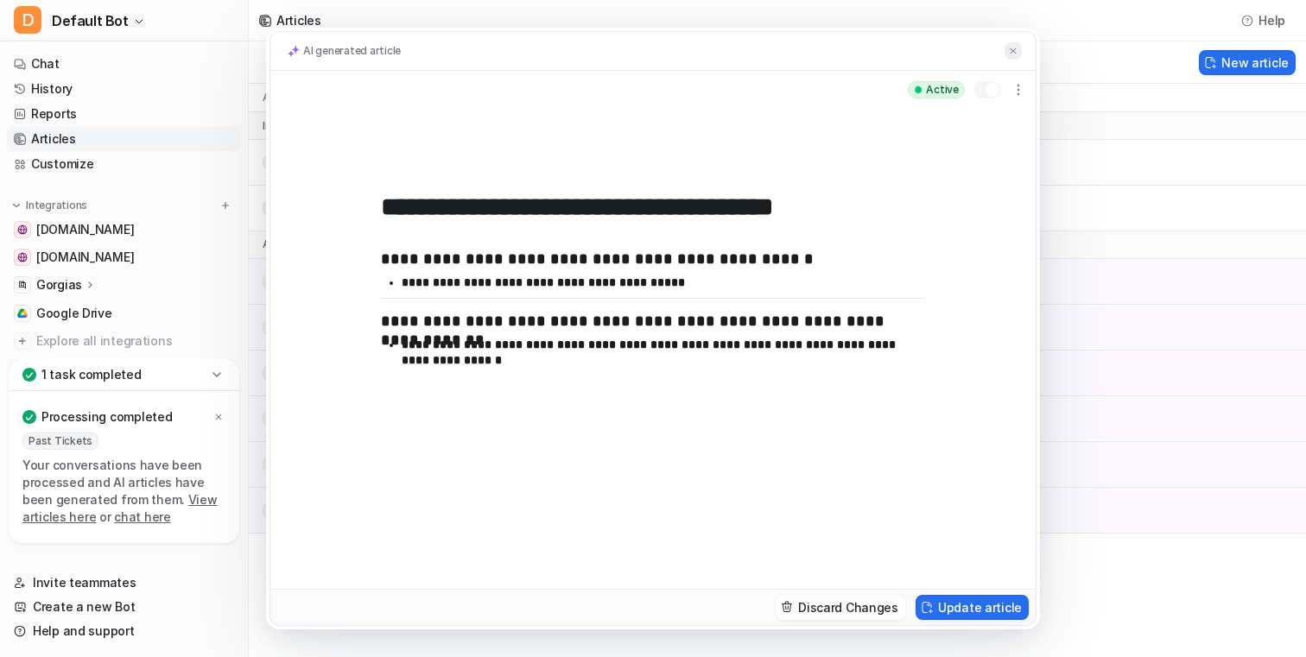
click at [1006, 53] on button at bounding box center [1013, 51] width 17 height 18
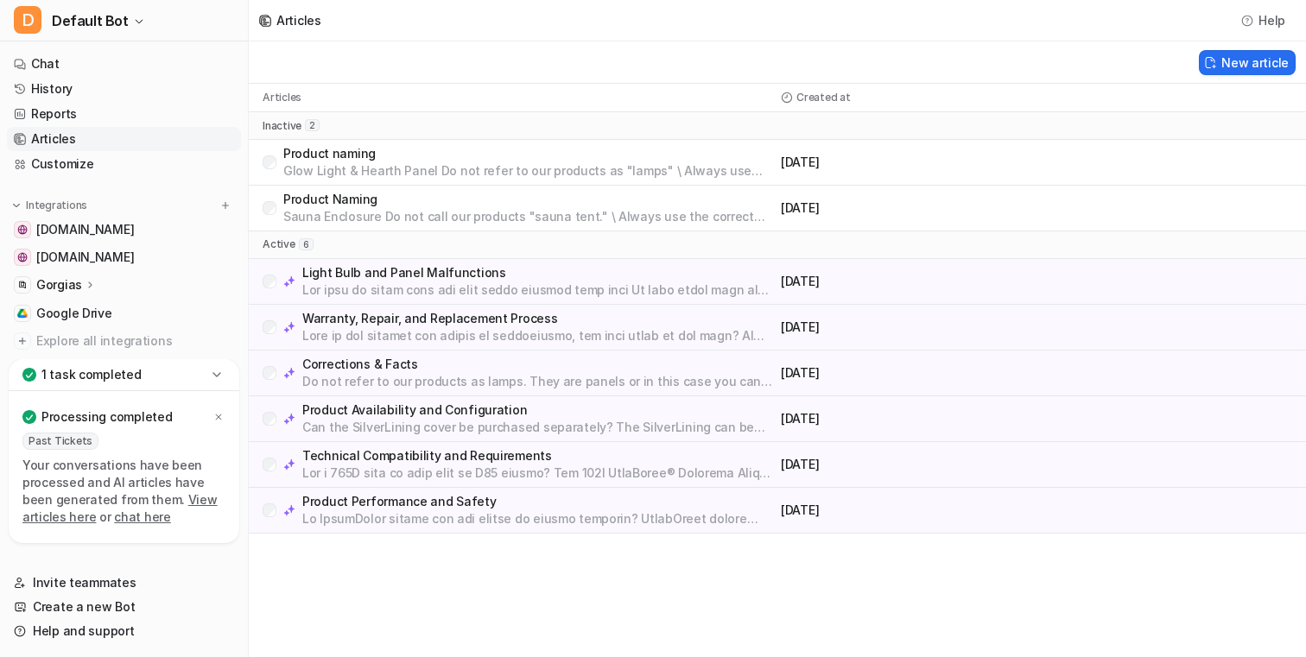
click at [718, 477] on p at bounding box center [538, 473] width 472 height 17
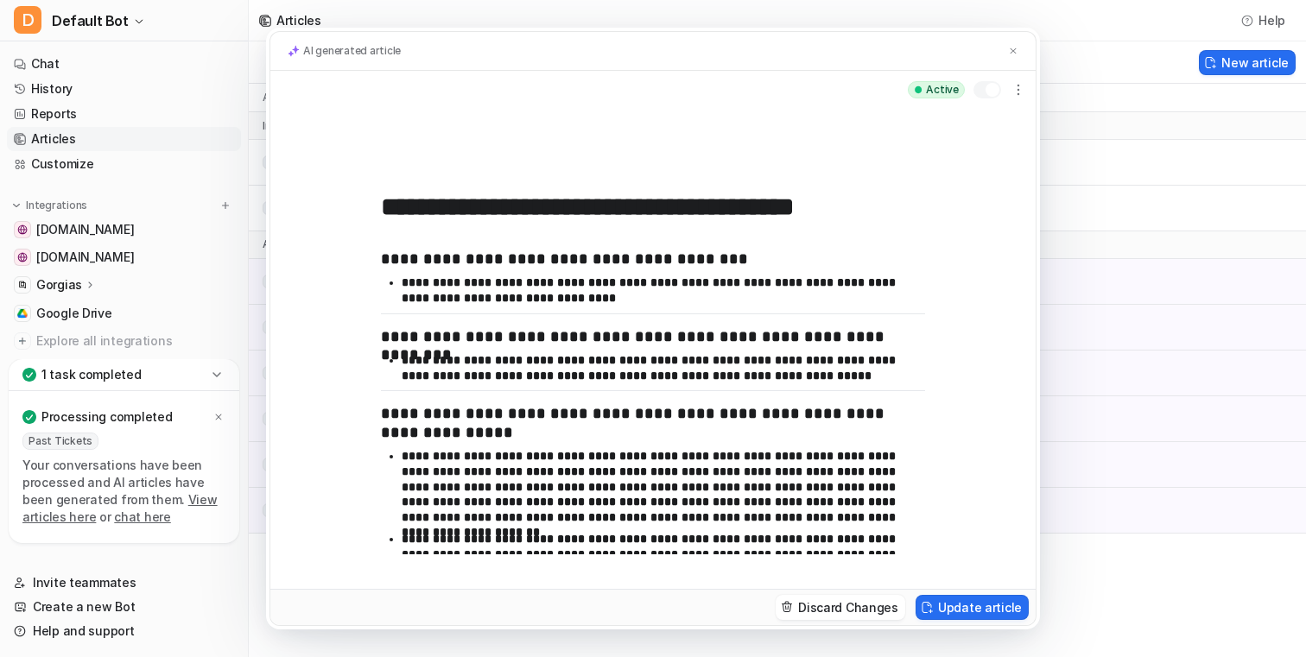
scroll to position [30, 0]
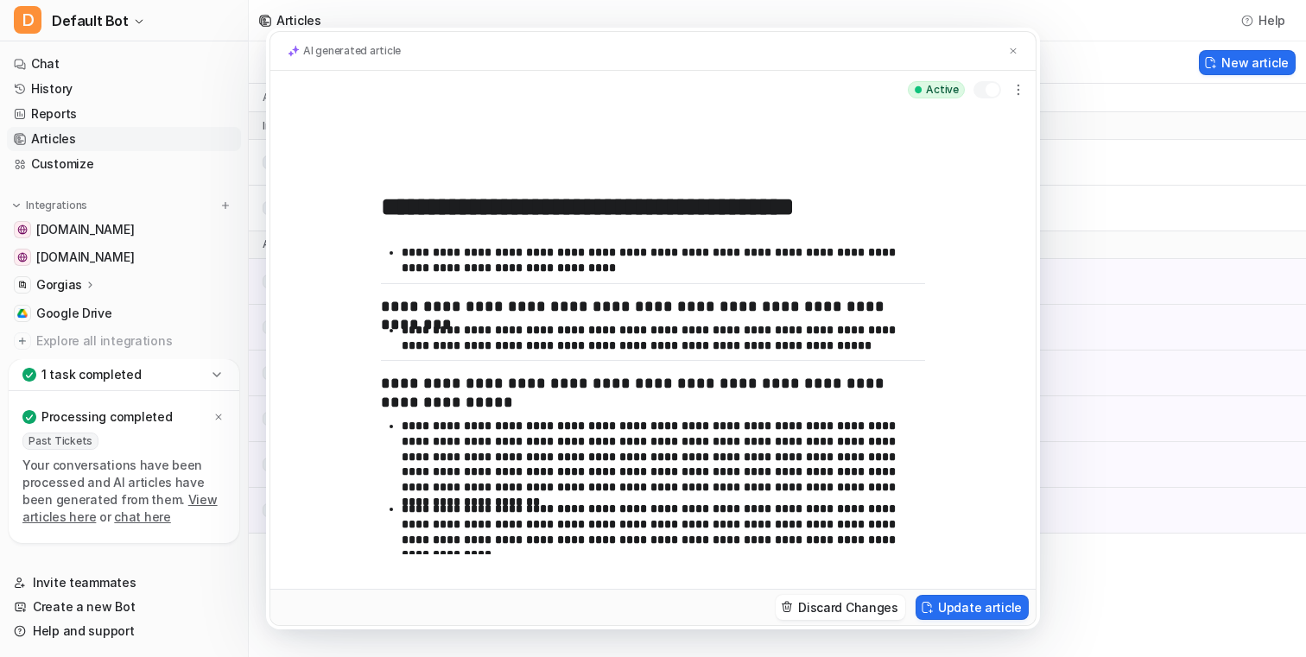
click at [1023, 47] on div "AI generated article" at bounding box center [652, 51] width 765 height 39
click at [1014, 48] on img at bounding box center [1013, 51] width 10 height 11
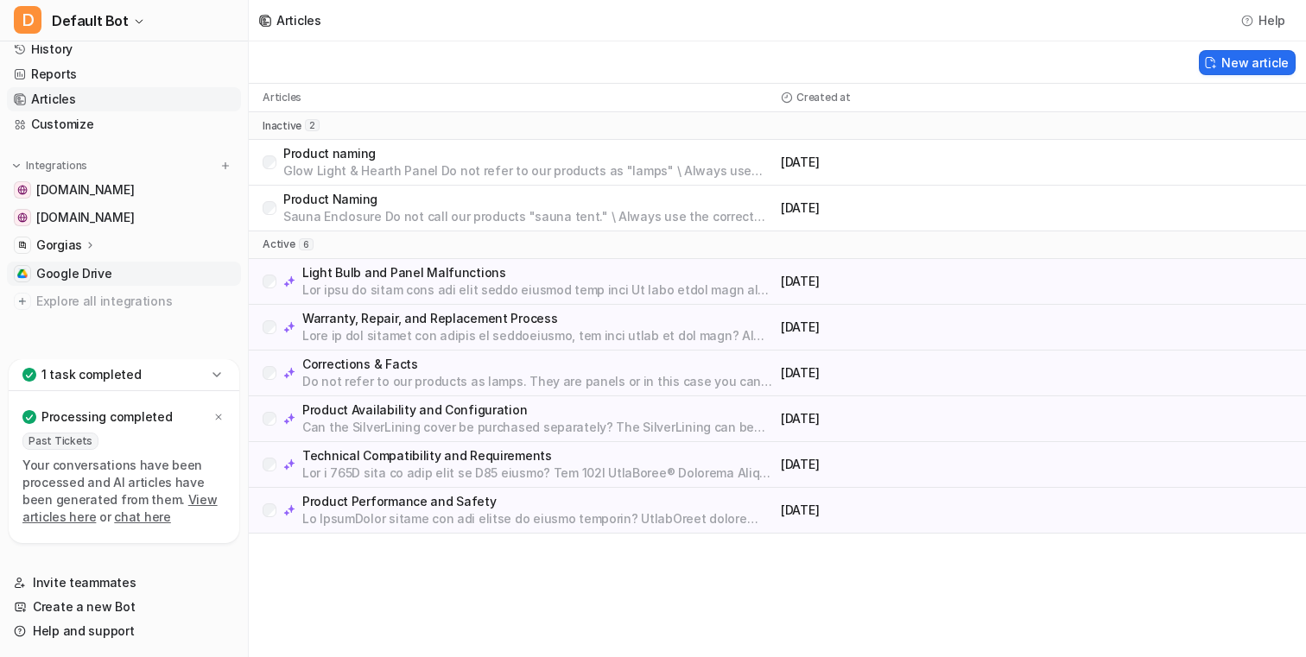
scroll to position [42, 0]
click at [215, 379] on icon at bounding box center [216, 374] width 17 height 17
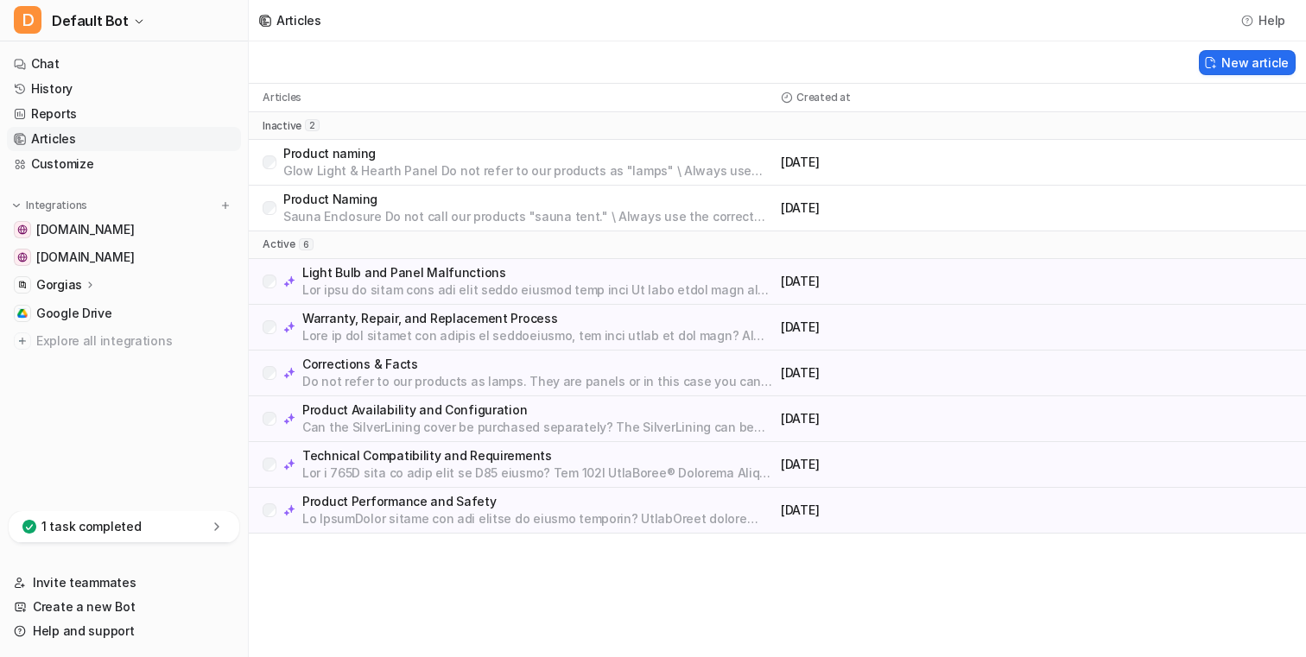
scroll to position [0, 0]
click at [437, 512] on p at bounding box center [538, 519] width 472 height 17
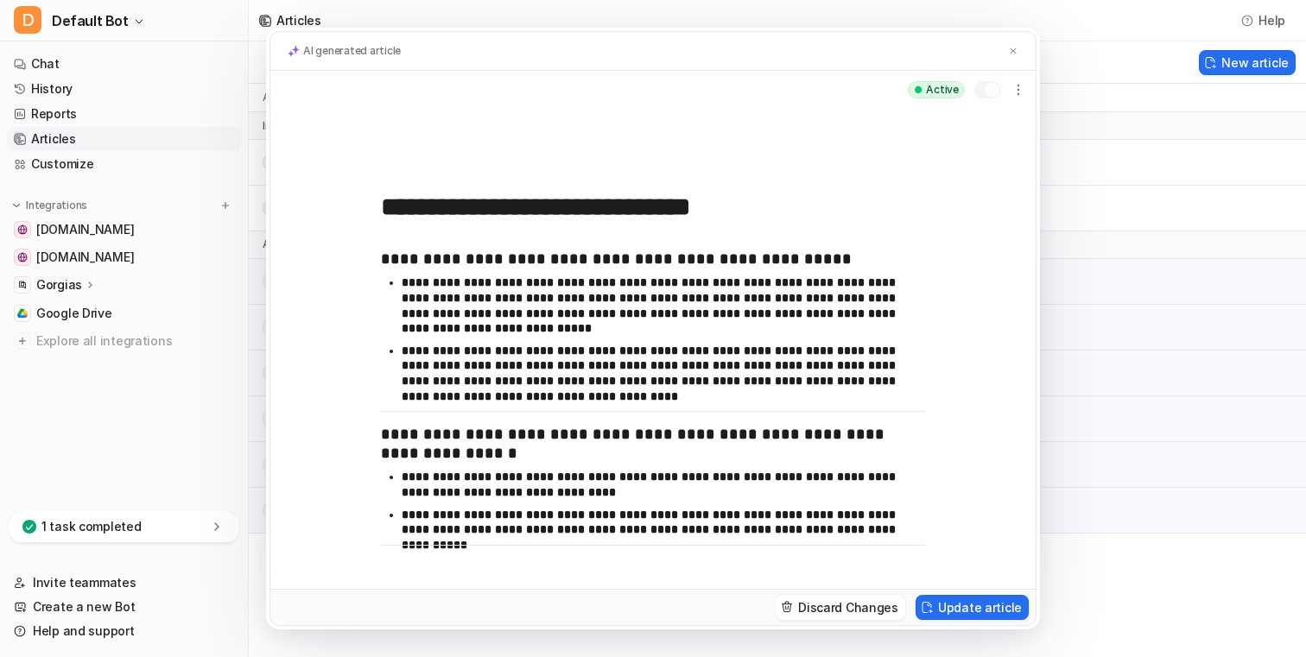
scroll to position [206, 0]
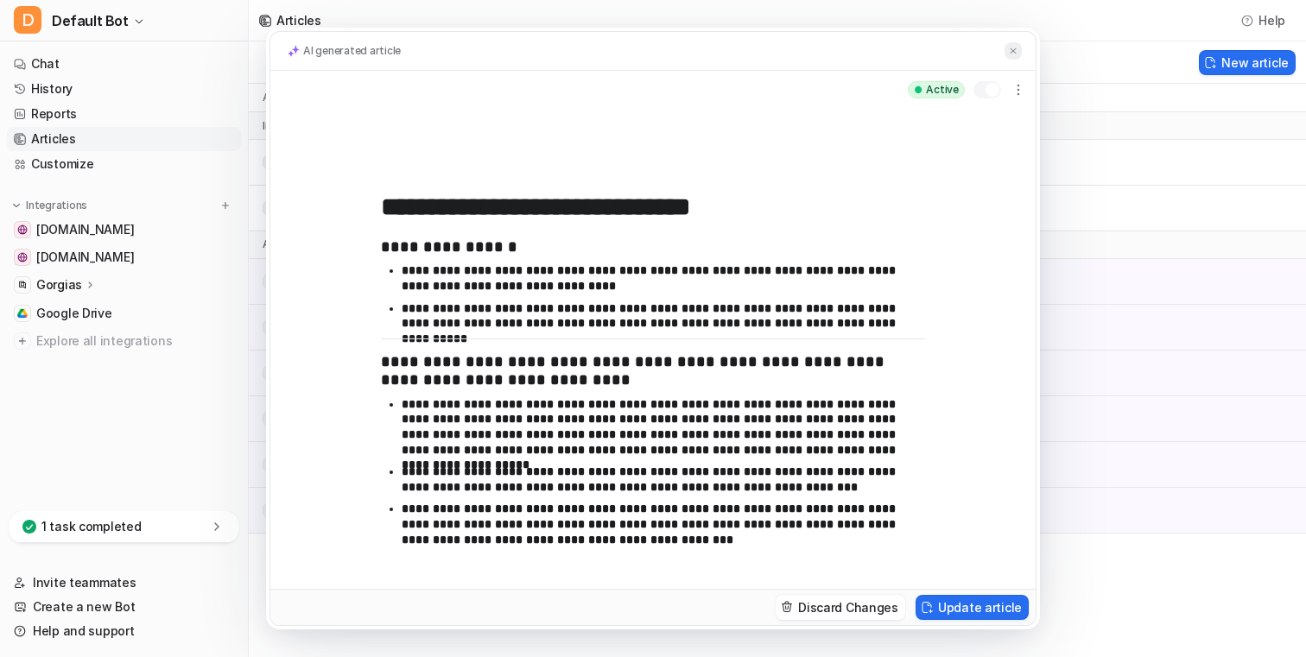
click at [1005, 54] on button at bounding box center [1013, 51] width 17 height 18
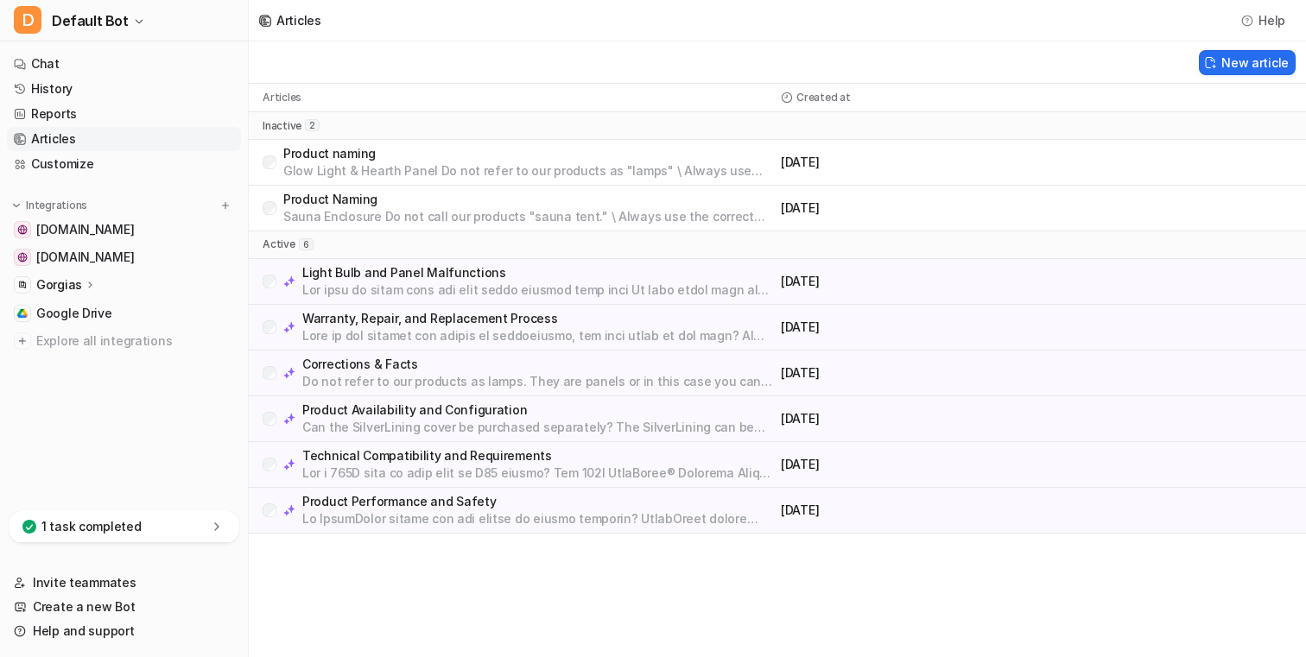
click at [157, 533] on div "1 task completed" at bounding box center [124, 527] width 231 height 32
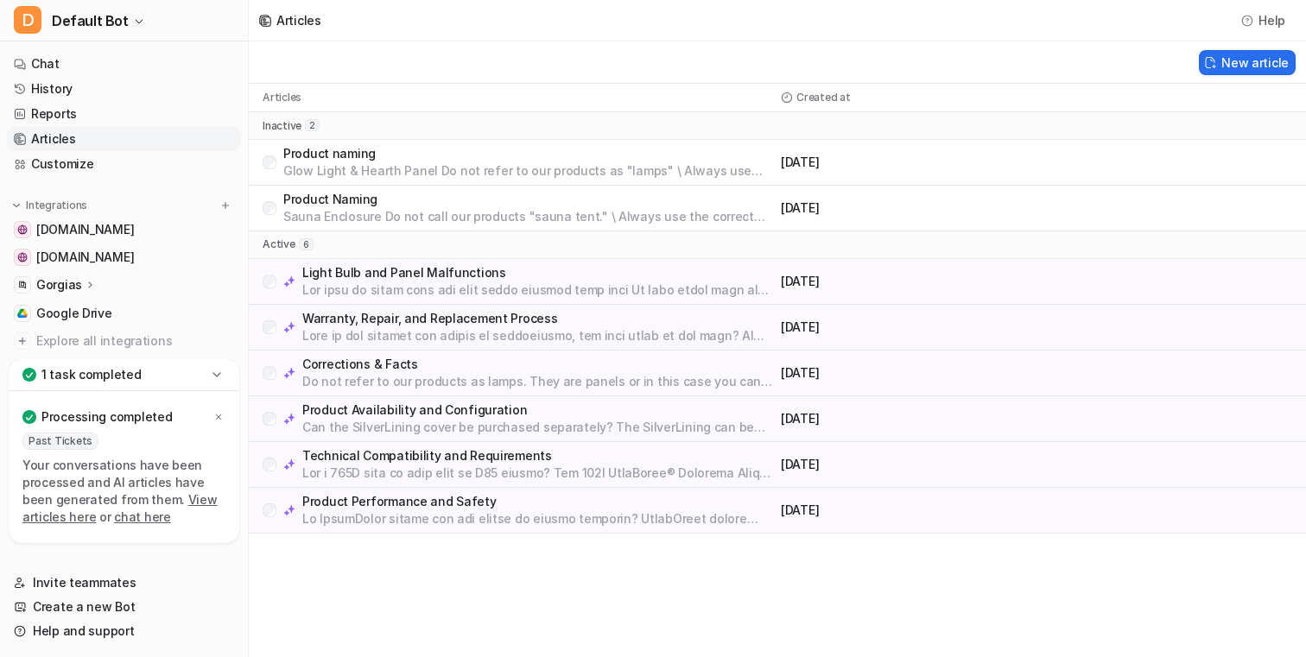
click at [221, 386] on div "1 task completed" at bounding box center [124, 375] width 231 height 32
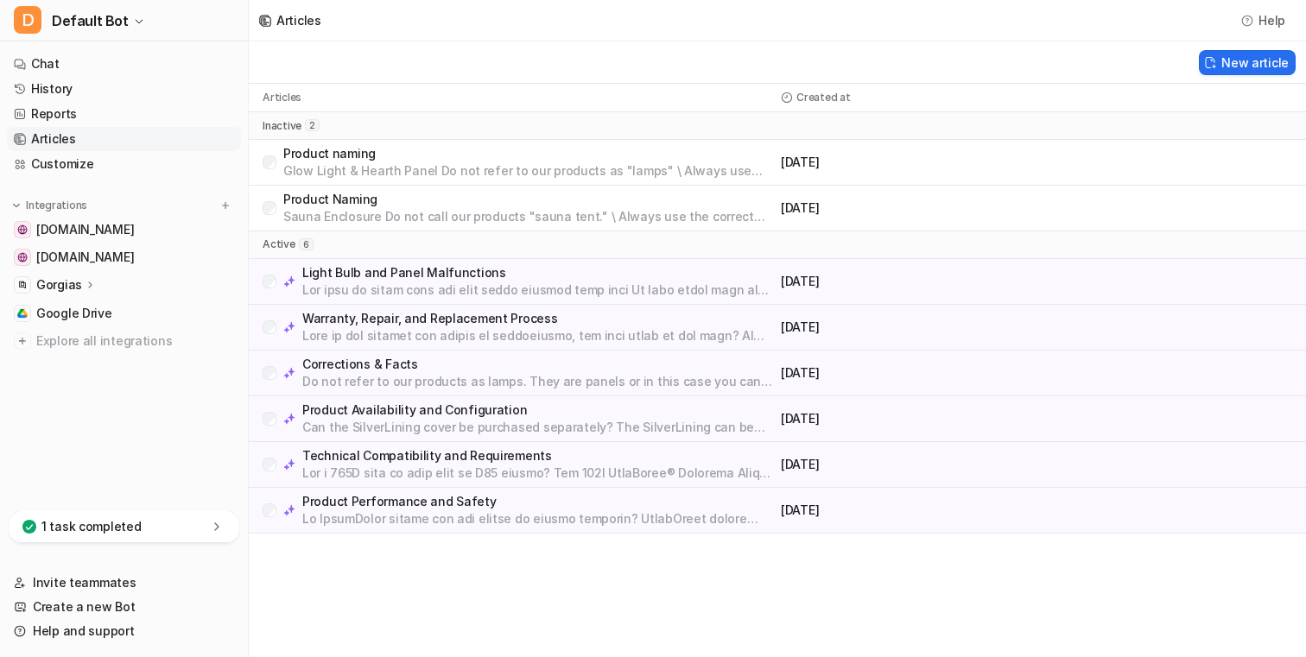
click at [213, 522] on icon at bounding box center [216, 526] width 17 height 17
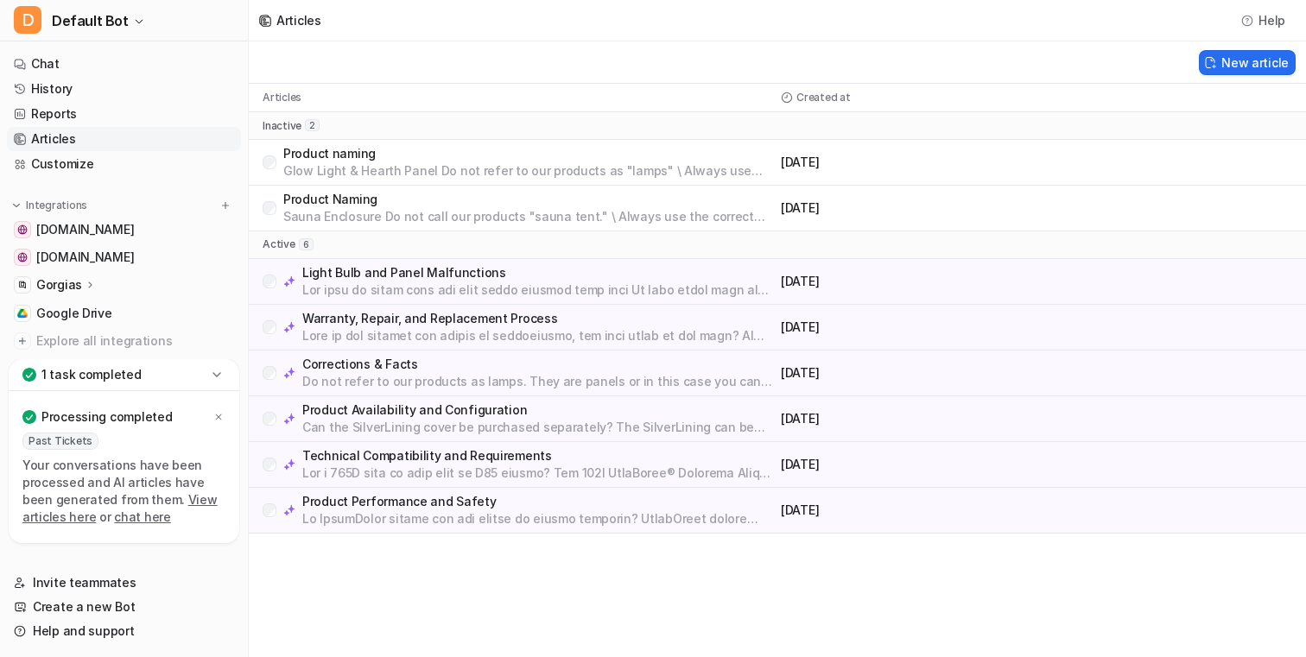
click at [223, 378] on icon at bounding box center [216, 374] width 17 height 17
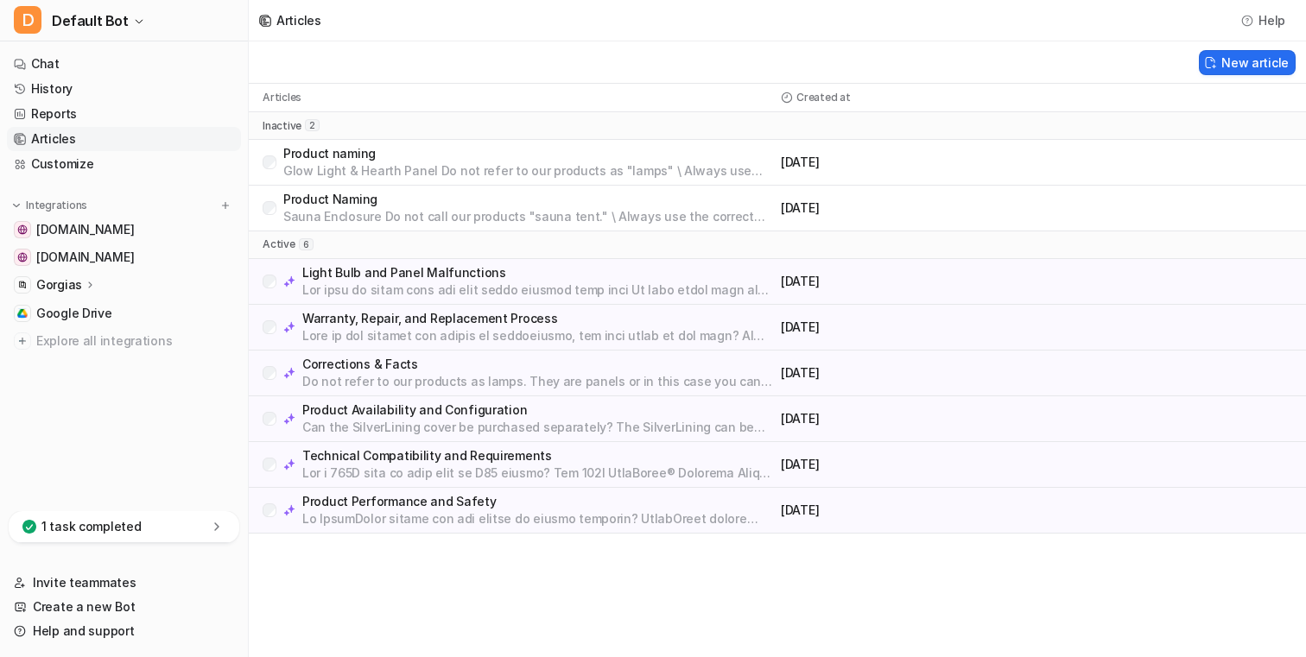
click at [220, 533] on icon at bounding box center [216, 526] width 17 height 17
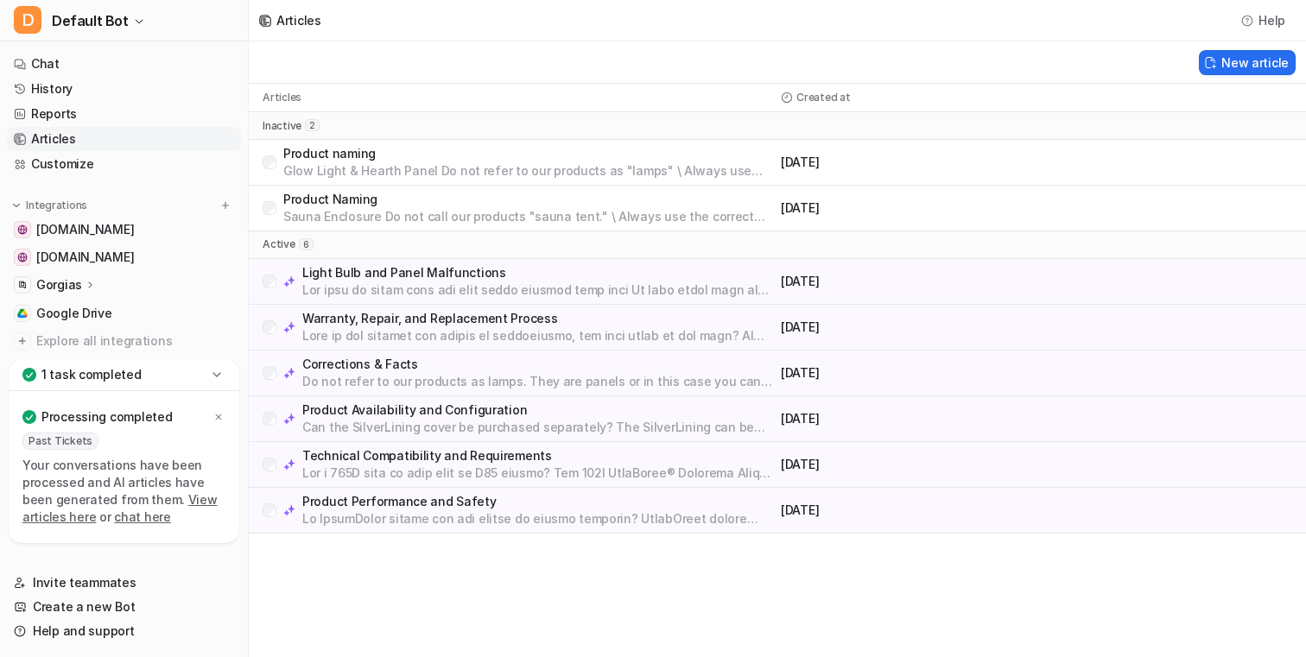
click at [217, 377] on icon at bounding box center [217, 374] width 8 height 4
